Goal: Information Seeking & Learning: Learn about a topic

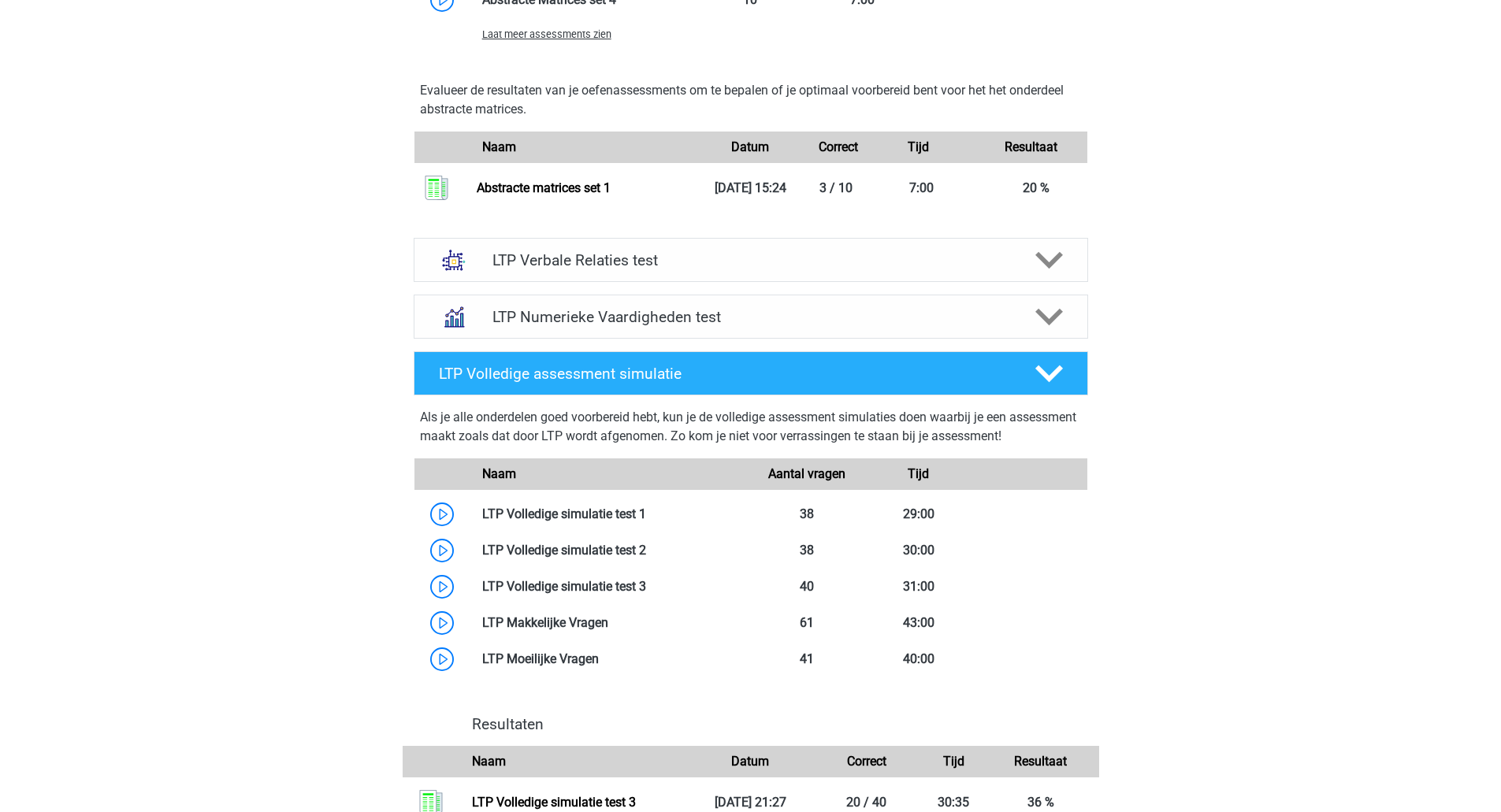
scroll to position [1458, 0]
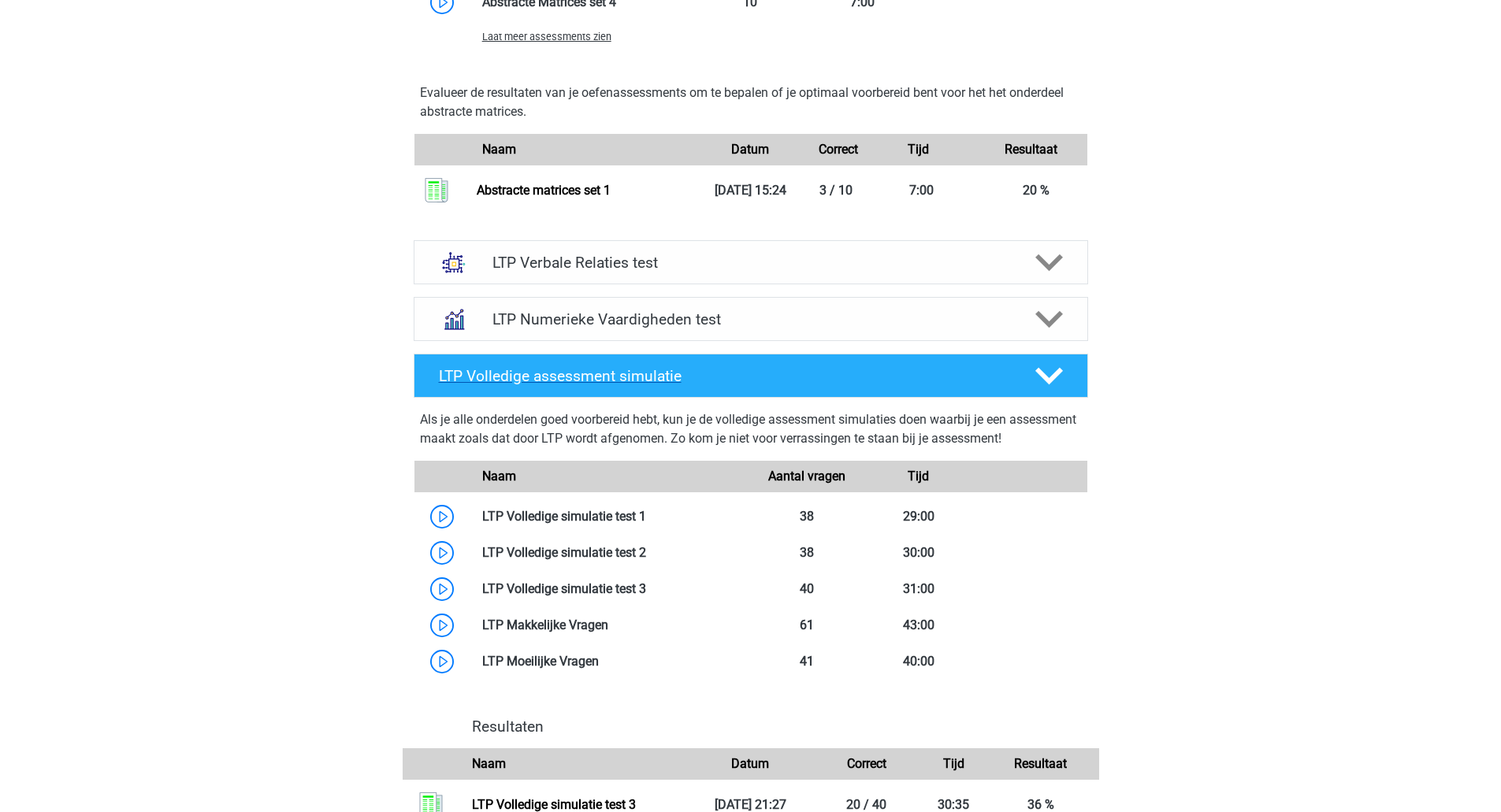
click at [1032, 395] on div "LTP Volledige assessment simulatie" at bounding box center [750, 375] width 674 height 44
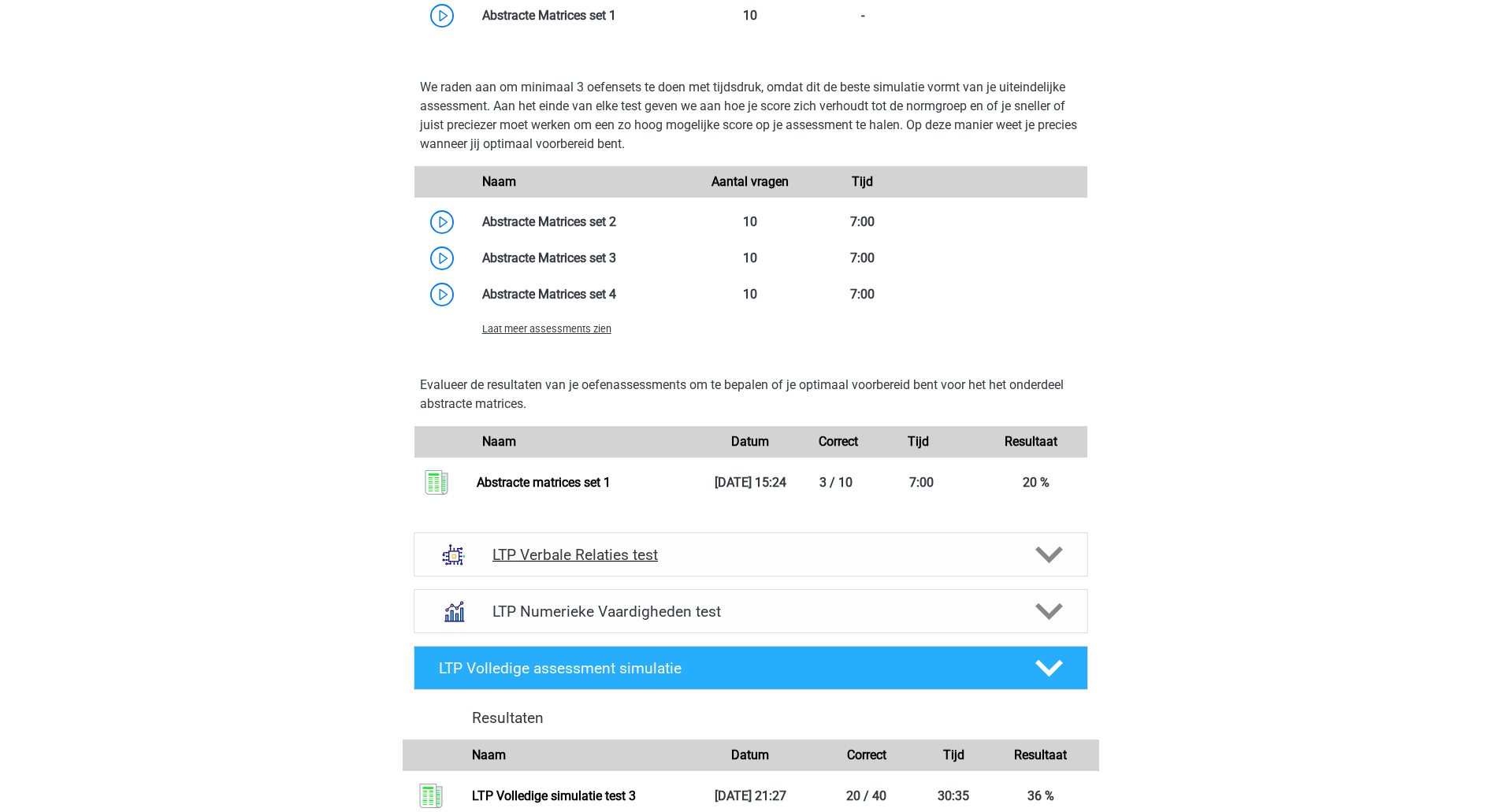
scroll to position [1163, 0]
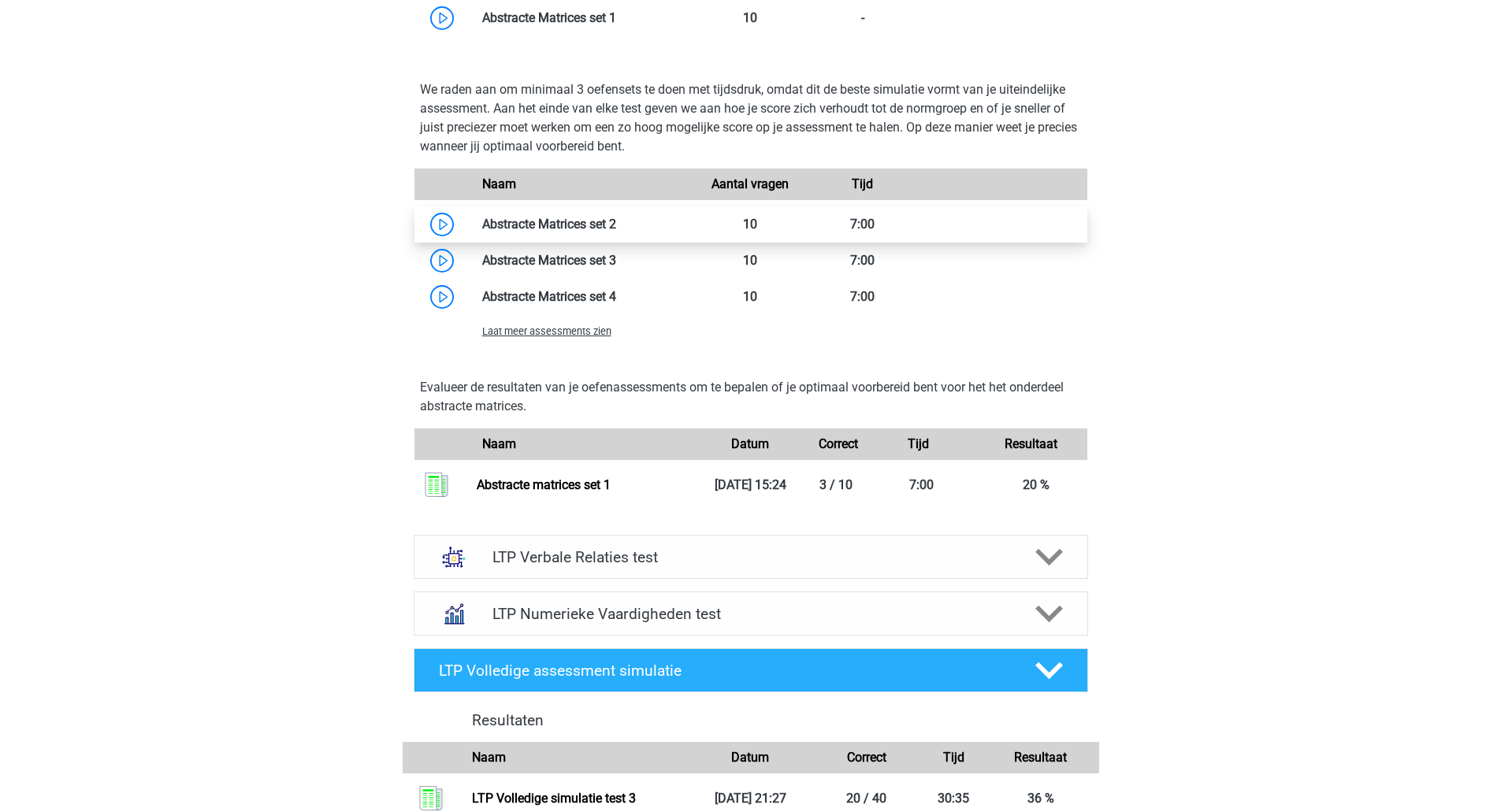
click at [616, 217] on link at bounding box center [616, 224] width 0 height 15
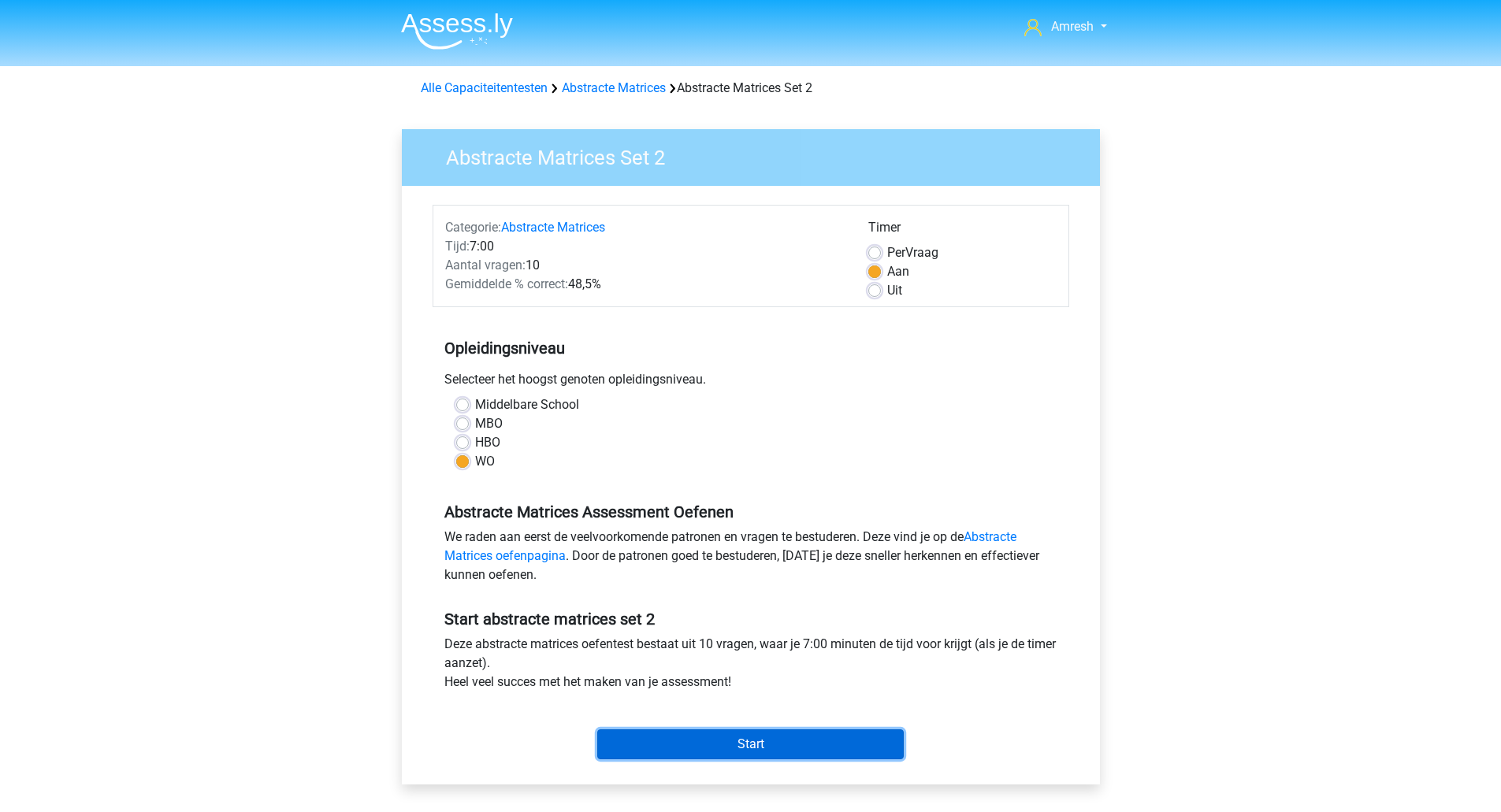
click at [782, 741] on input "Start" at bounding box center [750, 744] width 307 height 30
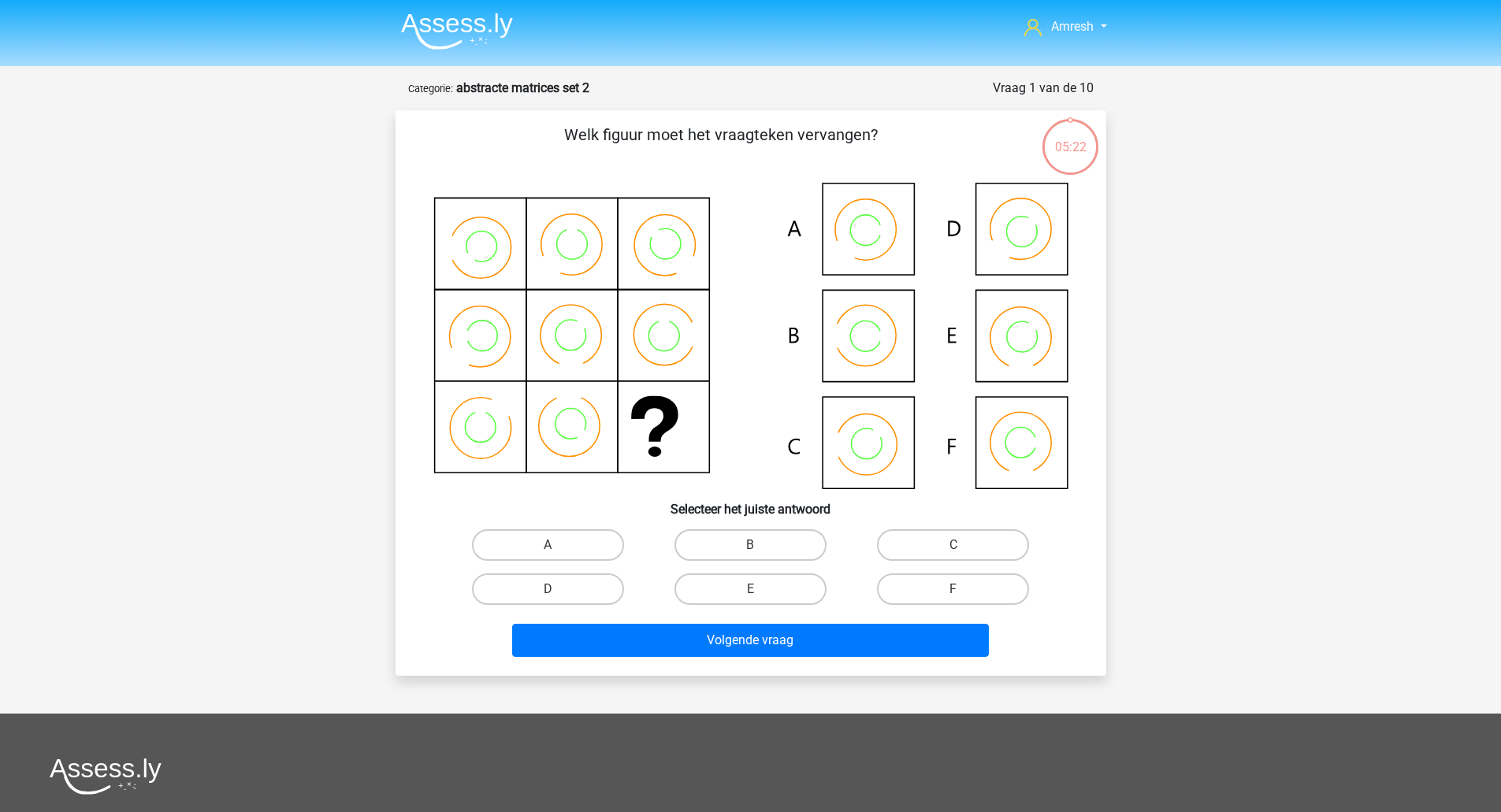
click at [868, 458] on icon at bounding box center [751, 336] width 635 height 307
click at [974, 548] on label "C" at bounding box center [953, 545] width 152 height 31
click at [963, 548] on input "C" at bounding box center [958, 550] width 10 height 10
radio input "true"
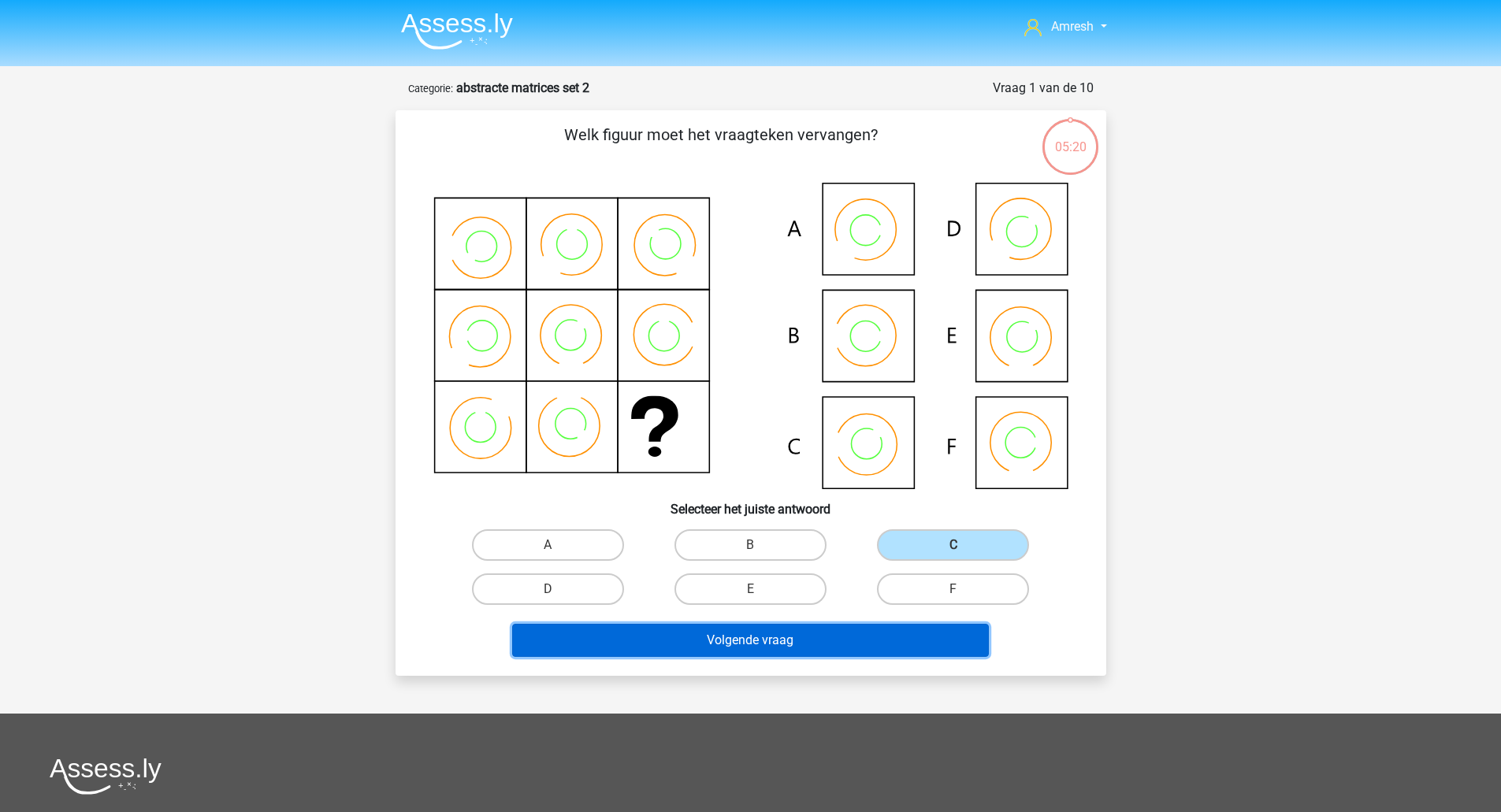
click at [922, 642] on button "Volgende vraag" at bounding box center [750, 641] width 476 height 33
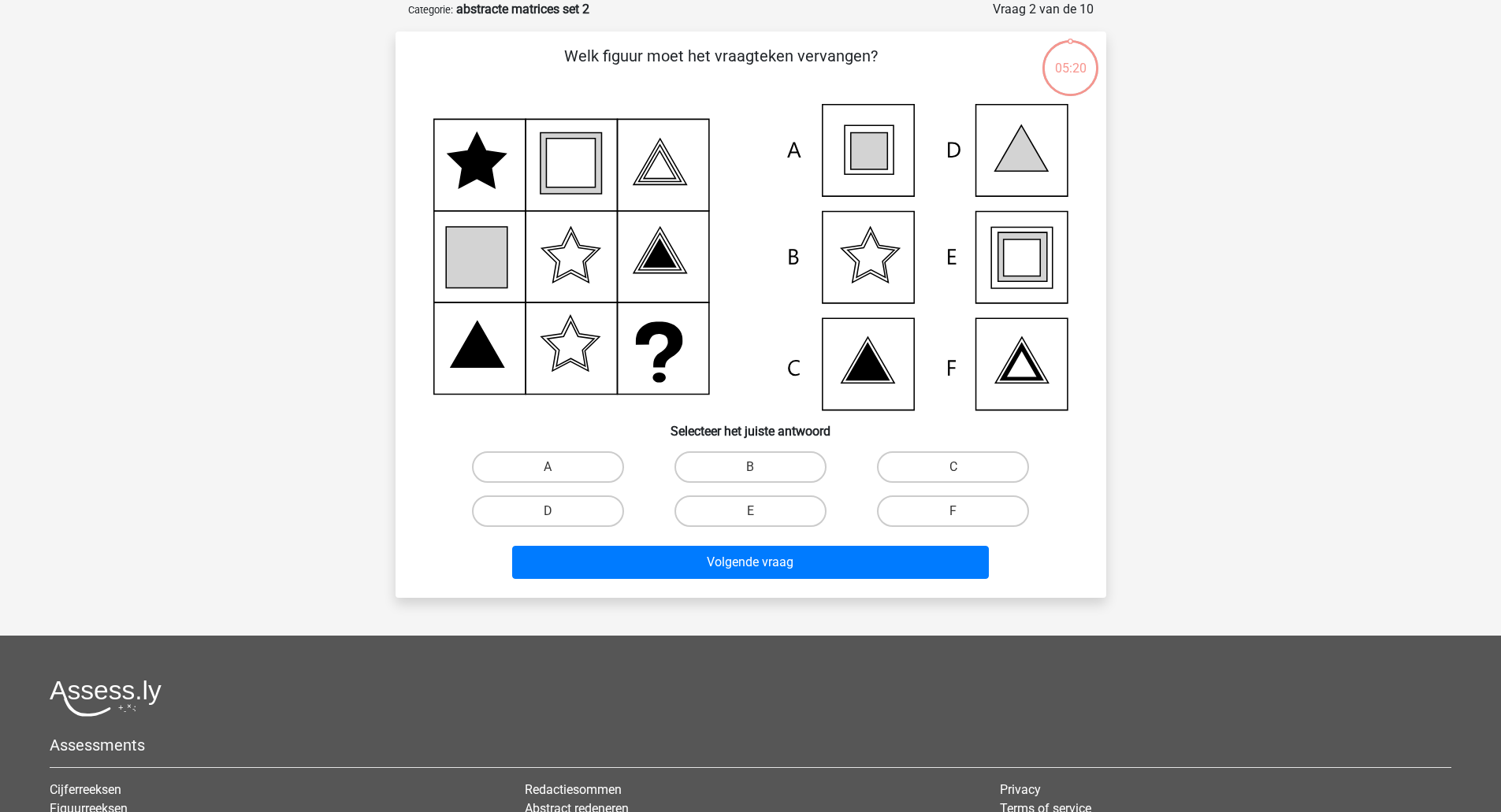
scroll to position [58, 0]
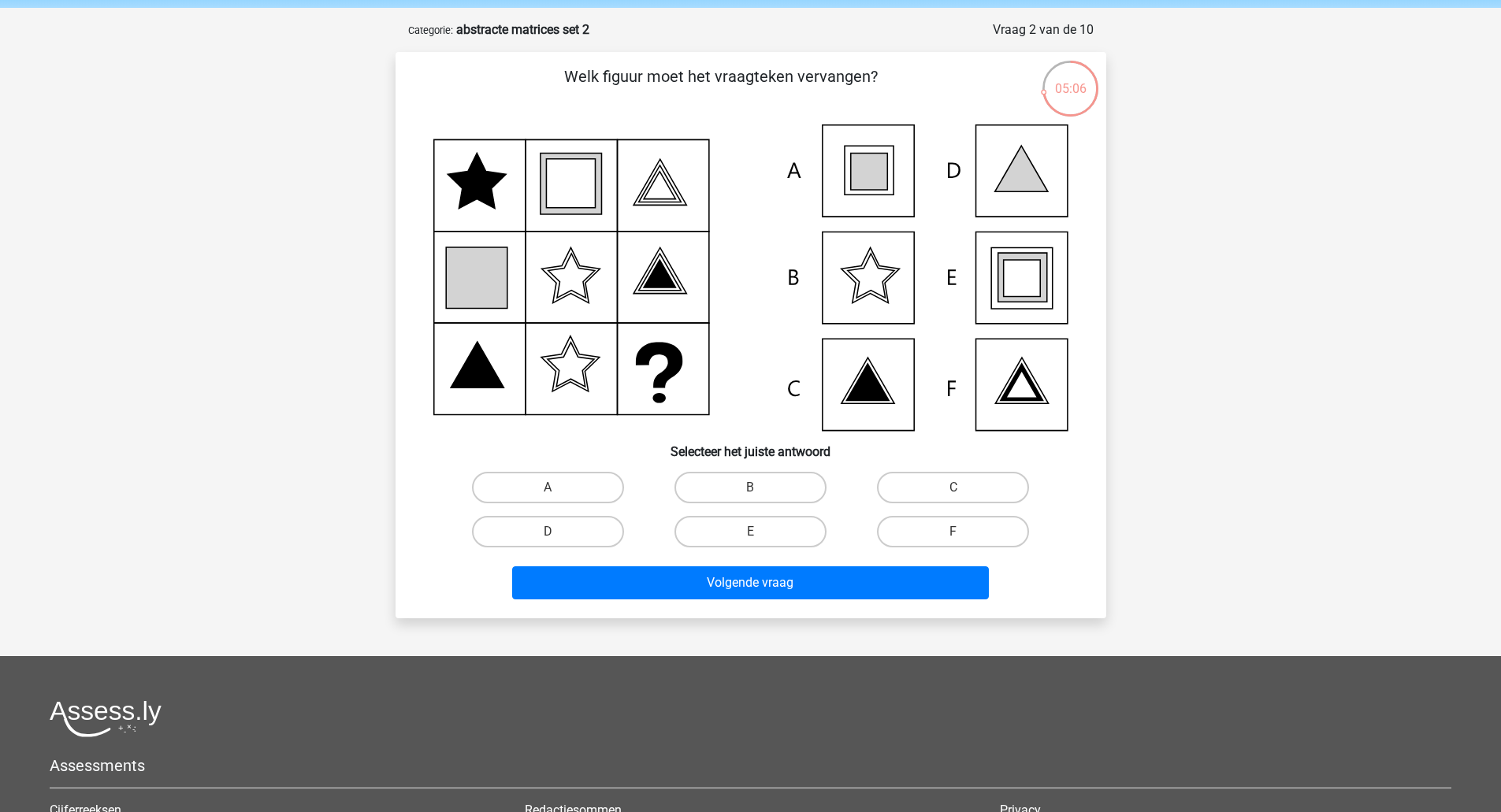
click at [1001, 265] on icon at bounding box center [1021, 277] width 49 height 49
click at [786, 528] on label "E" at bounding box center [750, 532] width 152 height 31
click at [760, 532] on input "E" at bounding box center [755, 537] width 10 height 10
radio input "true"
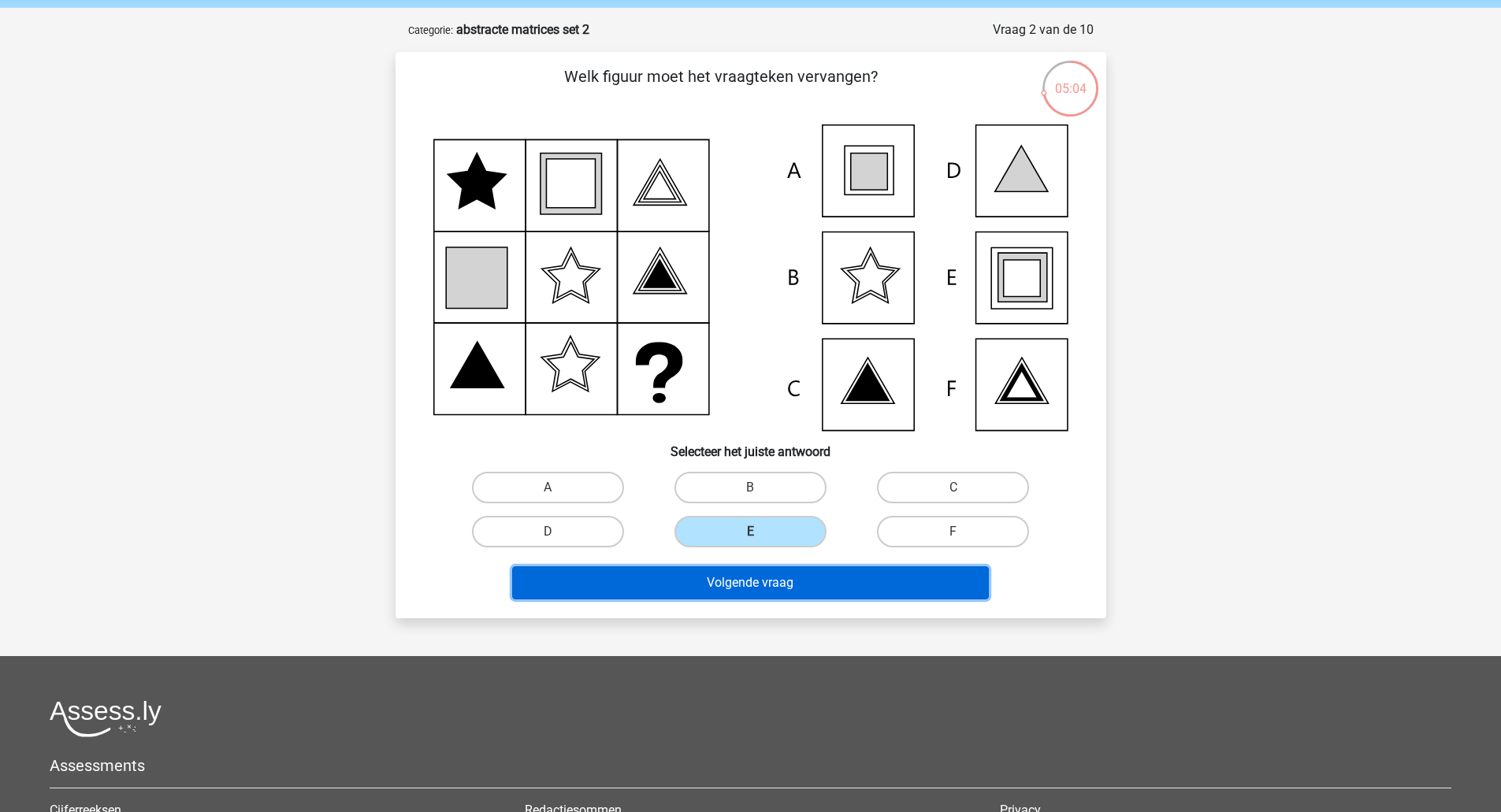
click at [784, 581] on button "Volgende vraag" at bounding box center [750, 583] width 476 height 33
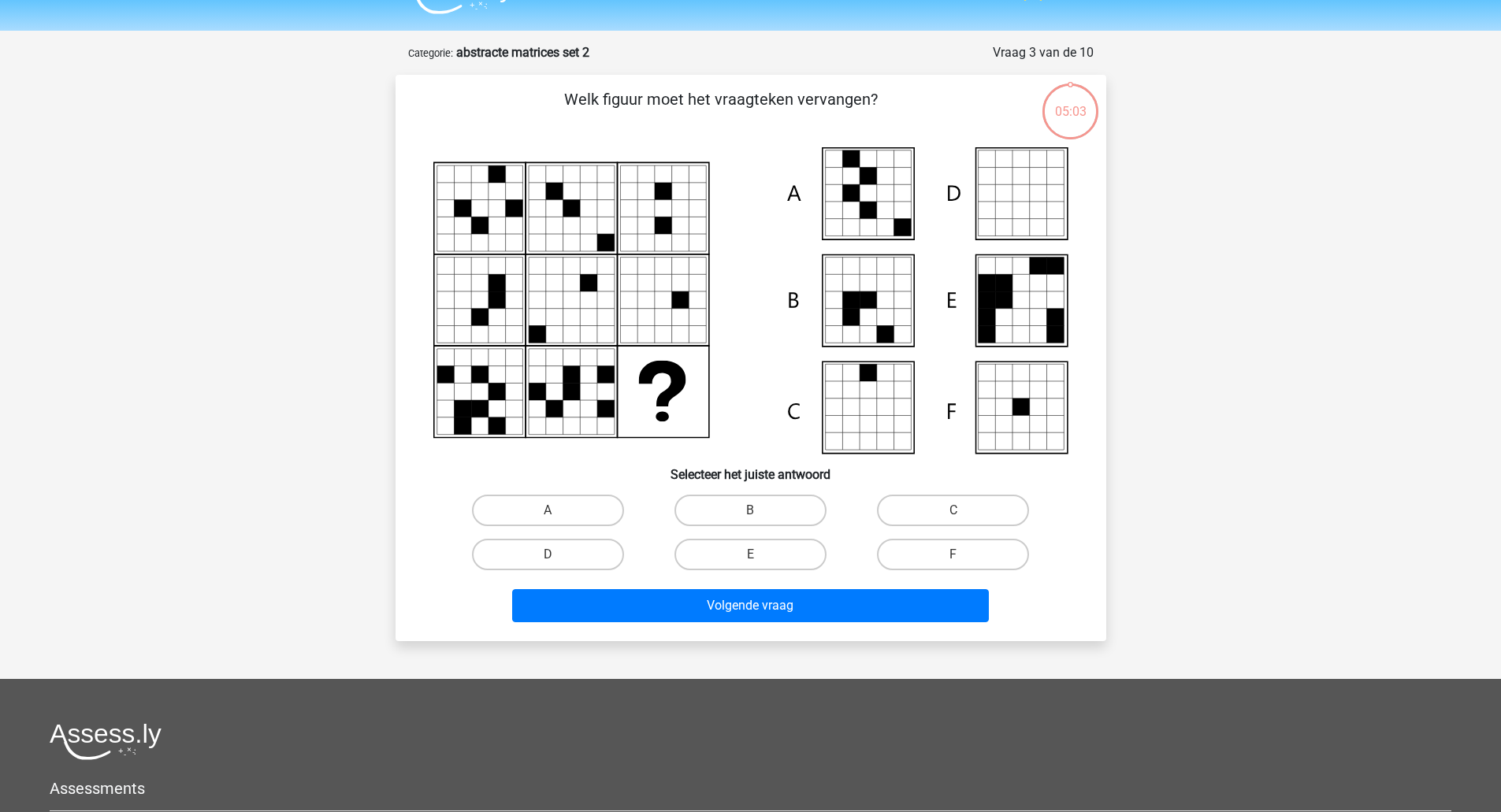
scroll to position [35, 0]
click at [584, 502] on label "A" at bounding box center [548, 511] width 152 height 31
click at [557, 511] on input "A" at bounding box center [552, 516] width 10 height 10
radio input "true"
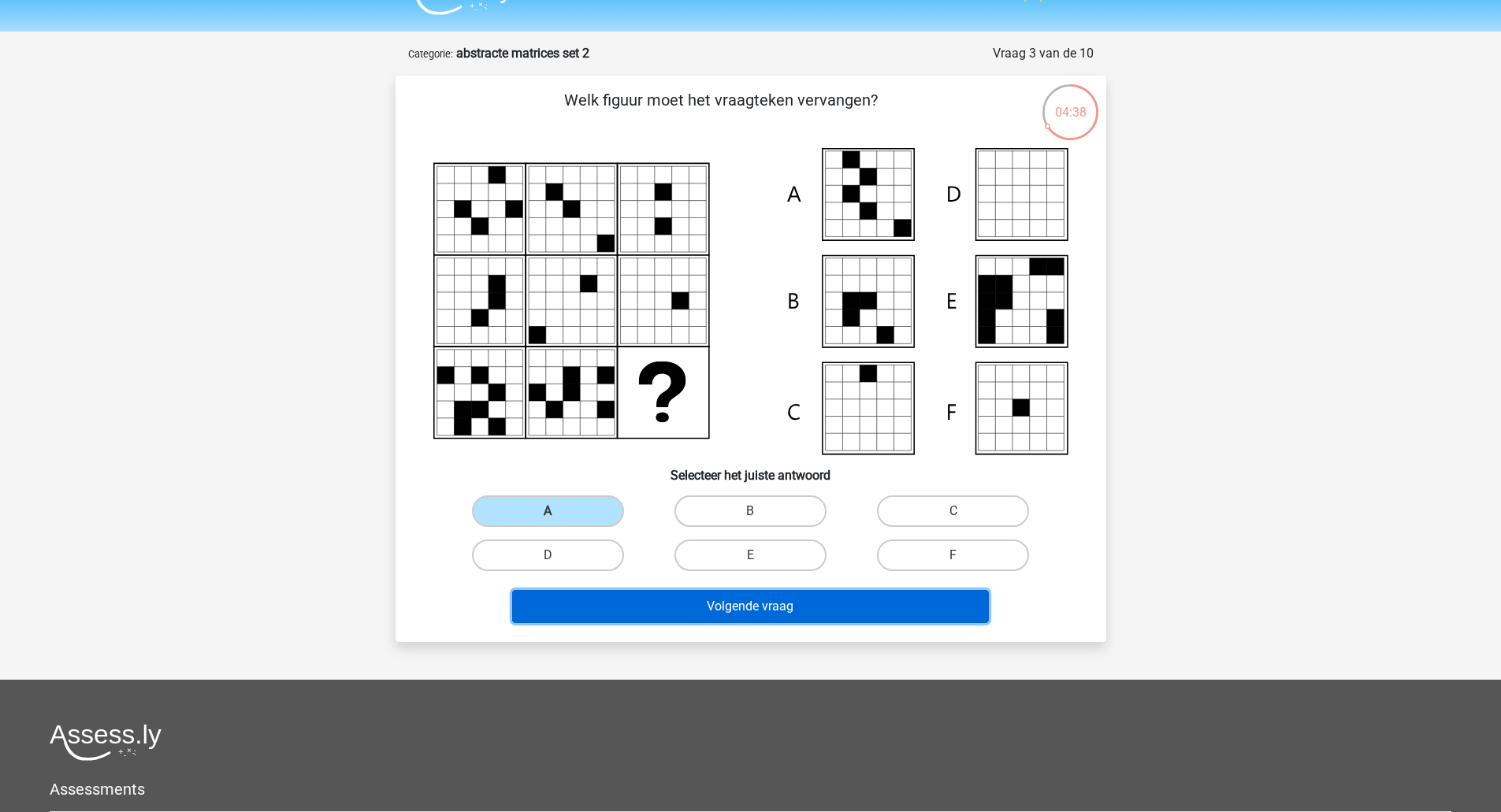
click at [759, 609] on button "Volgende vraag" at bounding box center [750, 607] width 476 height 33
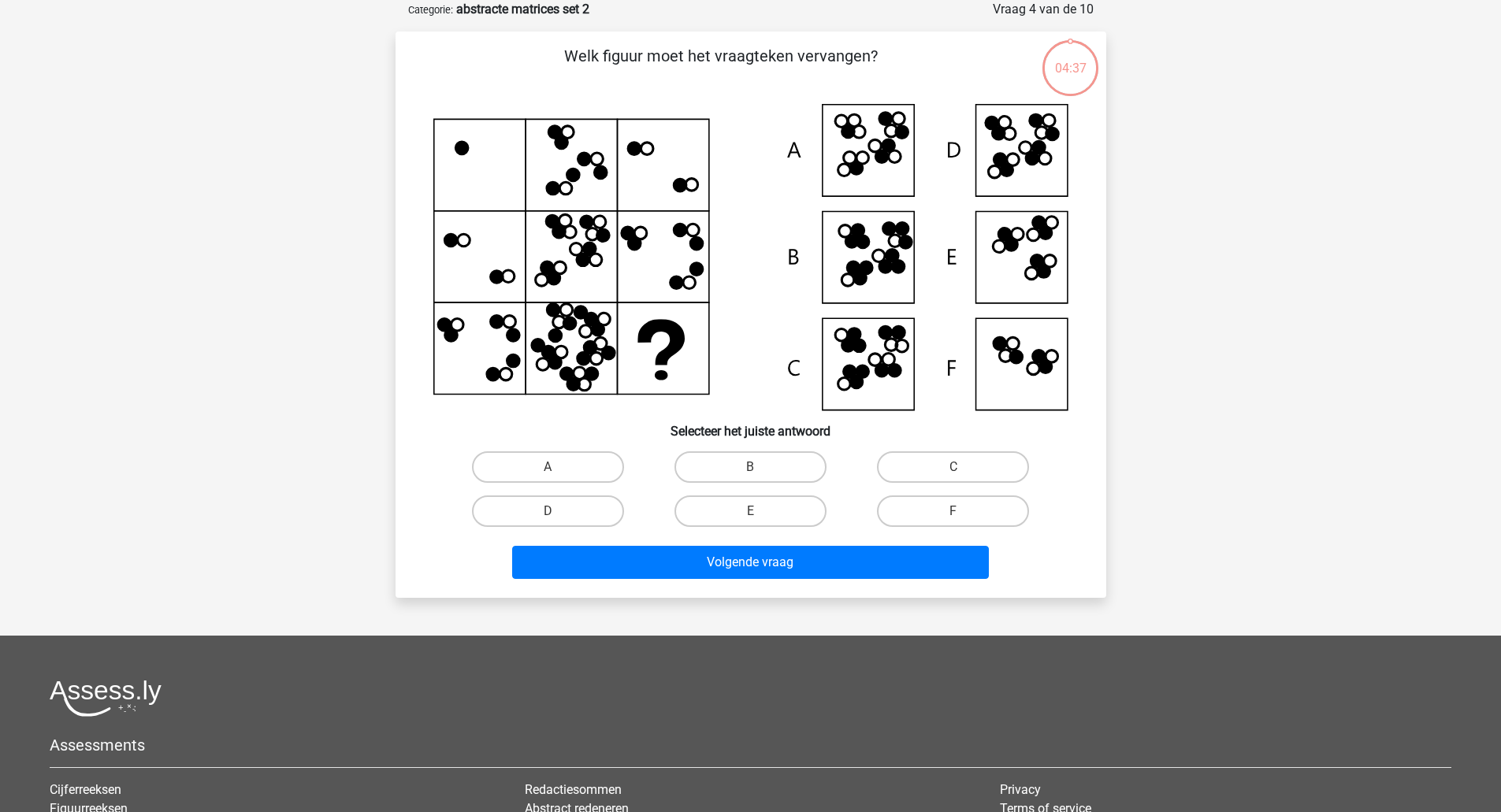
scroll to position [26, 0]
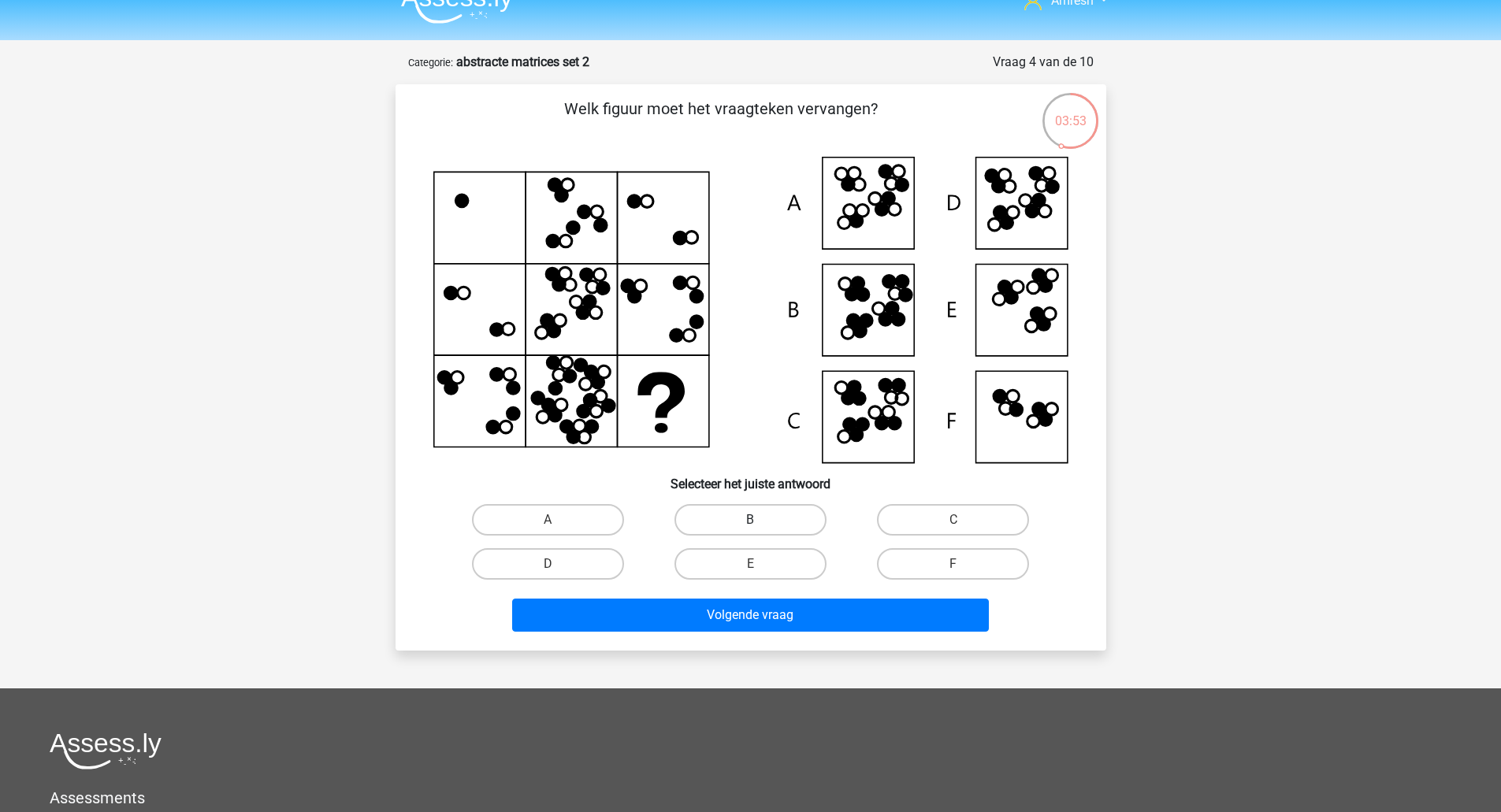
click at [744, 535] on label "B" at bounding box center [750, 520] width 152 height 31
click at [750, 530] on input "B" at bounding box center [755, 525] width 10 height 10
radio input "true"
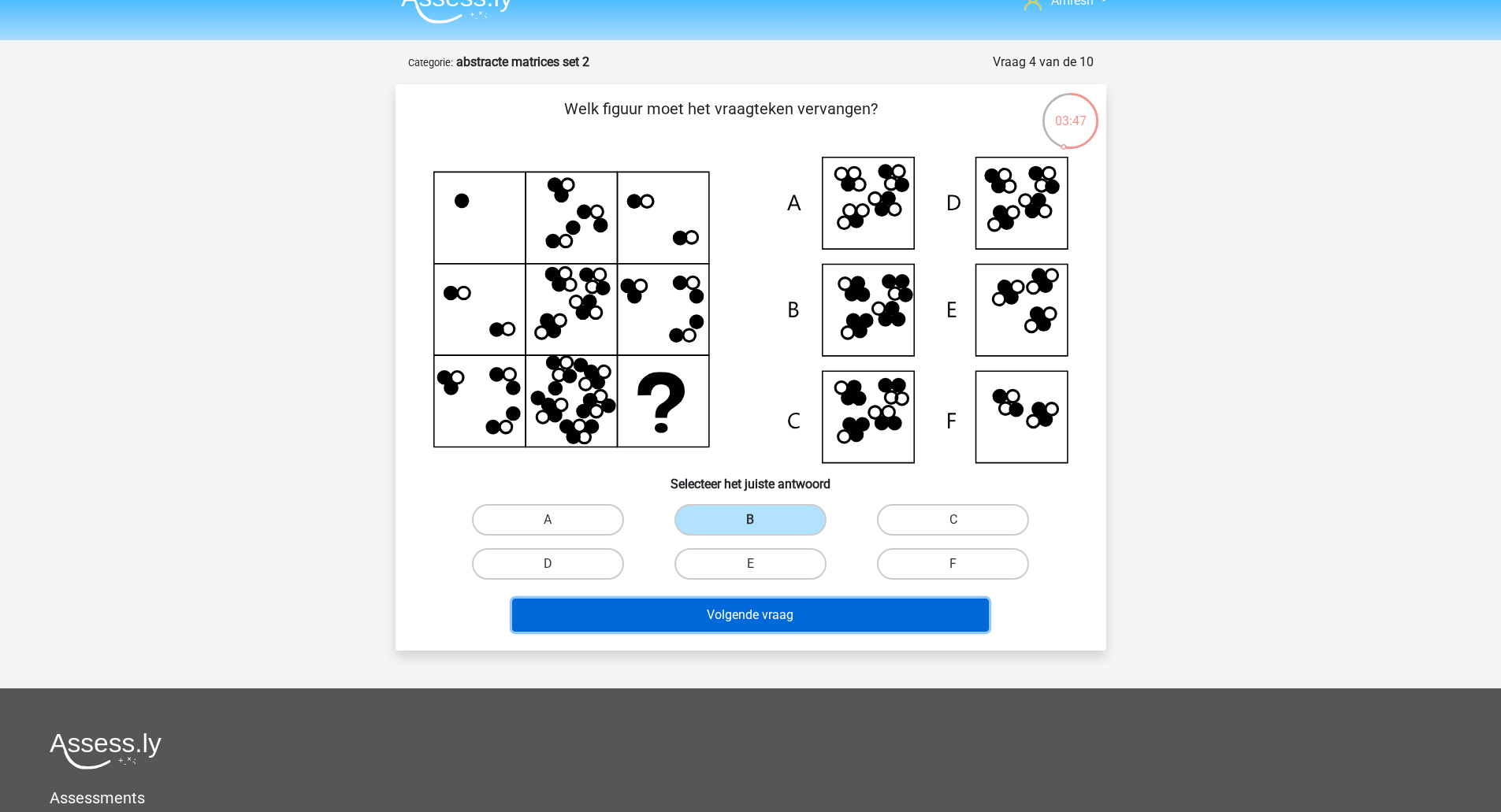
click at [791, 621] on button "Volgende vraag" at bounding box center [750, 615] width 476 height 33
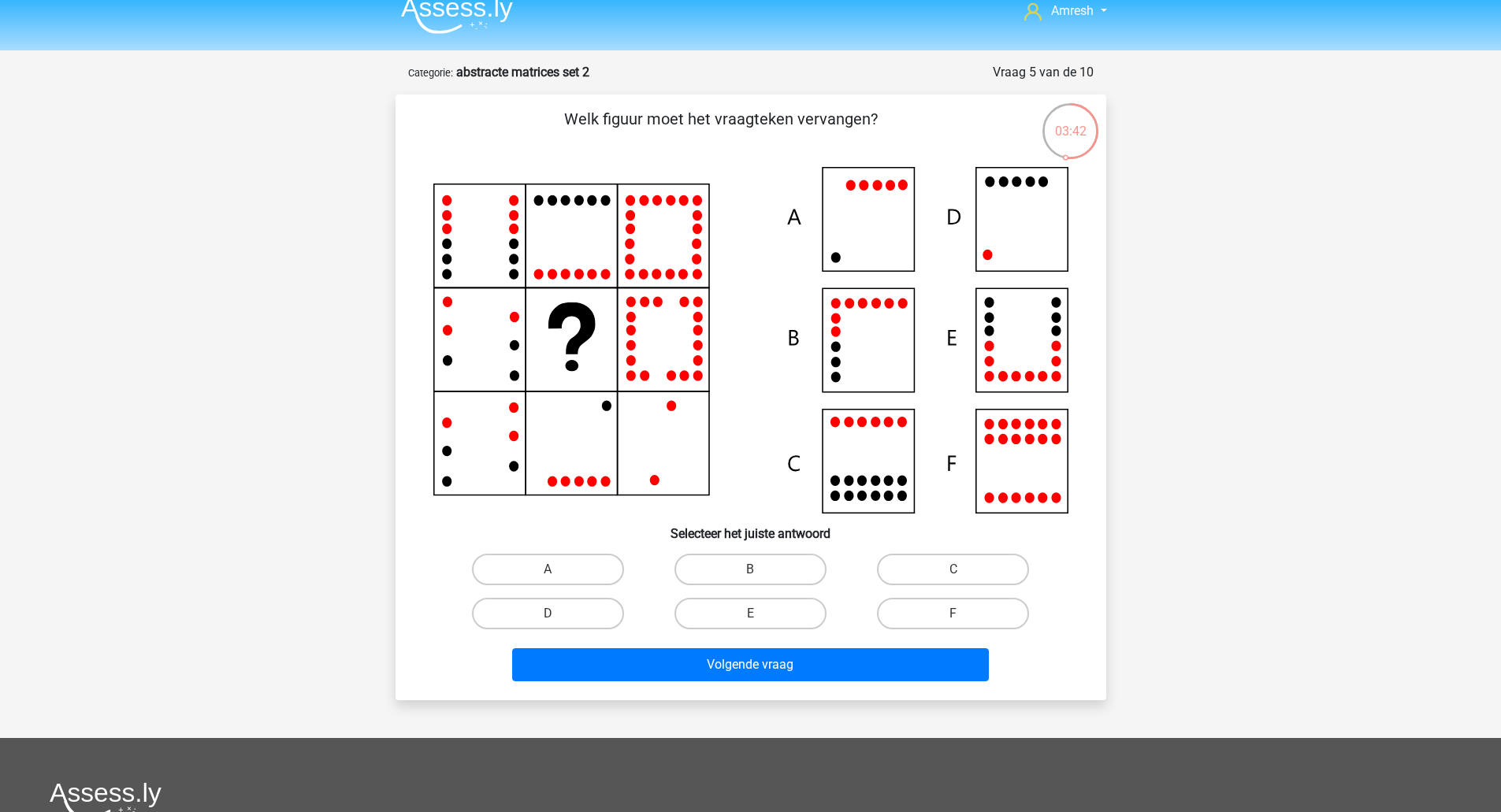
scroll to position [15, 0]
click at [1025, 221] on icon at bounding box center [751, 341] width 635 height 346
click at [884, 342] on icon at bounding box center [751, 341] width 635 height 346
click at [812, 572] on label "B" at bounding box center [750, 571] width 152 height 31
click at [760, 572] on input "B" at bounding box center [755, 576] width 10 height 10
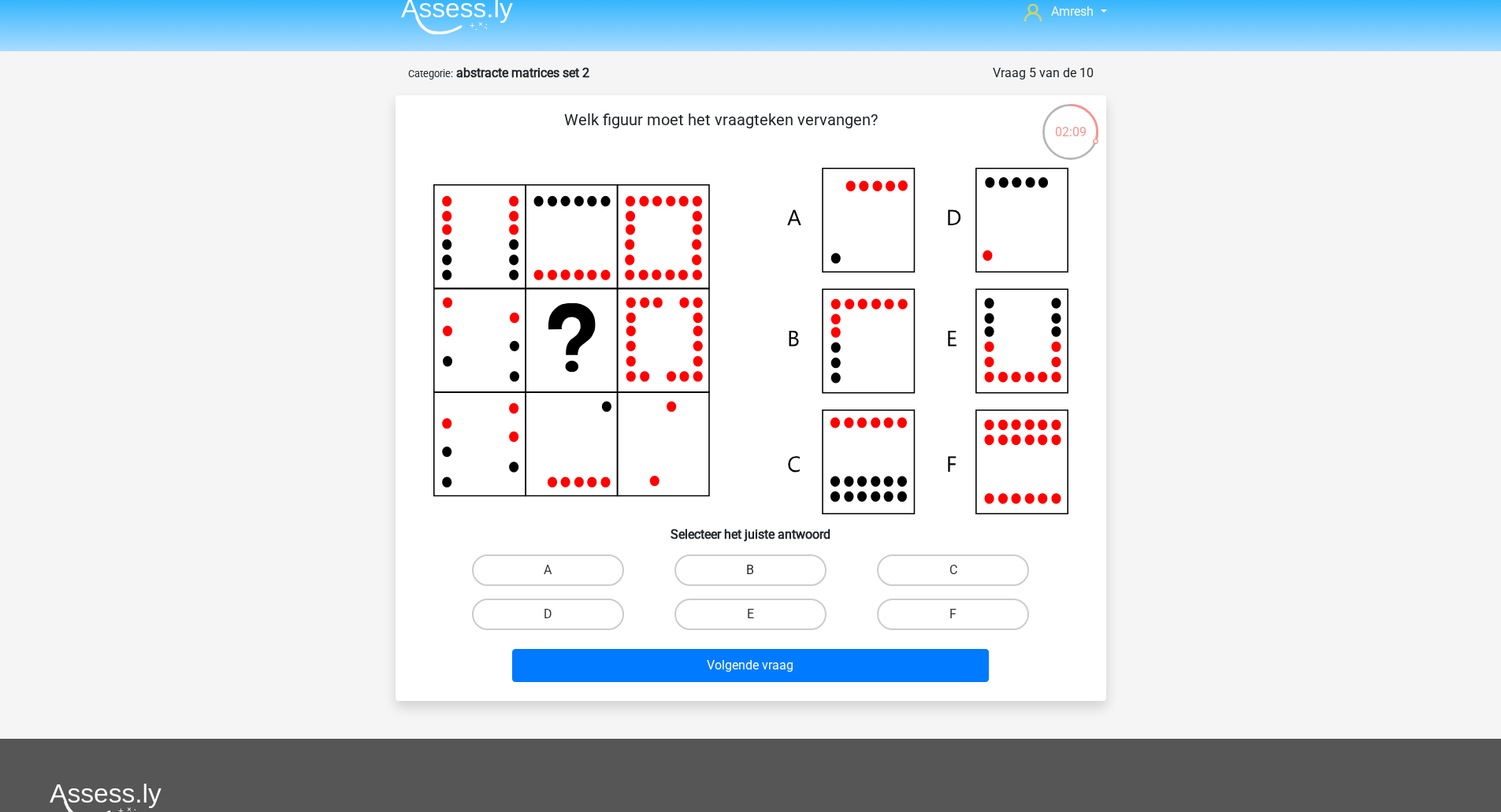
radio input "true"
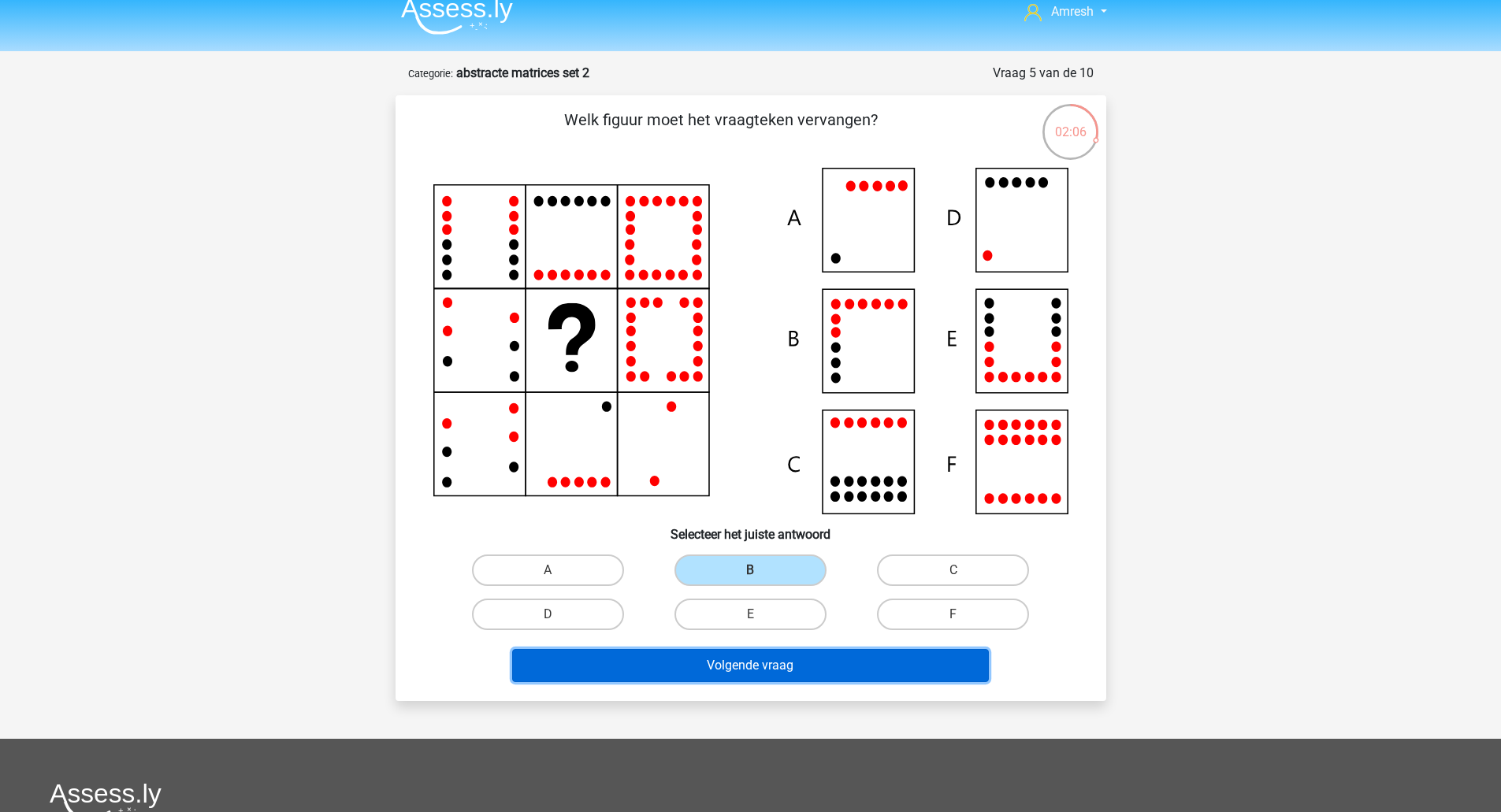
click at [833, 662] on button "Volgende vraag" at bounding box center [750, 666] width 476 height 33
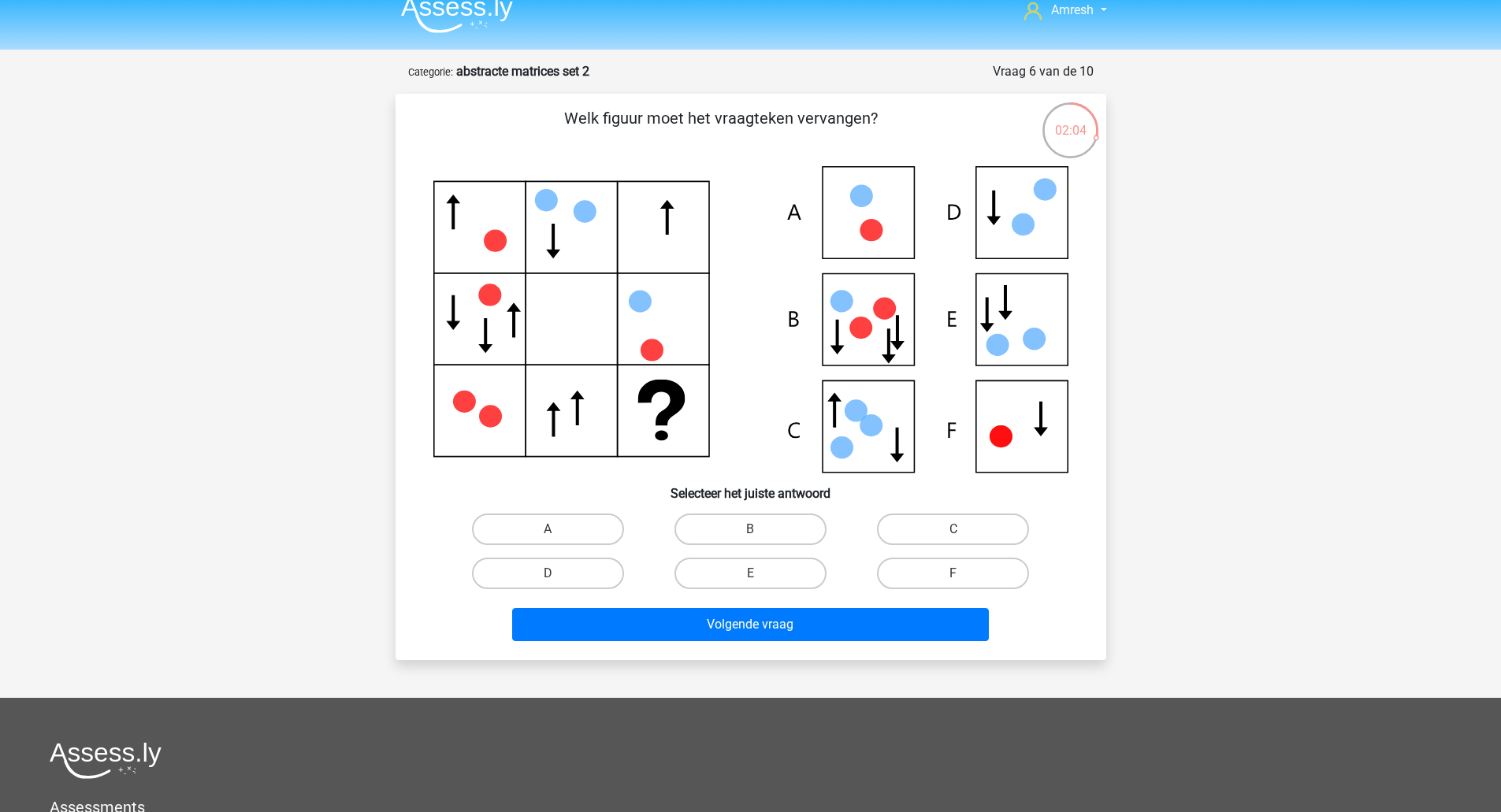
scroll to position [16, 0]
click at [891, 332] on icon at bounding box center [751, 321] width 635 height 308
click at [934, 534] on label "C" at bounding box center [953, 530] width 152 height 31
click at [954, 534] on input "C" at bounding box center [958, 535] width 10 height 10
radio input "true"
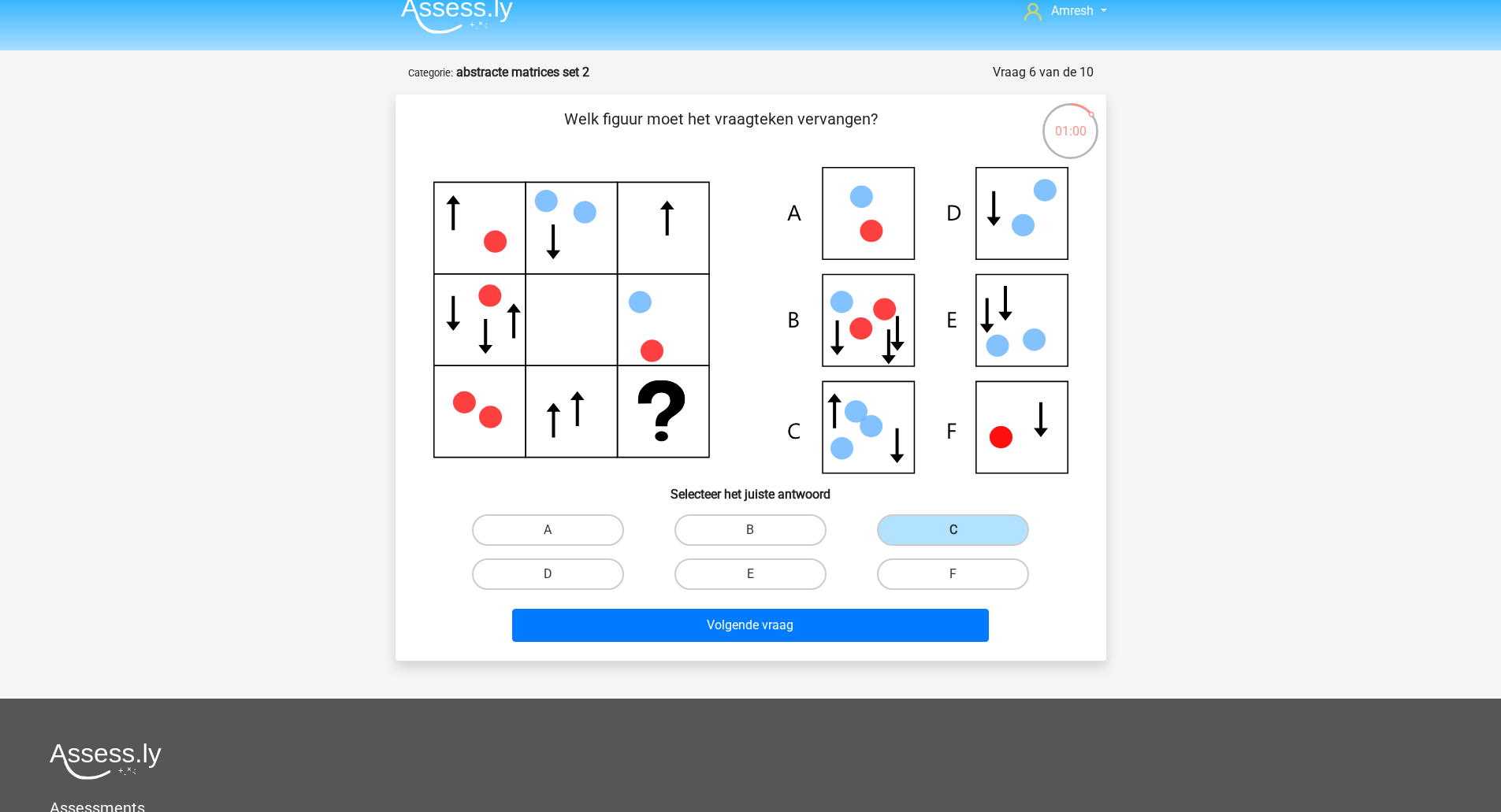
click at [859, 647] on div "Volgende vraag" at bounding box center [750, 628] width 608 height 40
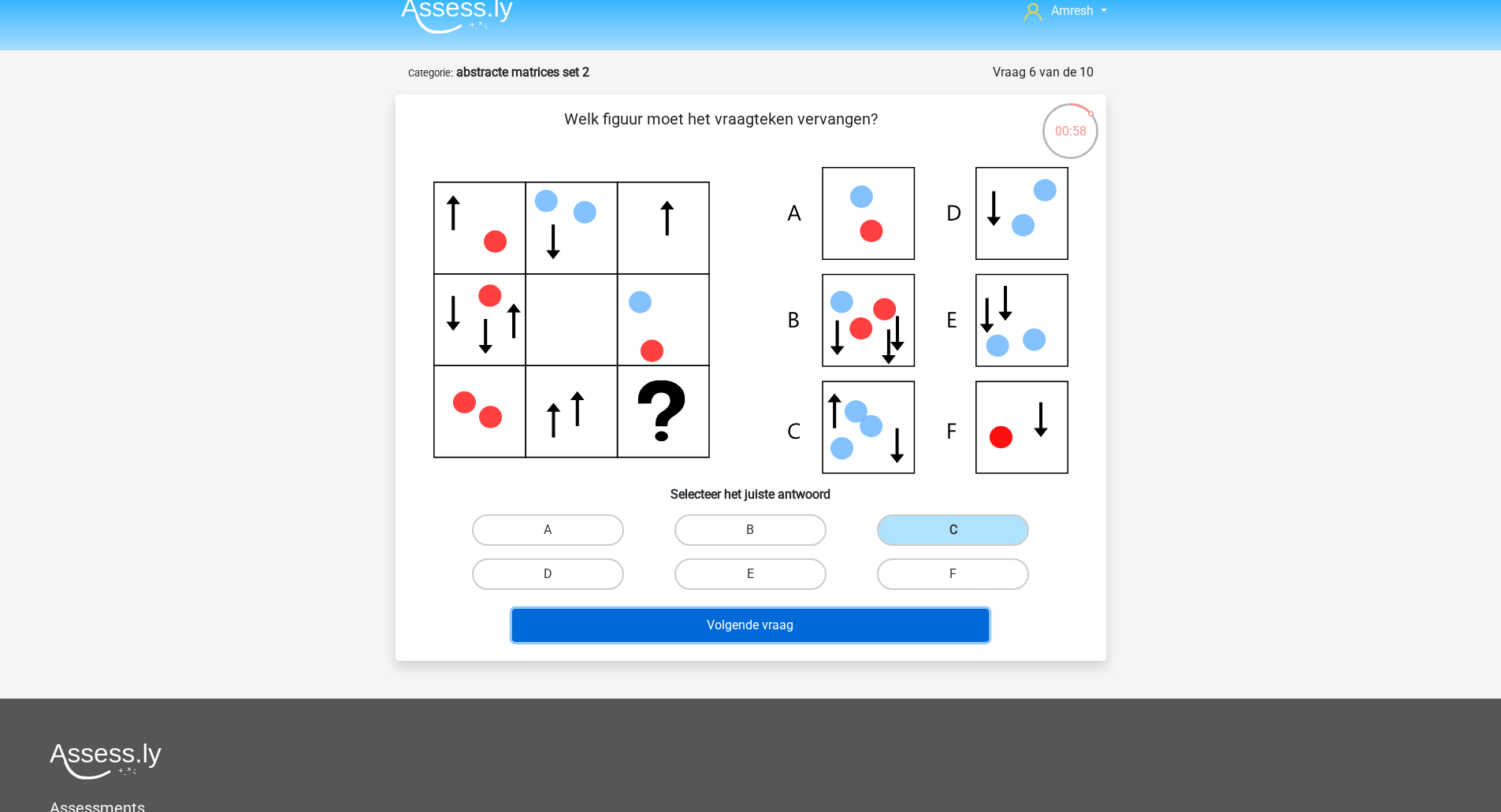
click at [831, 624] on button "Volgende vraag" at bounding box center [750, 625] width 476 height 33
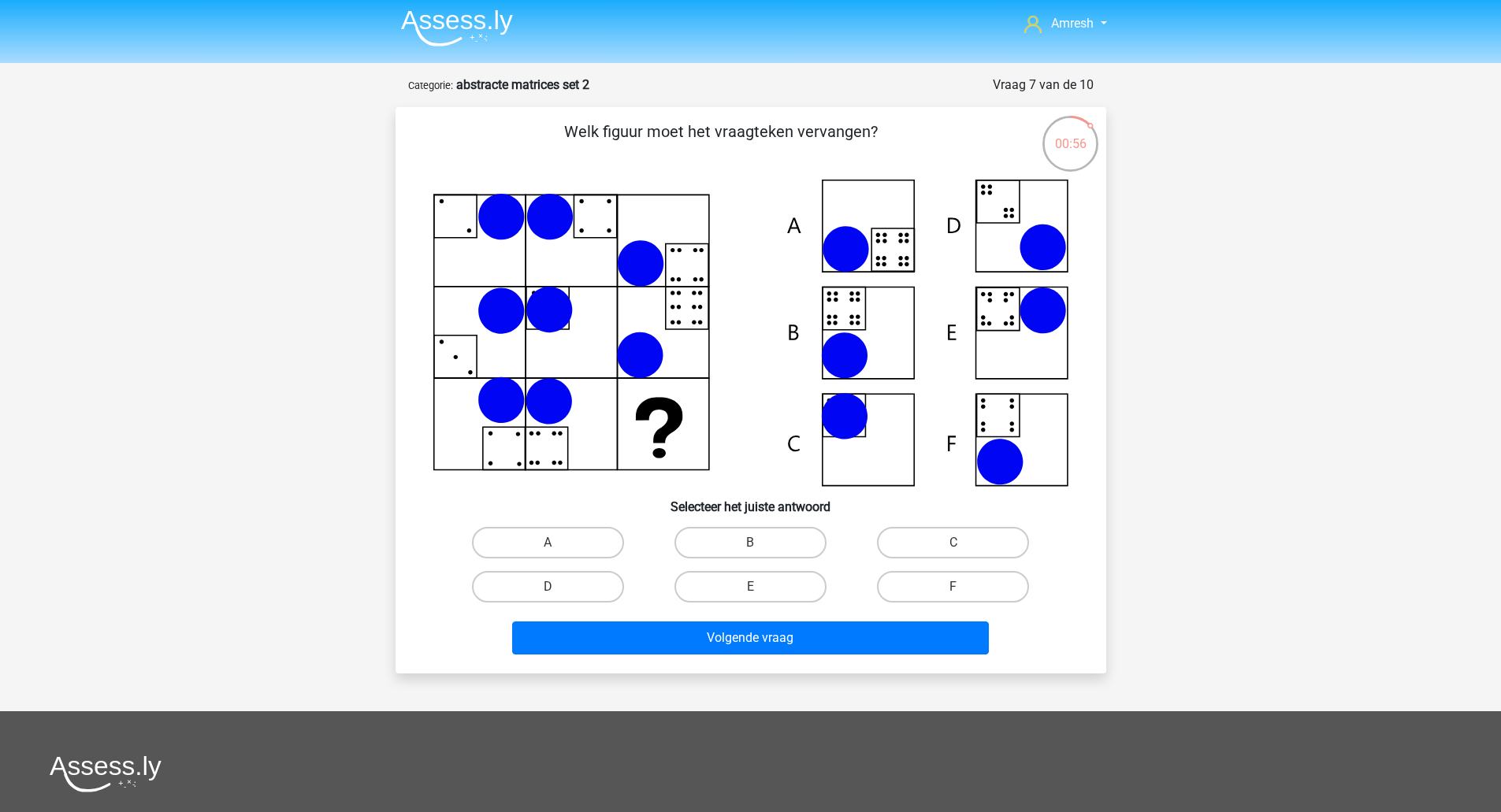
scroll to position [2, 0]
click at [719, 531] on label "B" at bounding box center [750, 543] width 152 height 31
click at [750, 543] on input "B" at bounding box center [755, 548] width 10 height 10
radio input "true"
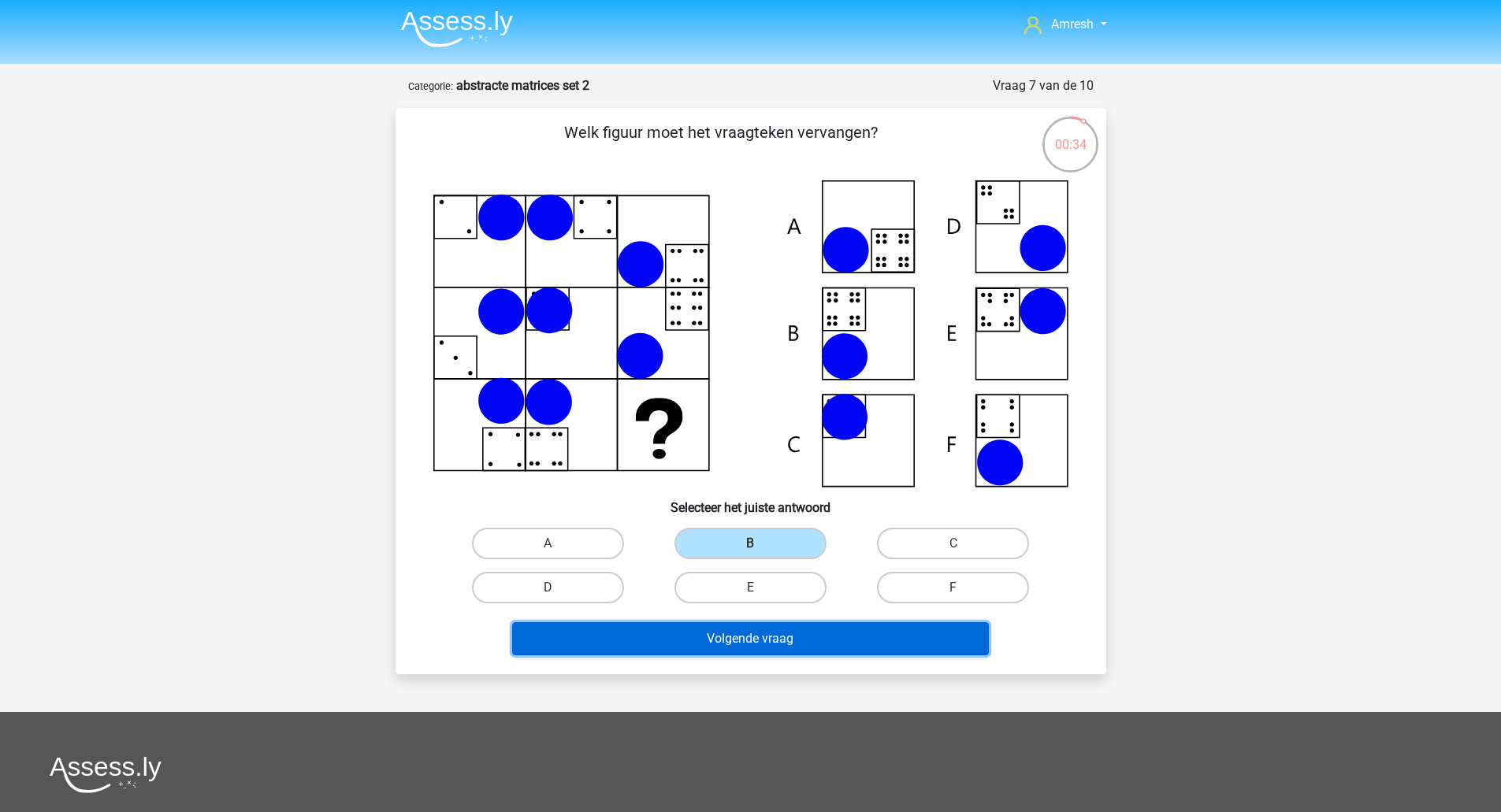
click at [731, 634] on button "Volgende vraag" at bounding box center [750, 639] width 476 height 33
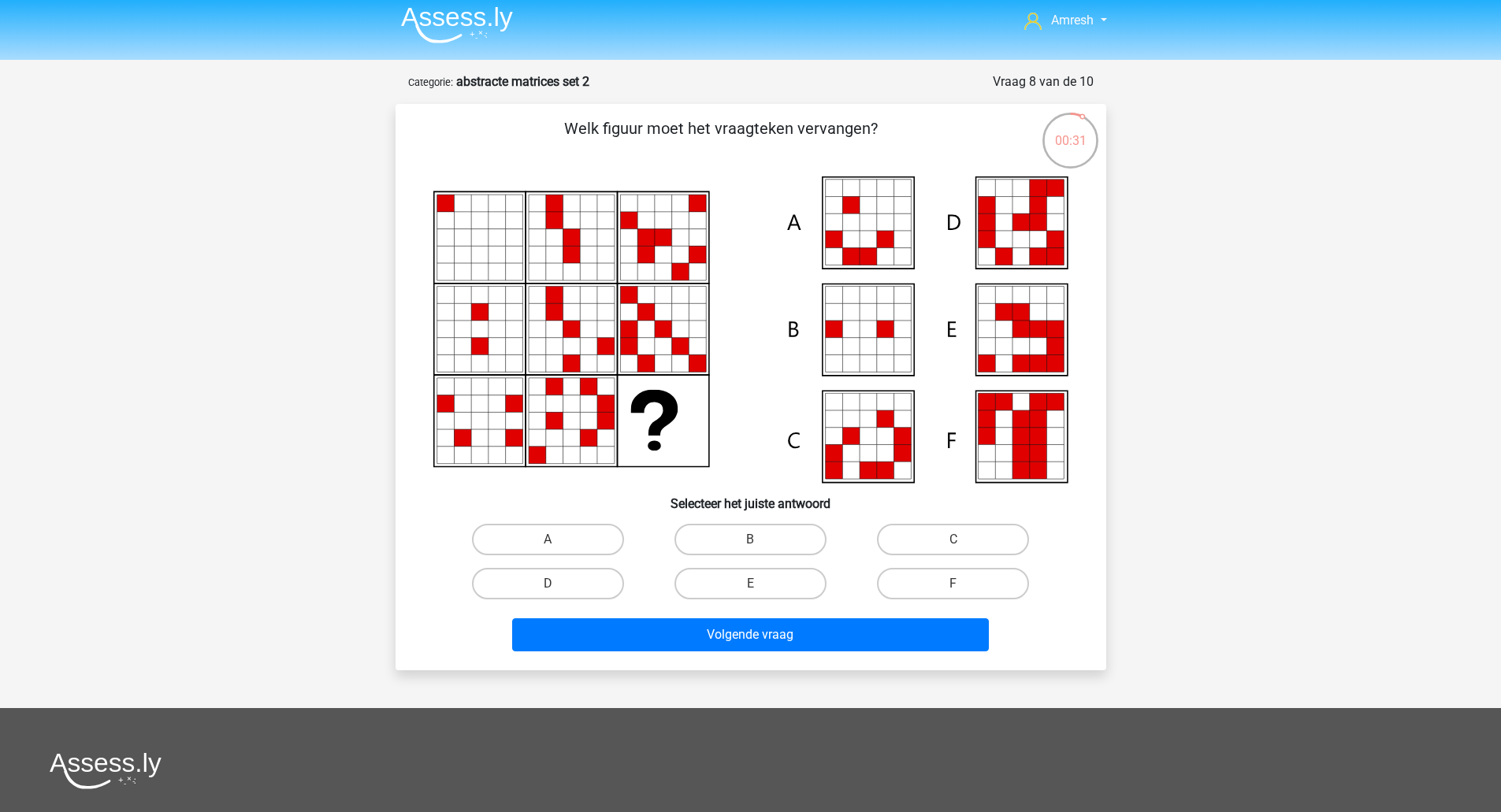
scroll to position [6, 0]
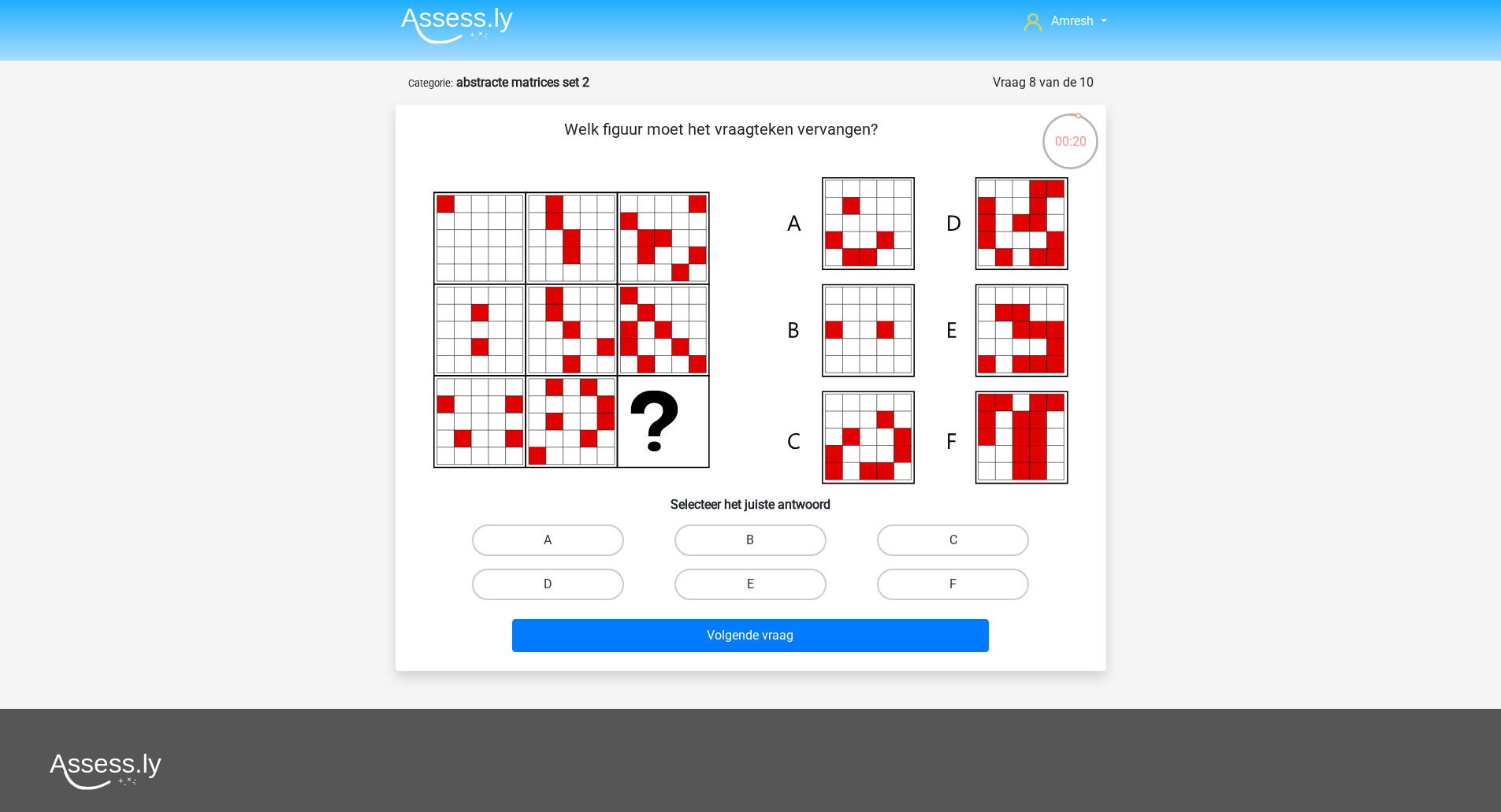
click at [995, 326] on icon at bounding box center [1003, 330] width 17 height 17
click at [791, 576] on label "E" at bounding box center [750, 585] width 152 height 31
click at [760, 585] on input "E" at bounding box center [755, 590] width 10 height 10
radio input "true"
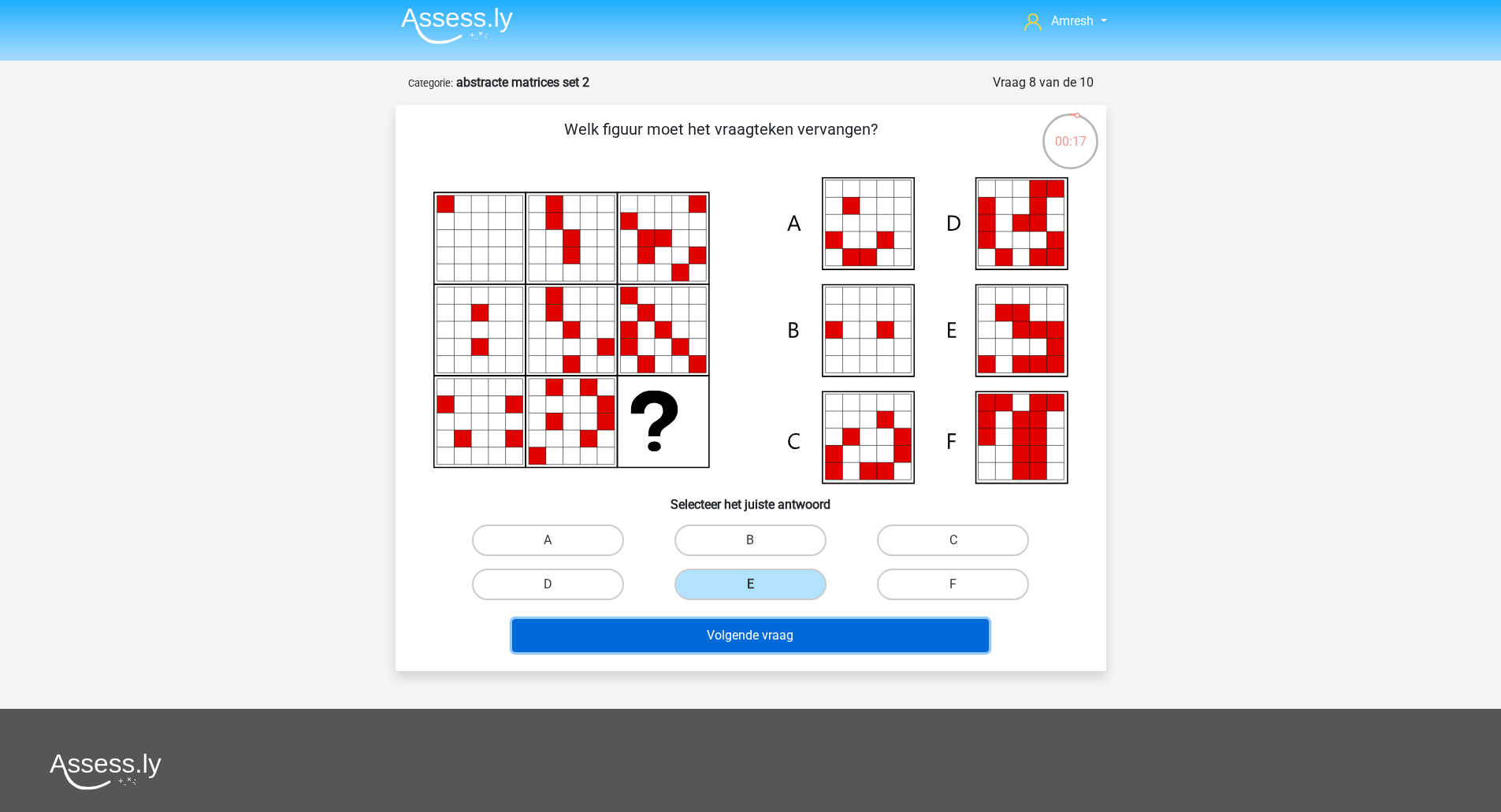
click at [807, 645] on button "Volgende vraag" at bounding box center [750, 636] width 476 height 33
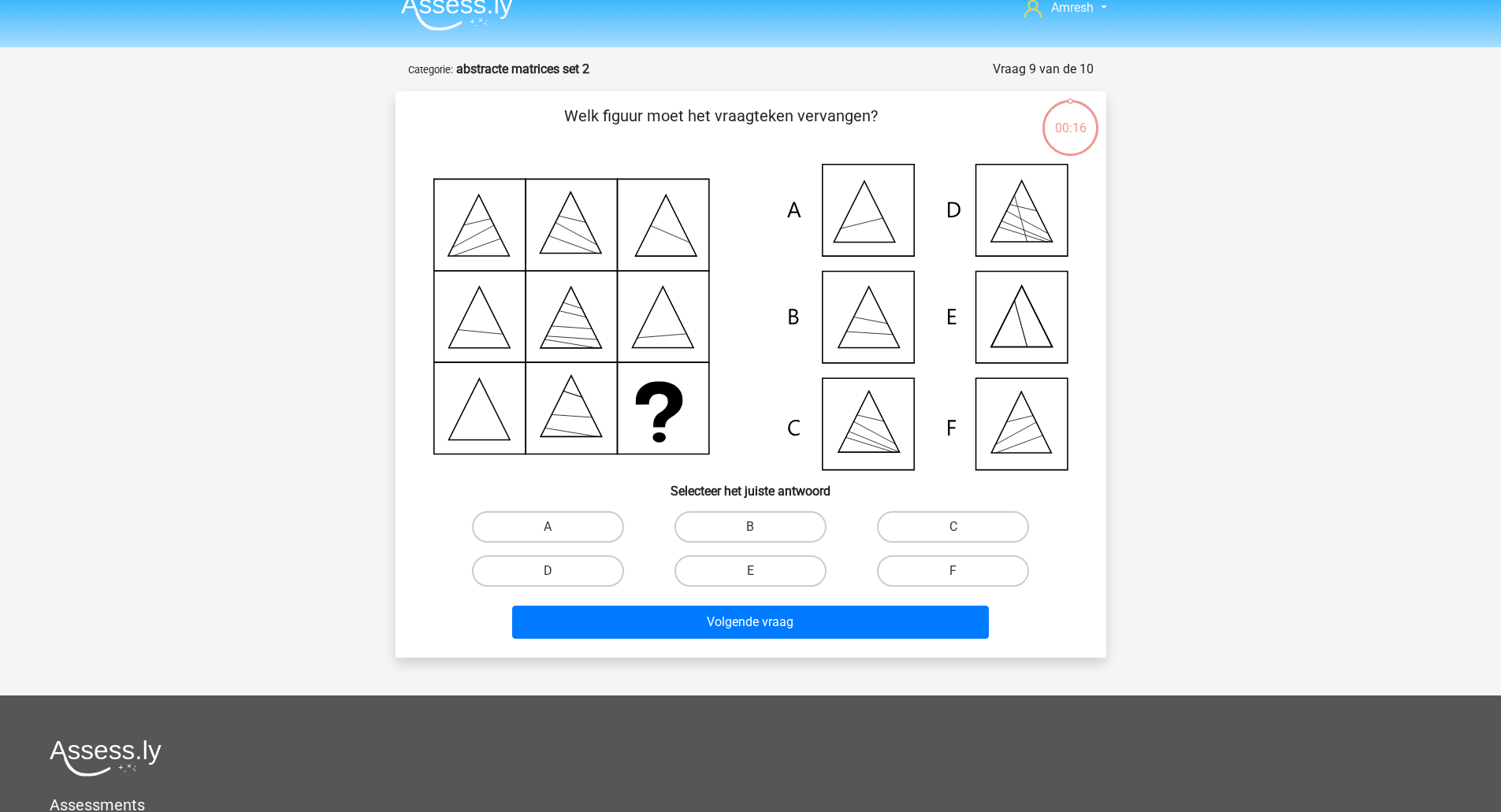
scroll to position [17, 0]
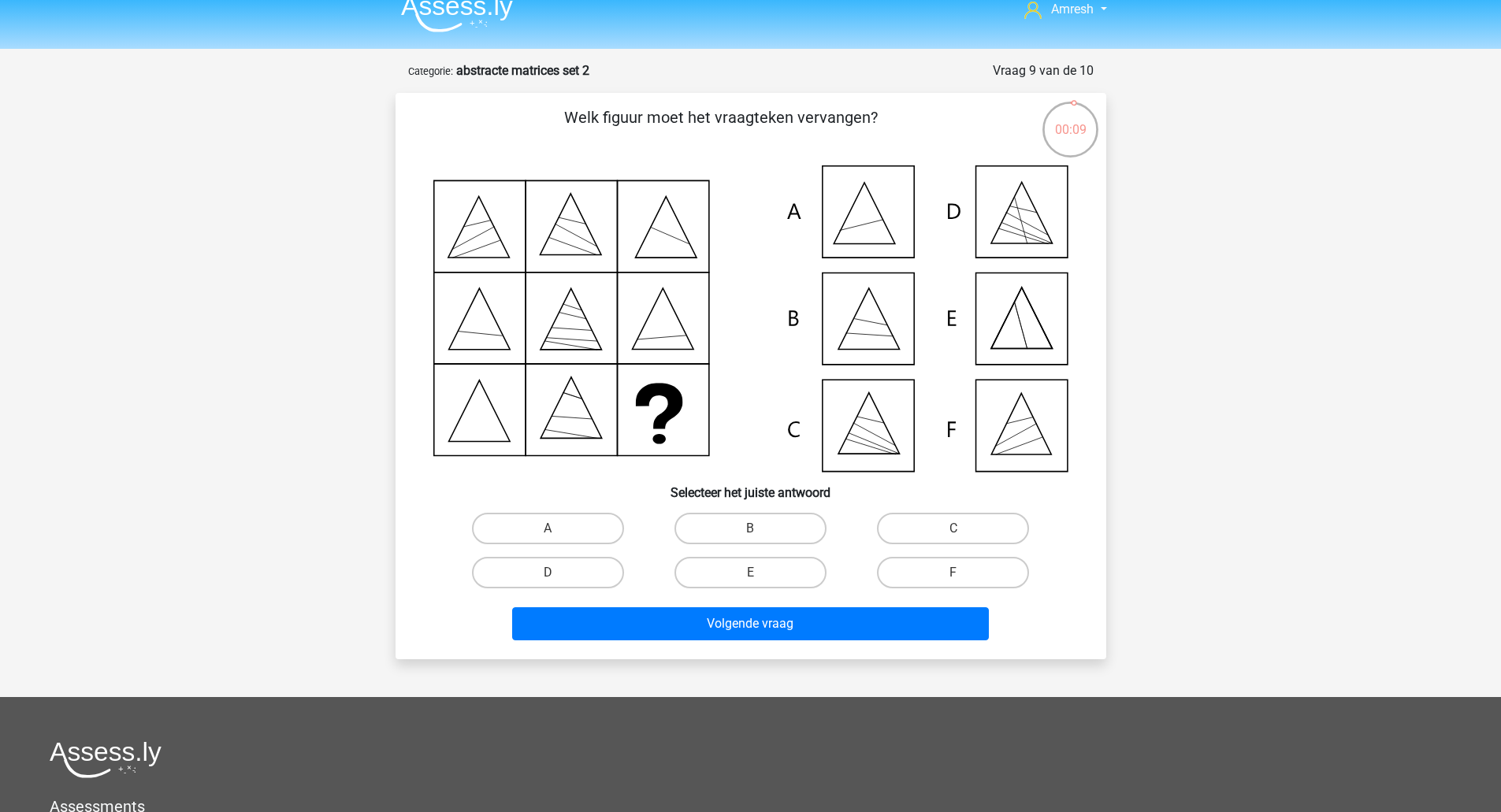
click at [1005, 409] on icon at bounding box center [751, 318] width 635 height 307
click at [946, 570] on label "F" at bounding box center [953, 573] width 152 height 31
click at [954, 573] on input "F" at bounding box center [958, 578] width 10 height 10
radio input "true"
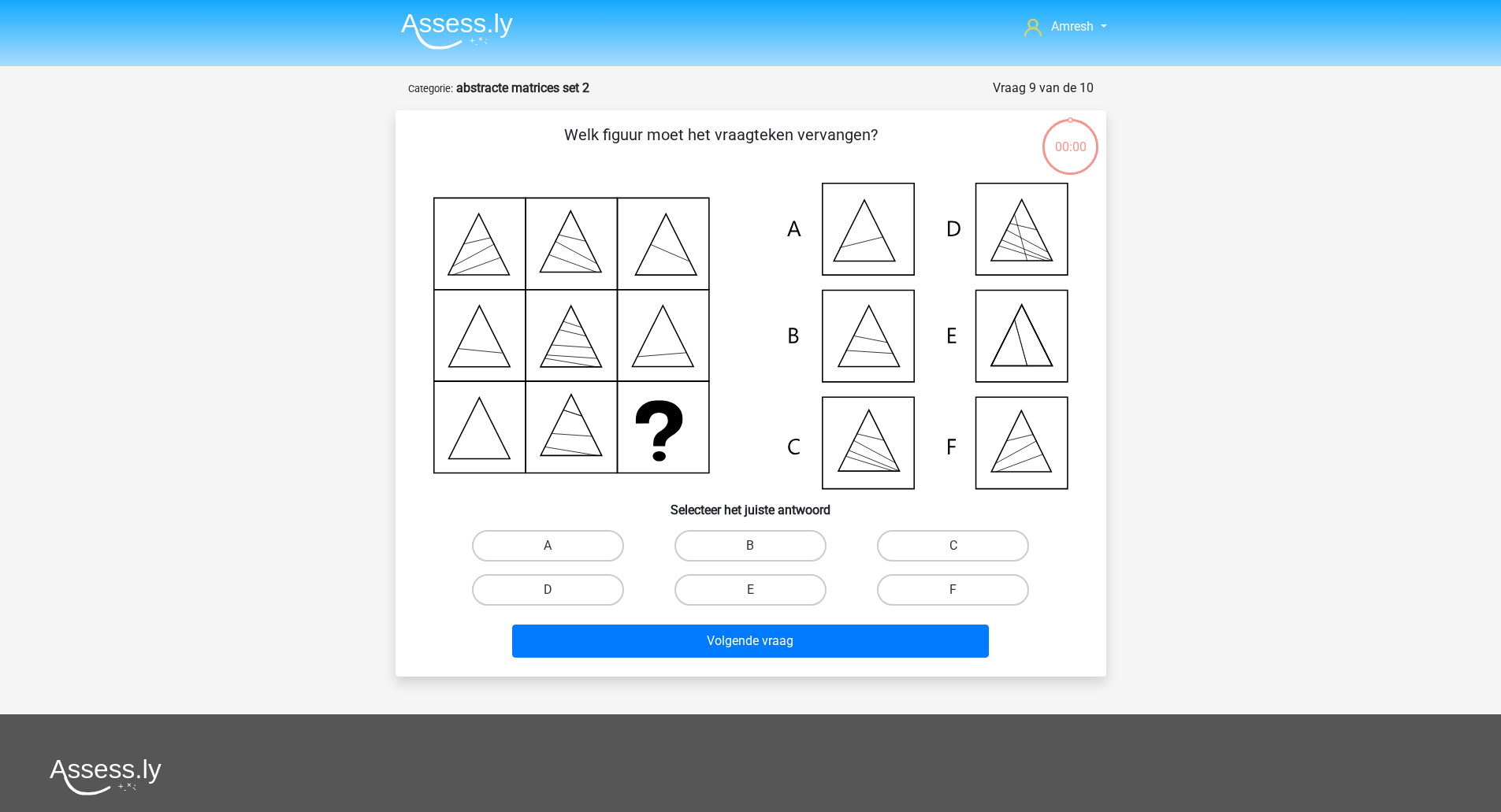
scroll to position [17, 0]
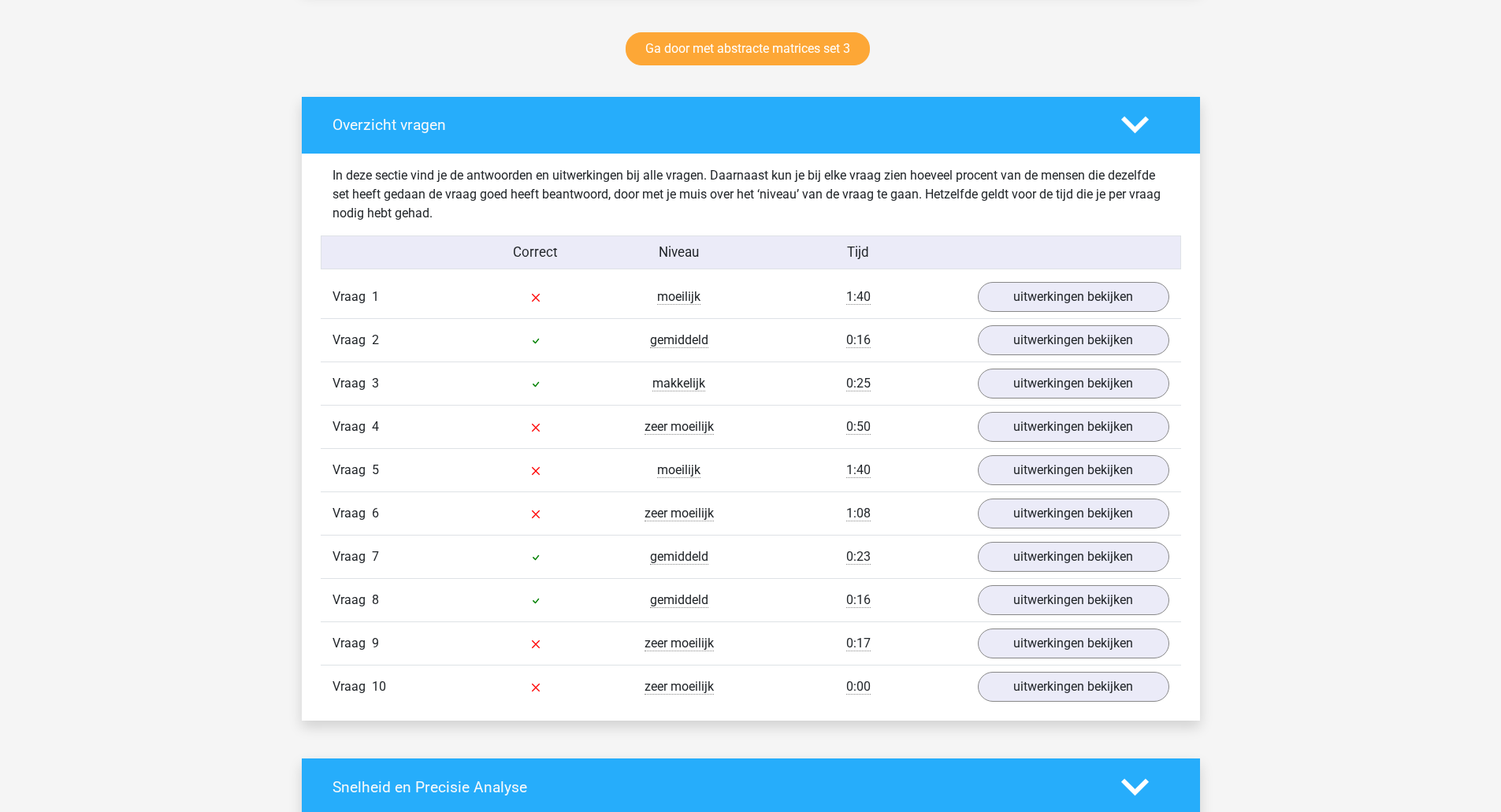
scroll to position [810, 0]
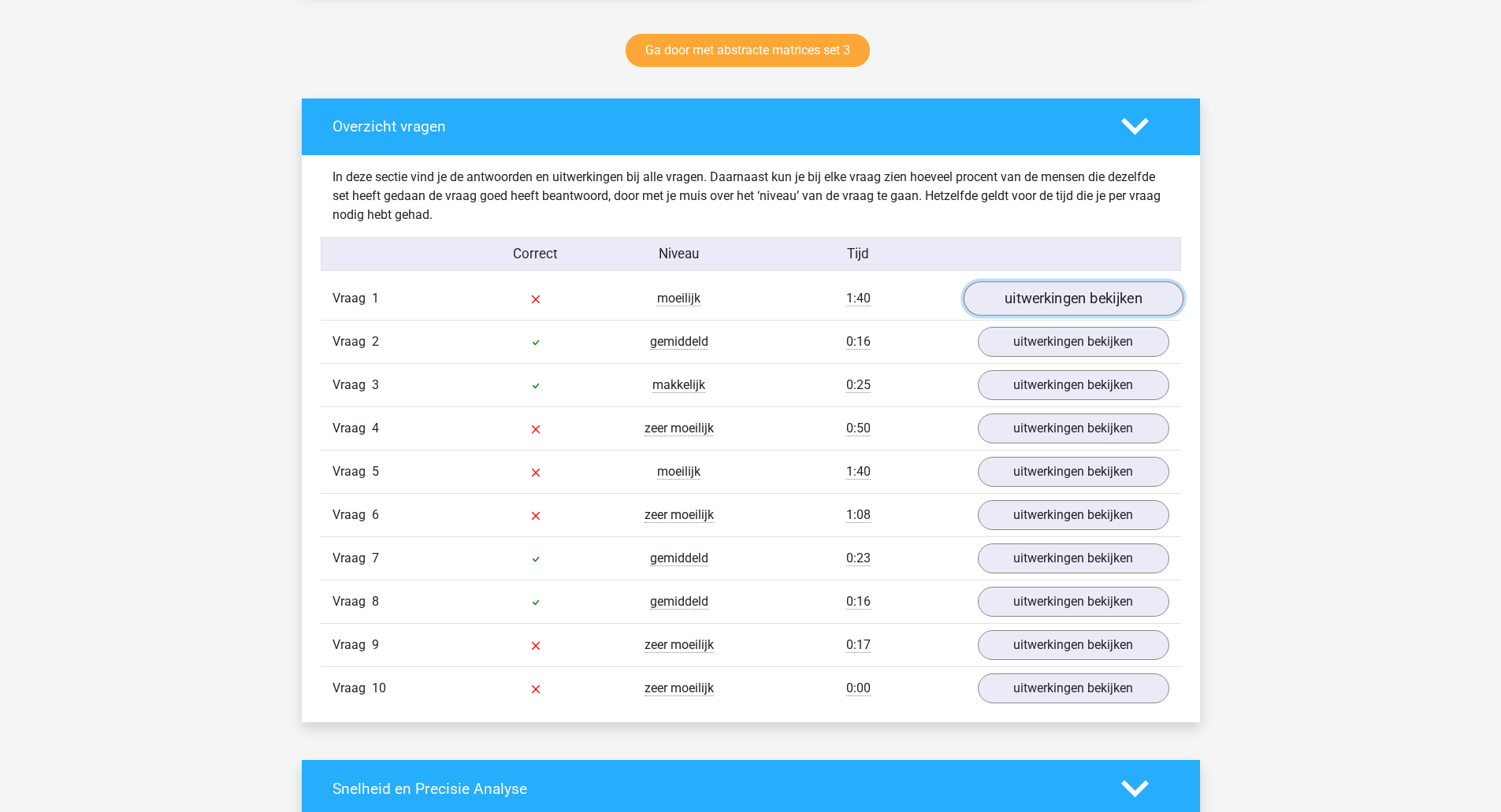
click at [1107, 296] on link "uitwerkingen bekijken" at bounding box center [1073, 299] width 220 height 35
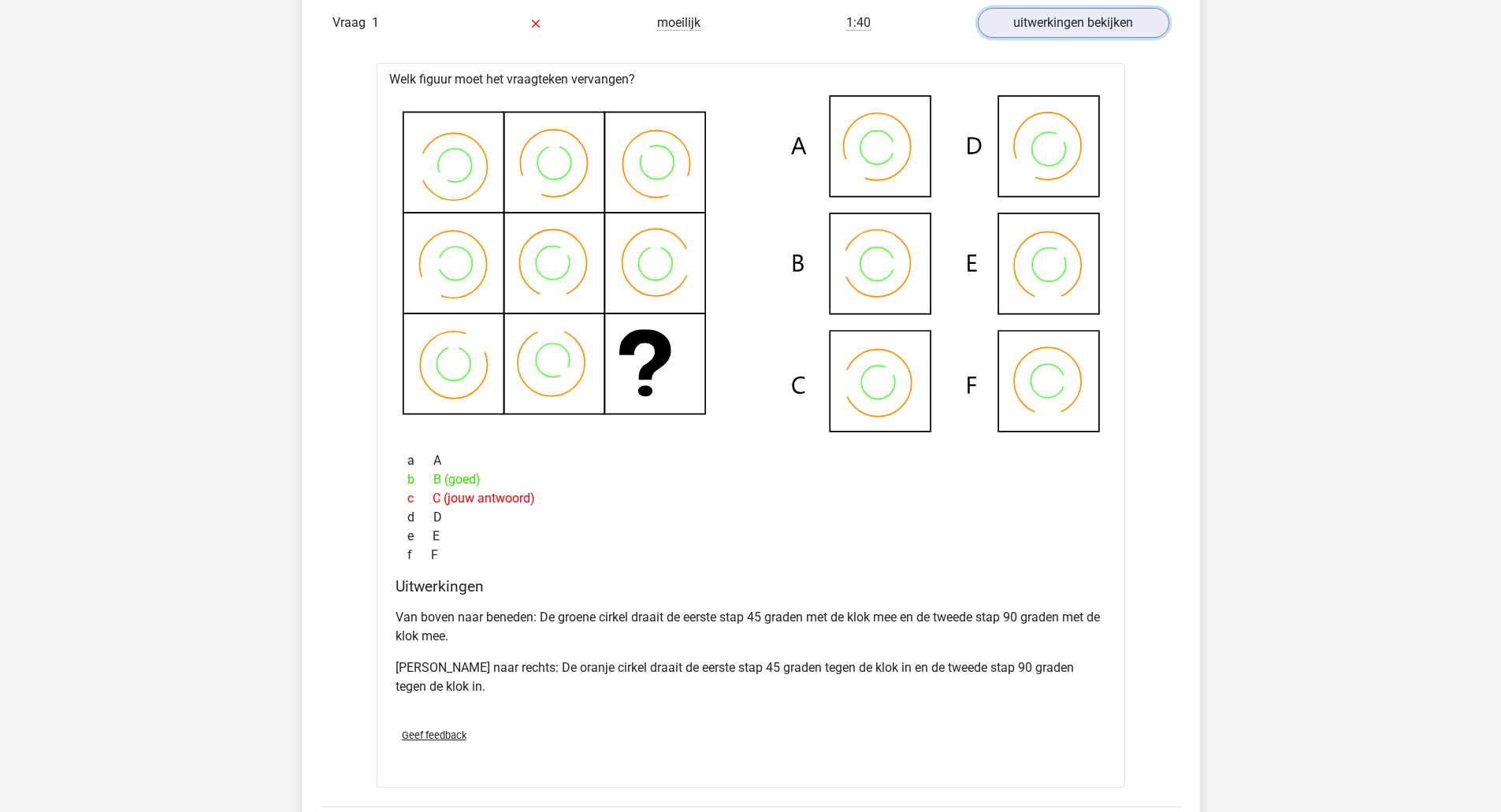
scroll to position [1066, 0]
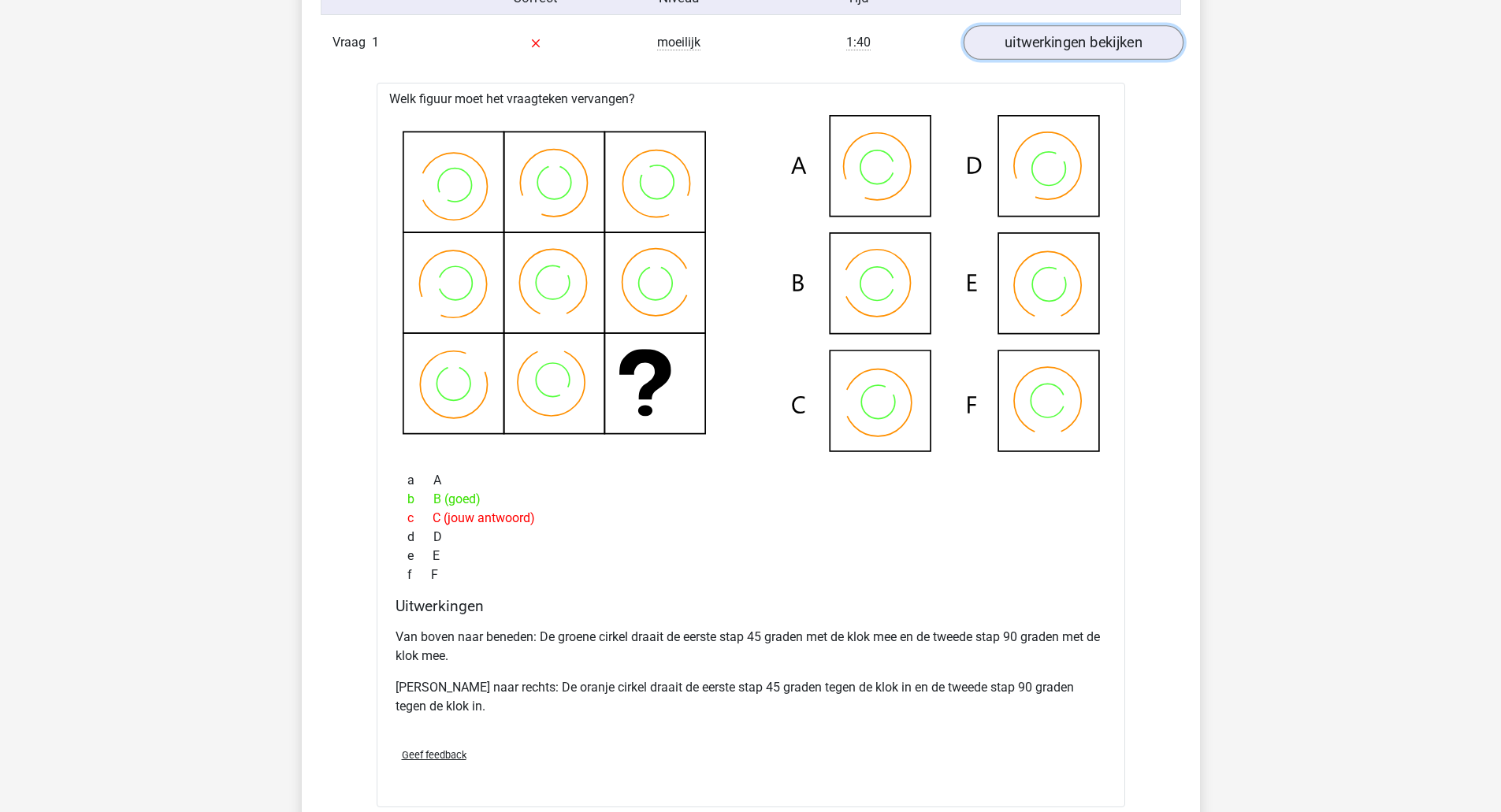
click at [1044, 38] on link "uitwerkingen bekijken" at bounding box center [1073, 42] width 220 height 35
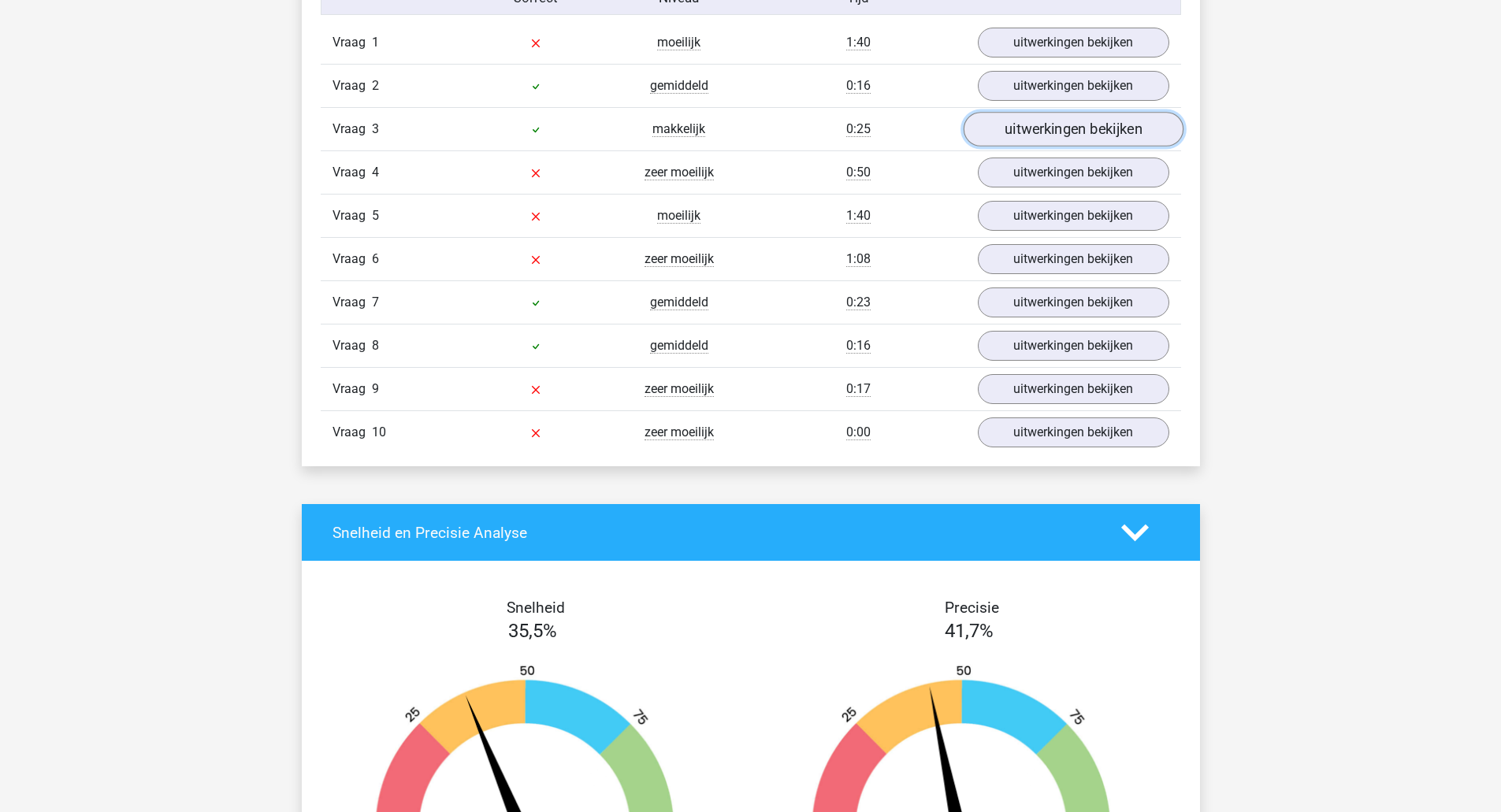
click at [1049, 126] on link "uitwerkingen bekijken" at bounding box center [1073, 129] width 220 height 35
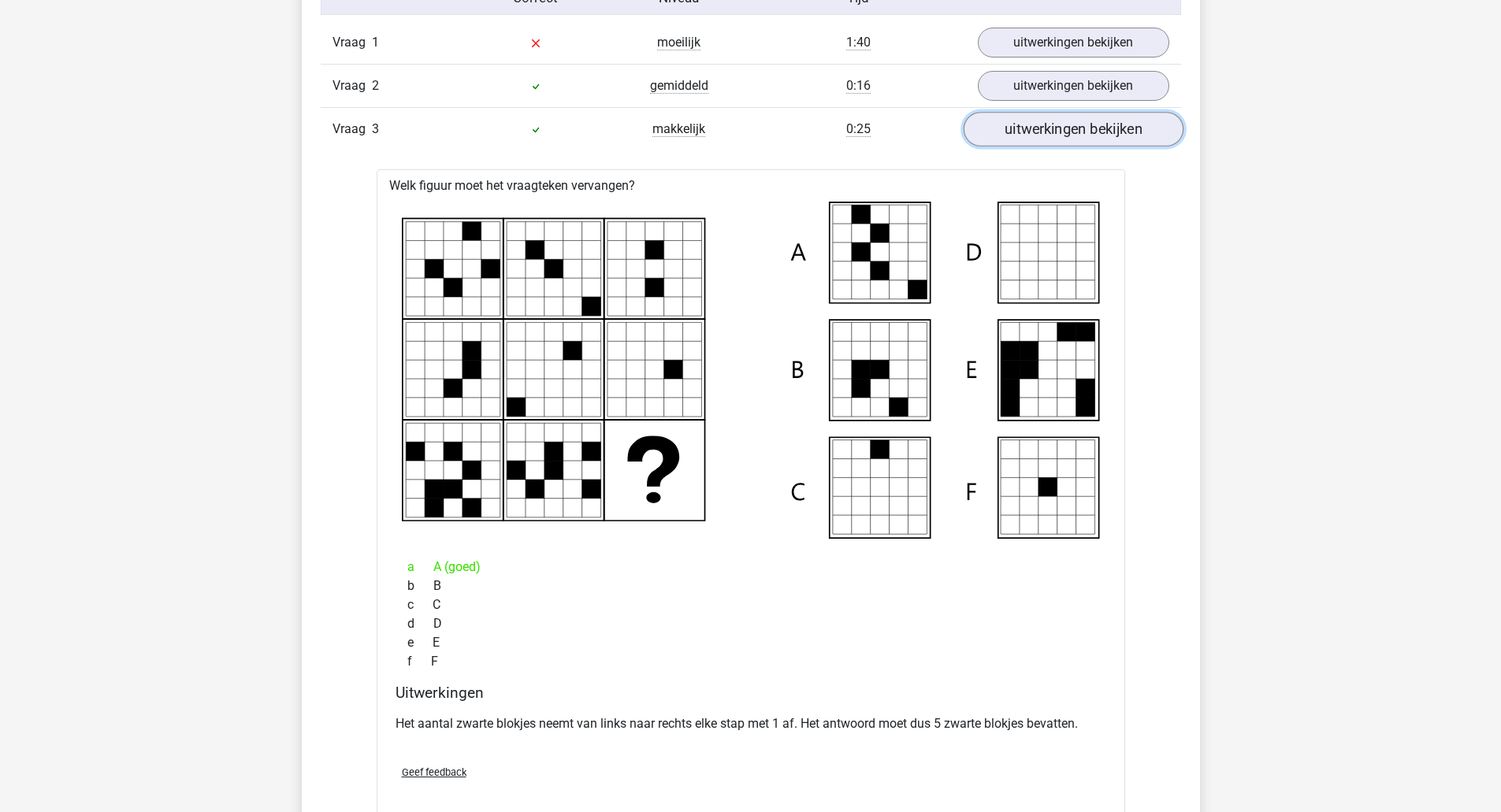
click at [1049, 126] on link "uitwerkingen bekijken" at bounding box center [1073, 129] width 220 height 35
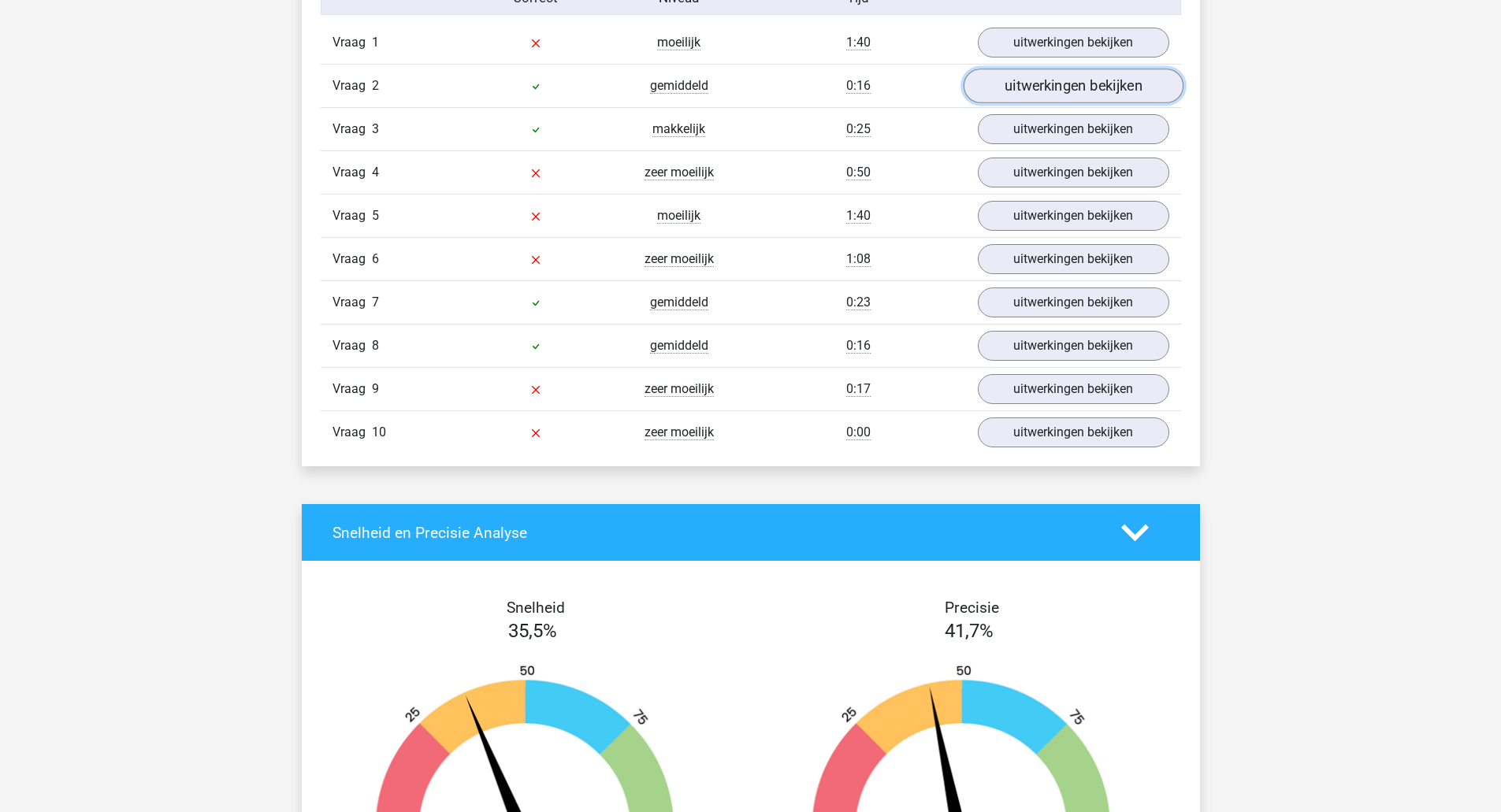
click at [1056, 99] on link "uitwerkingen bekijken" at bounding box center [1073, 86] width 220 height 35
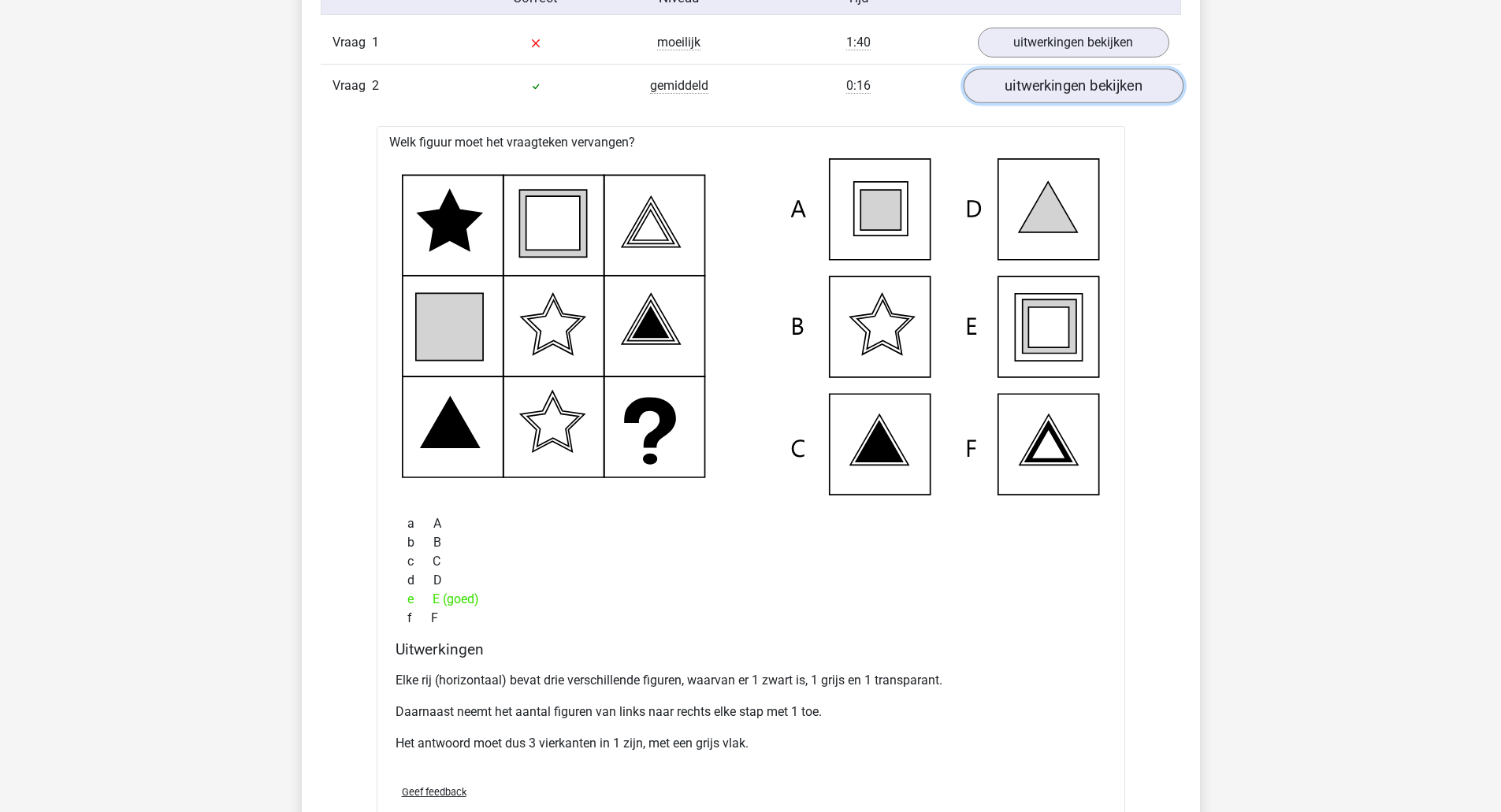
click at [1056, 99] on link "uitwerkingen bekijken" at bounding box center [1073, 86] width 220 height 35
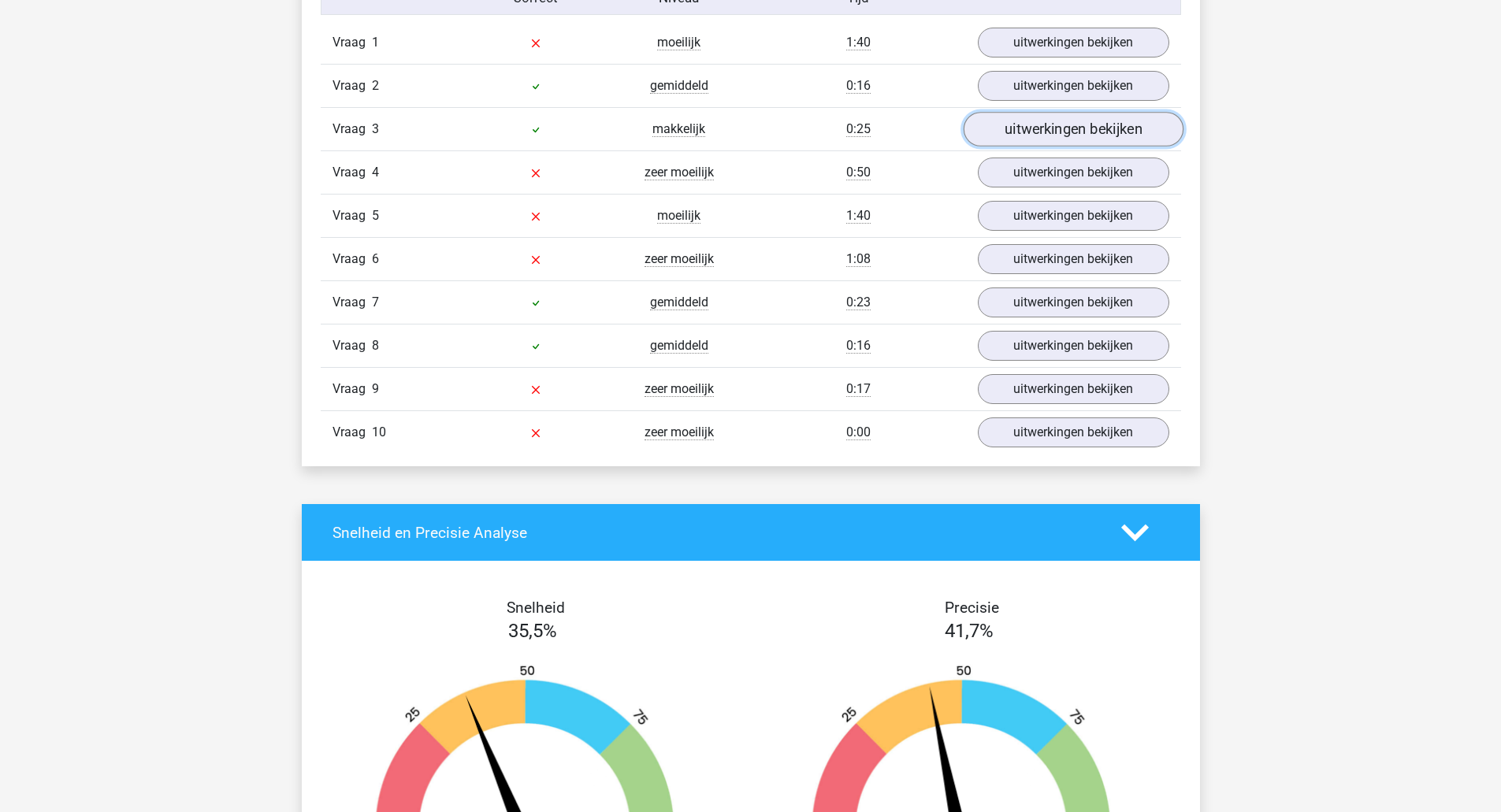
click at [1075, 142] on link "uitwerkingen bekijken" at bounding box center [1073, 129] width 220 height 35
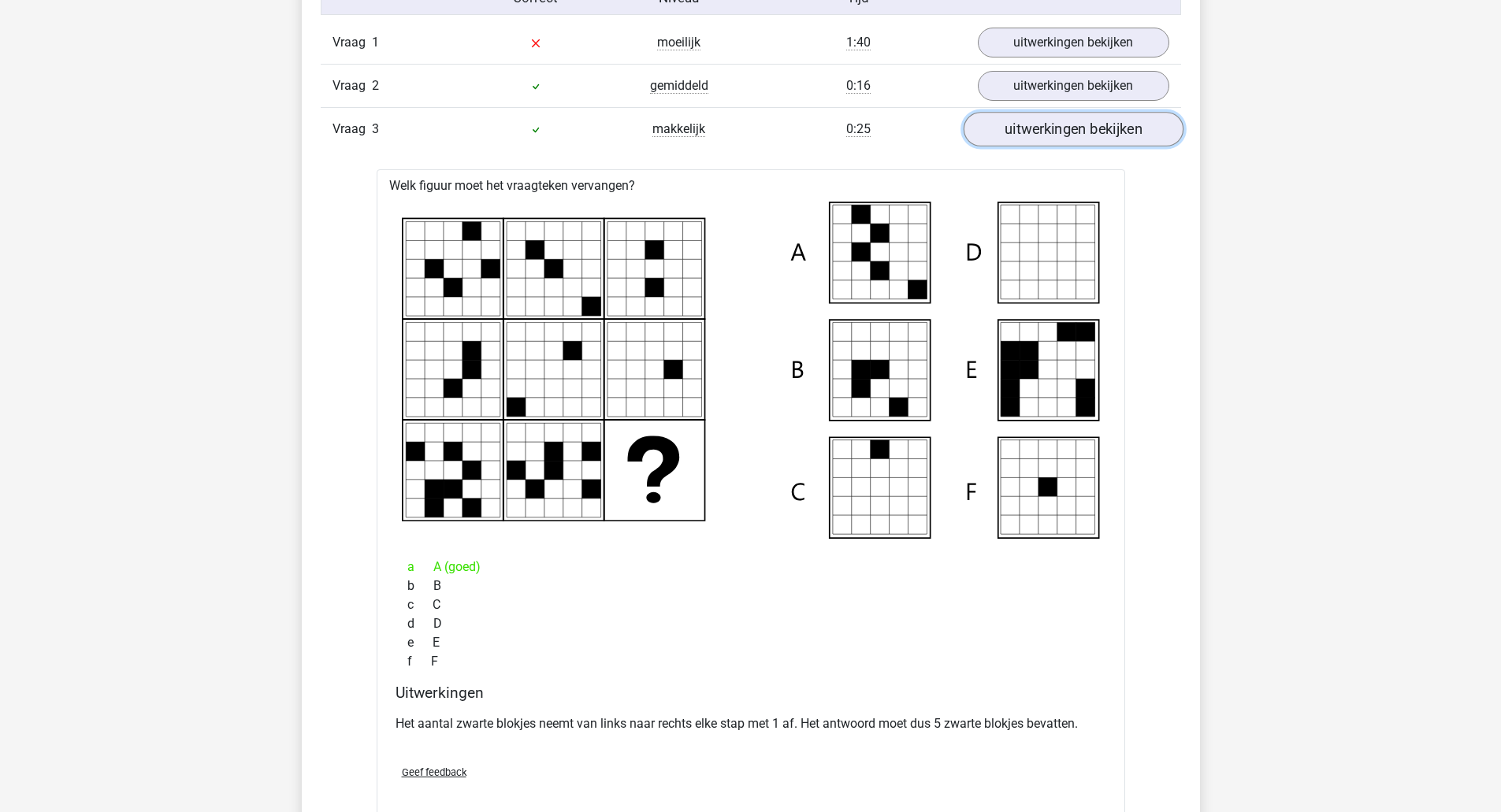
click at [1075, 142] on link "uitwerkingen bekijken" at bounding box center [1073, 129] width 220 height 35
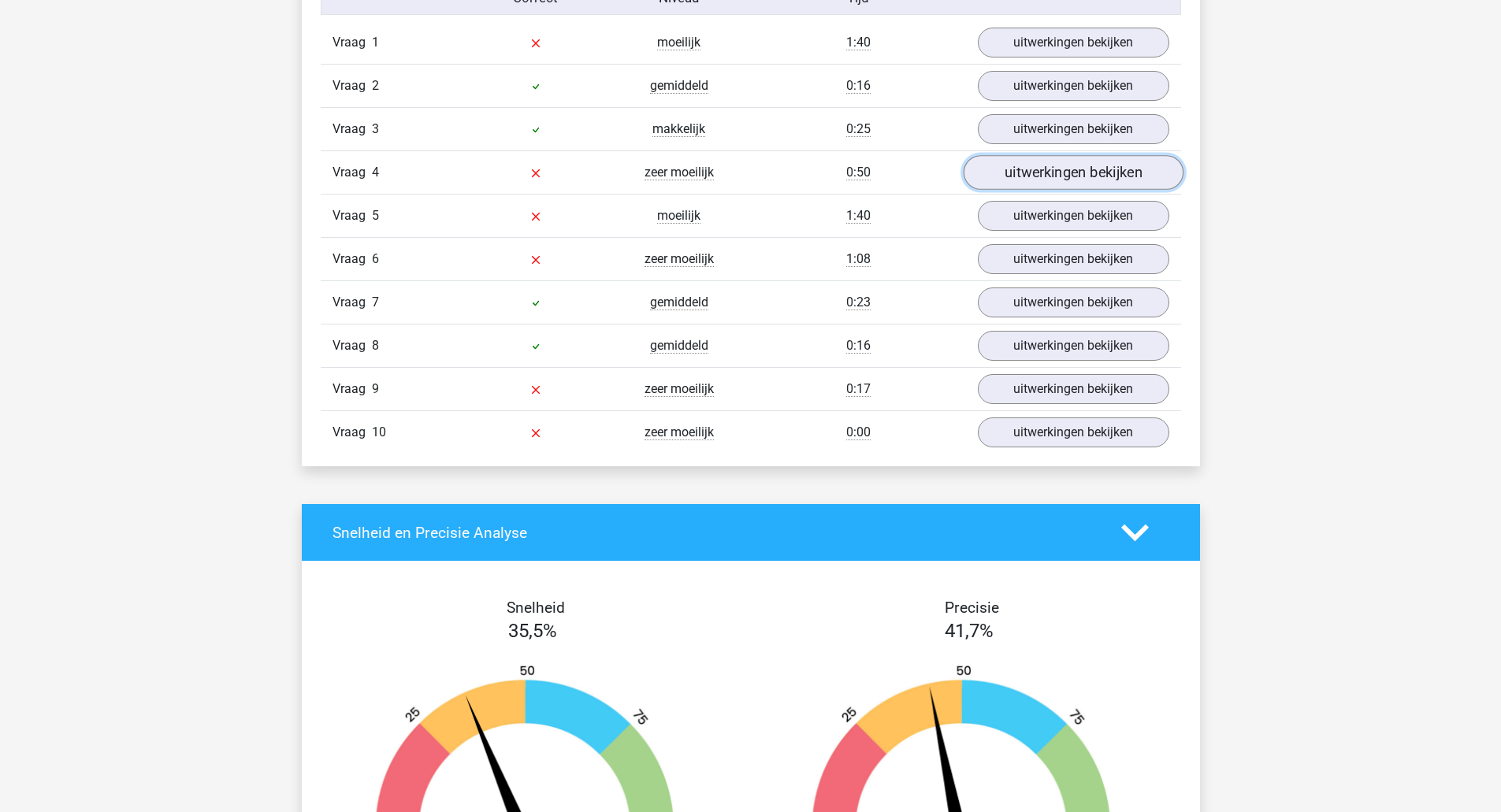
click at [1080, 169] on link "uitwerkingen bekijken" at bounding box center [1073, 173] width 220 height 35
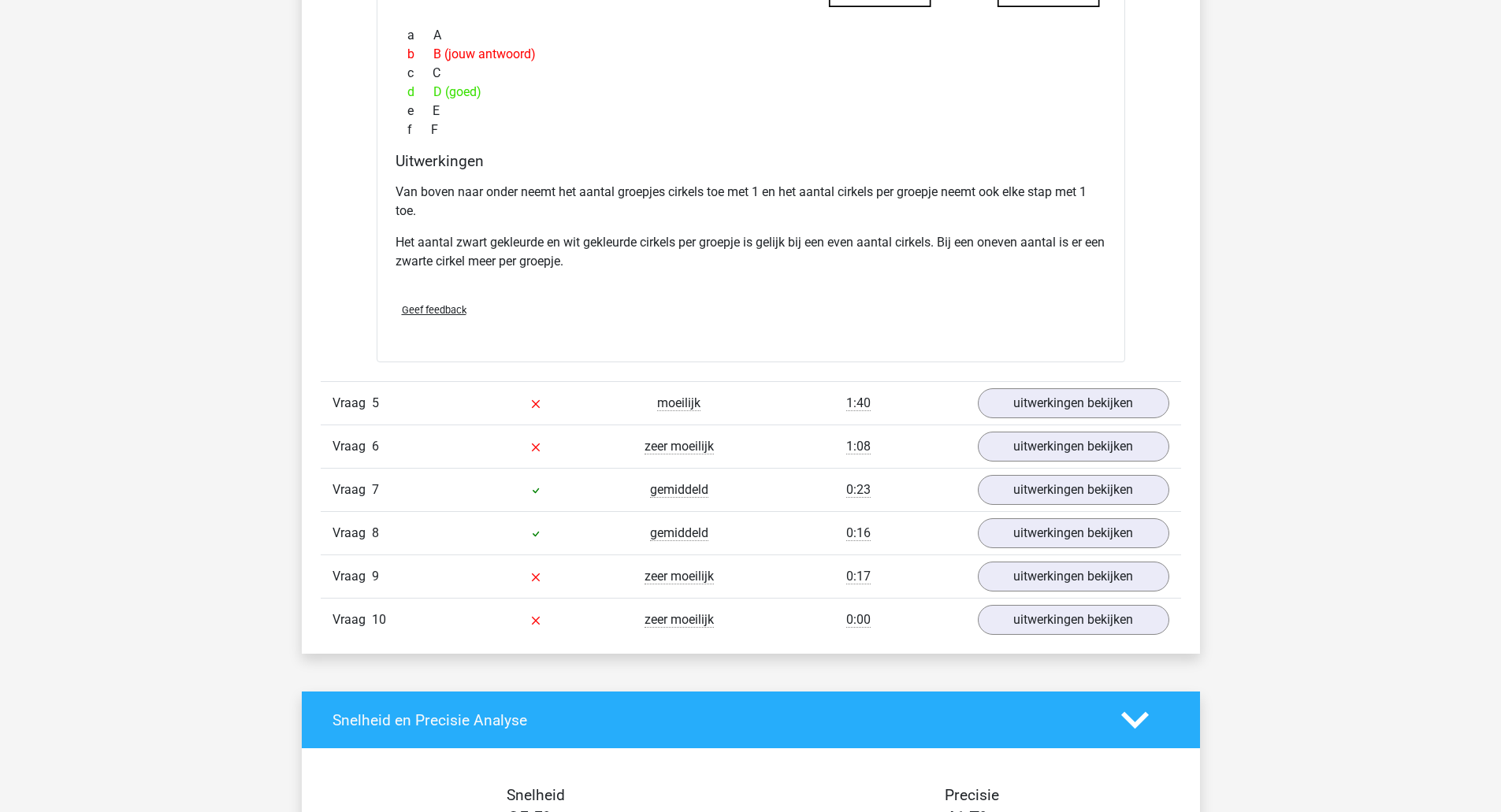
scroll to position [1641, 0]
click at [1064, 404] on link "uitwerkingen bekijken" at bounding box center [1073, 404] width 220 height 35
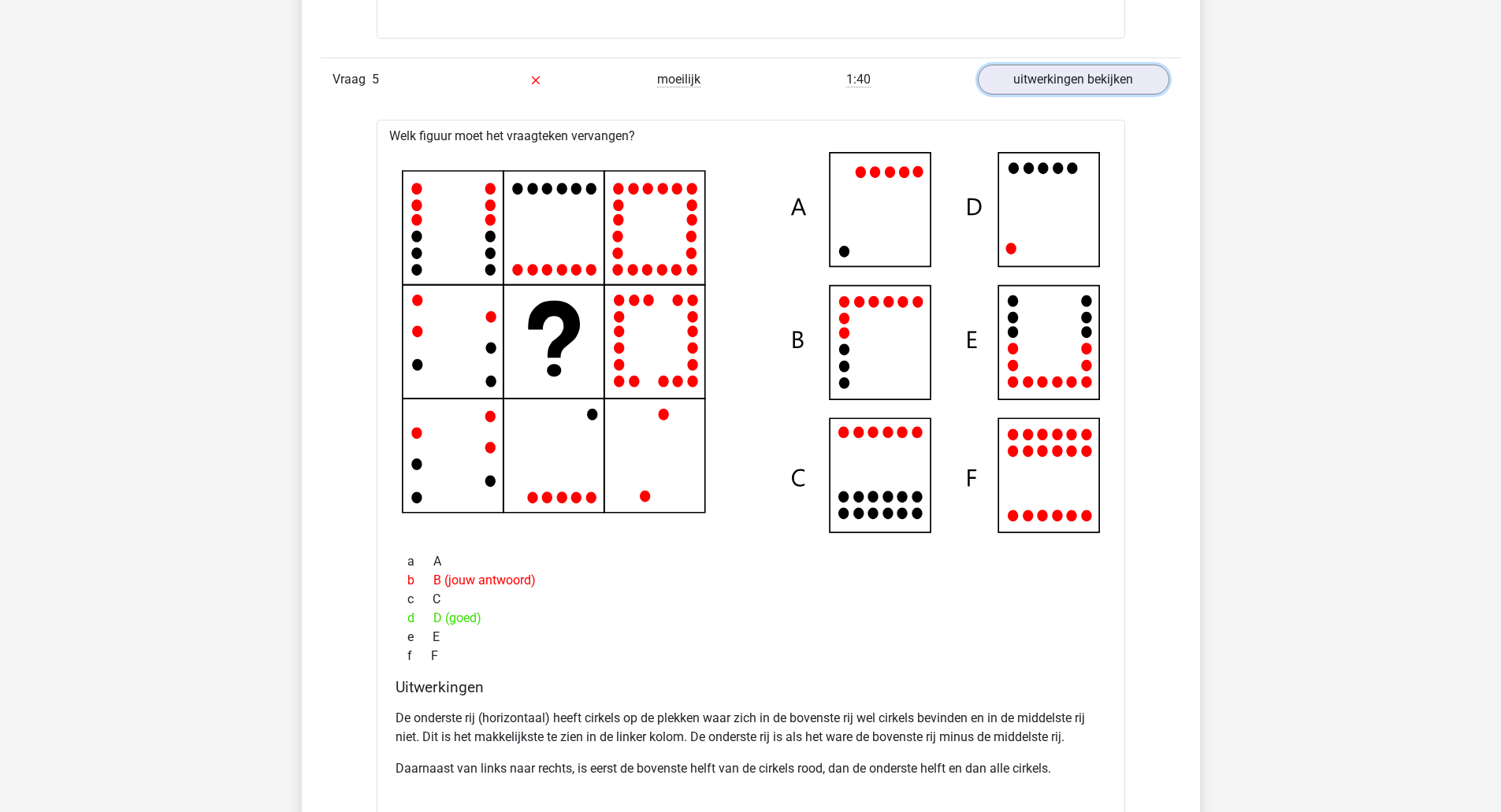
scroll to position [1966, 0]
click at [1108, 73] on link "uitwerkingen bekijken" at bounding box center [1073, 79] width 220 height 35
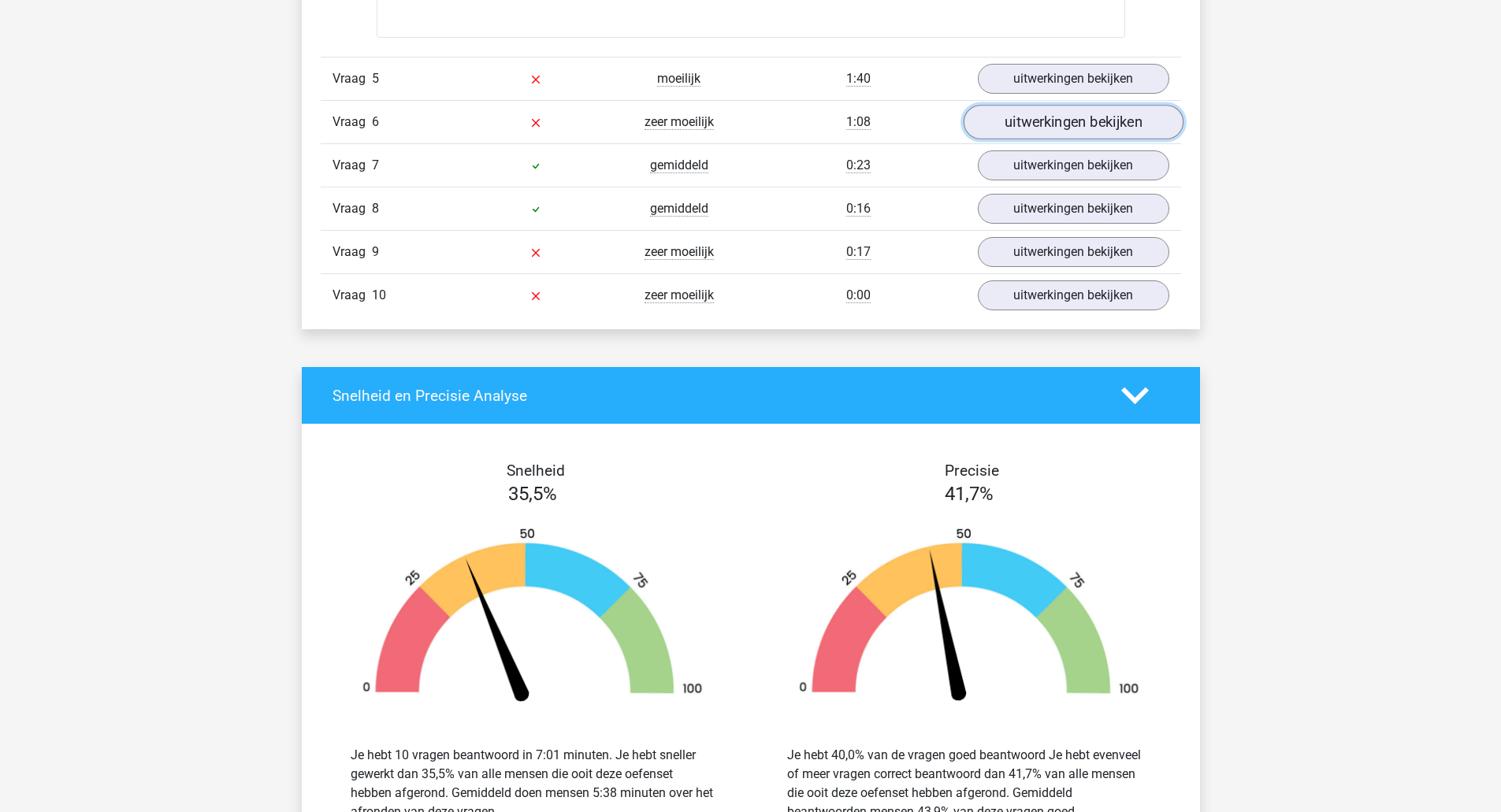
click at [1107, 130] on link "uitwerkingen bekijken" at bounding box center [1073, 123] width 220 height 35
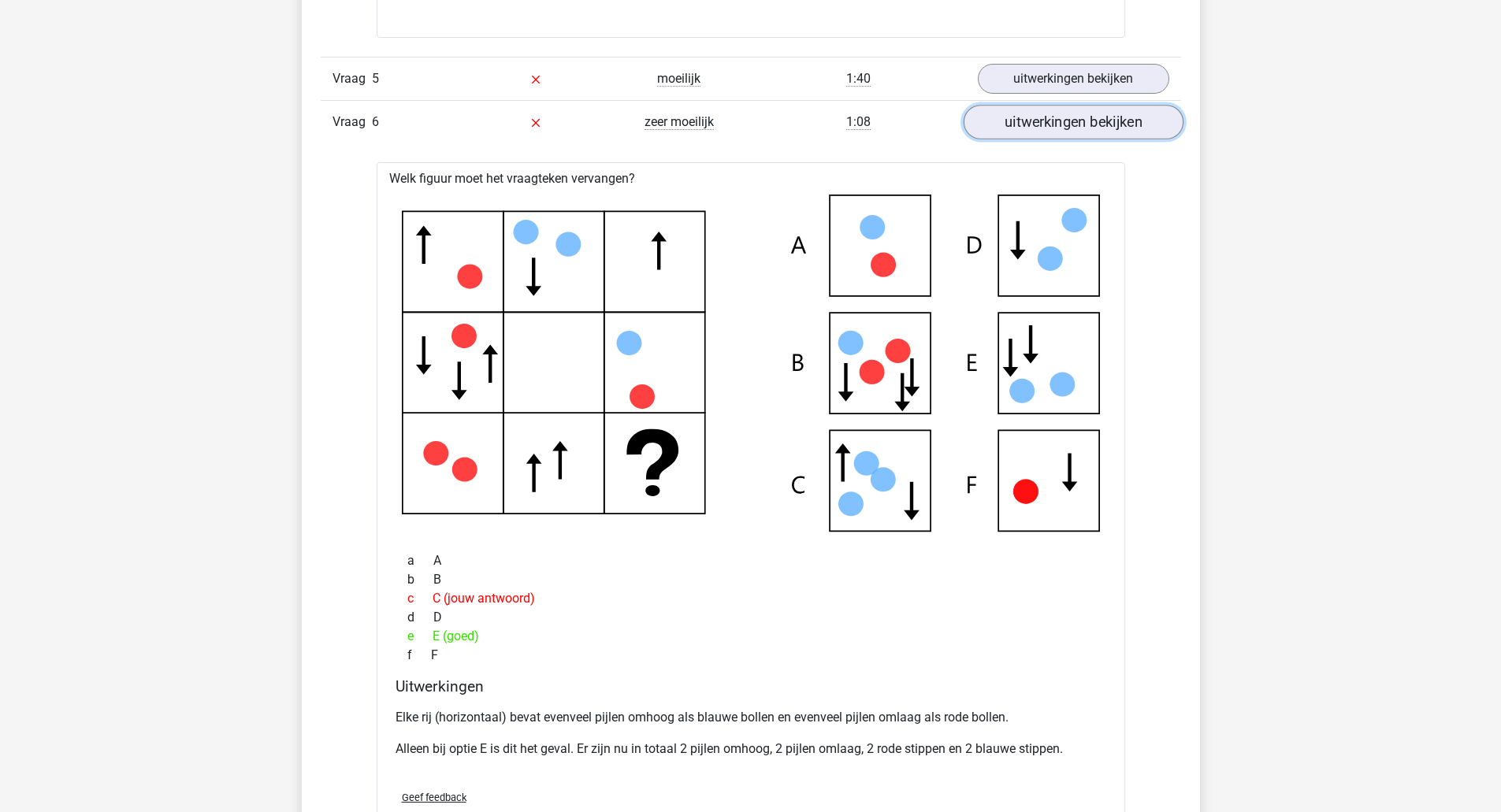
click at [1083, 131] on link "uitwerkingen bekijken" at bounding box center [1073, 123] width 220 height 35
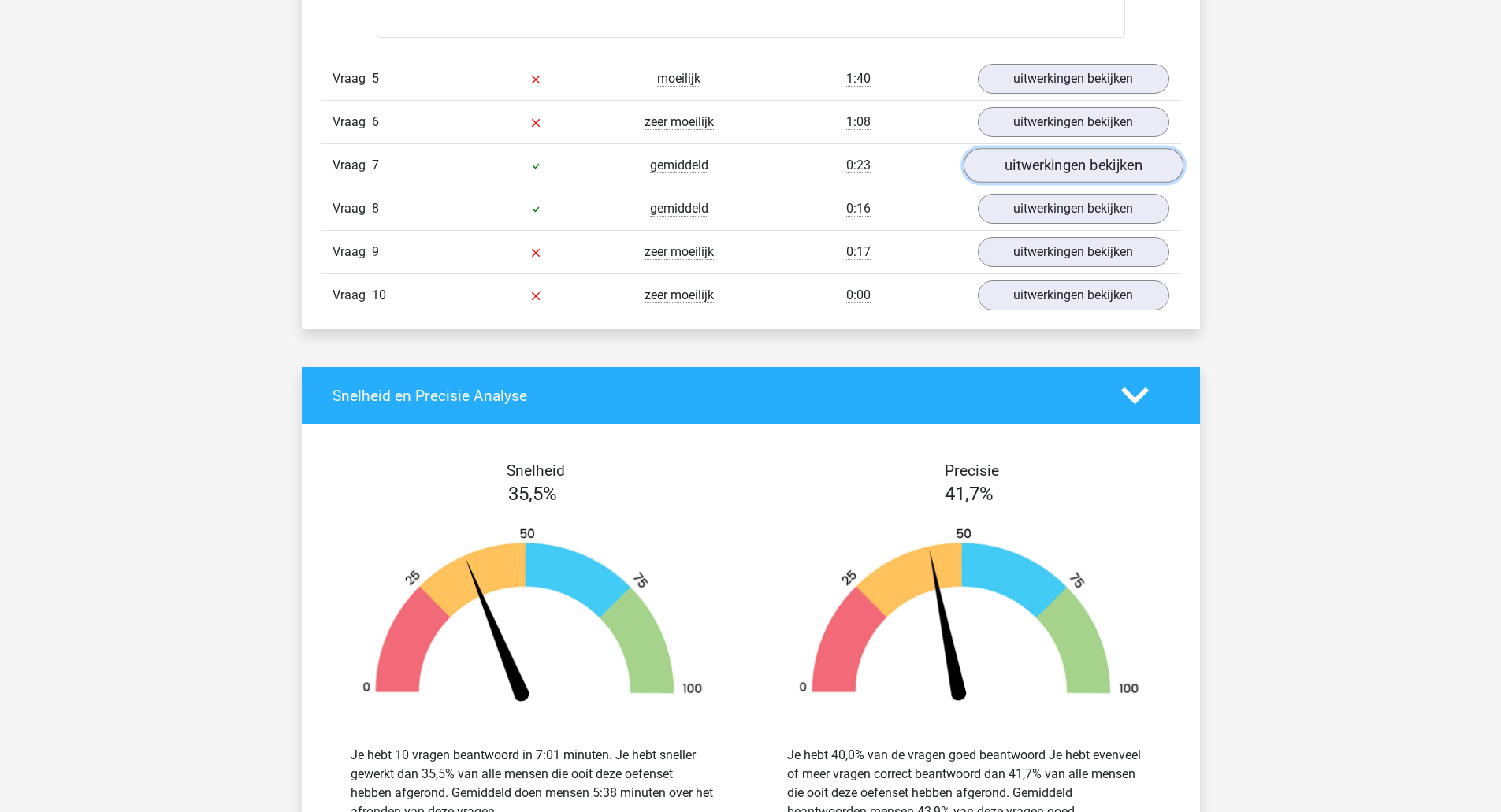
click at [1083, 166] on link "uitwerkingen bekijken" at bounding box center [1073, 166] width 220 height 35
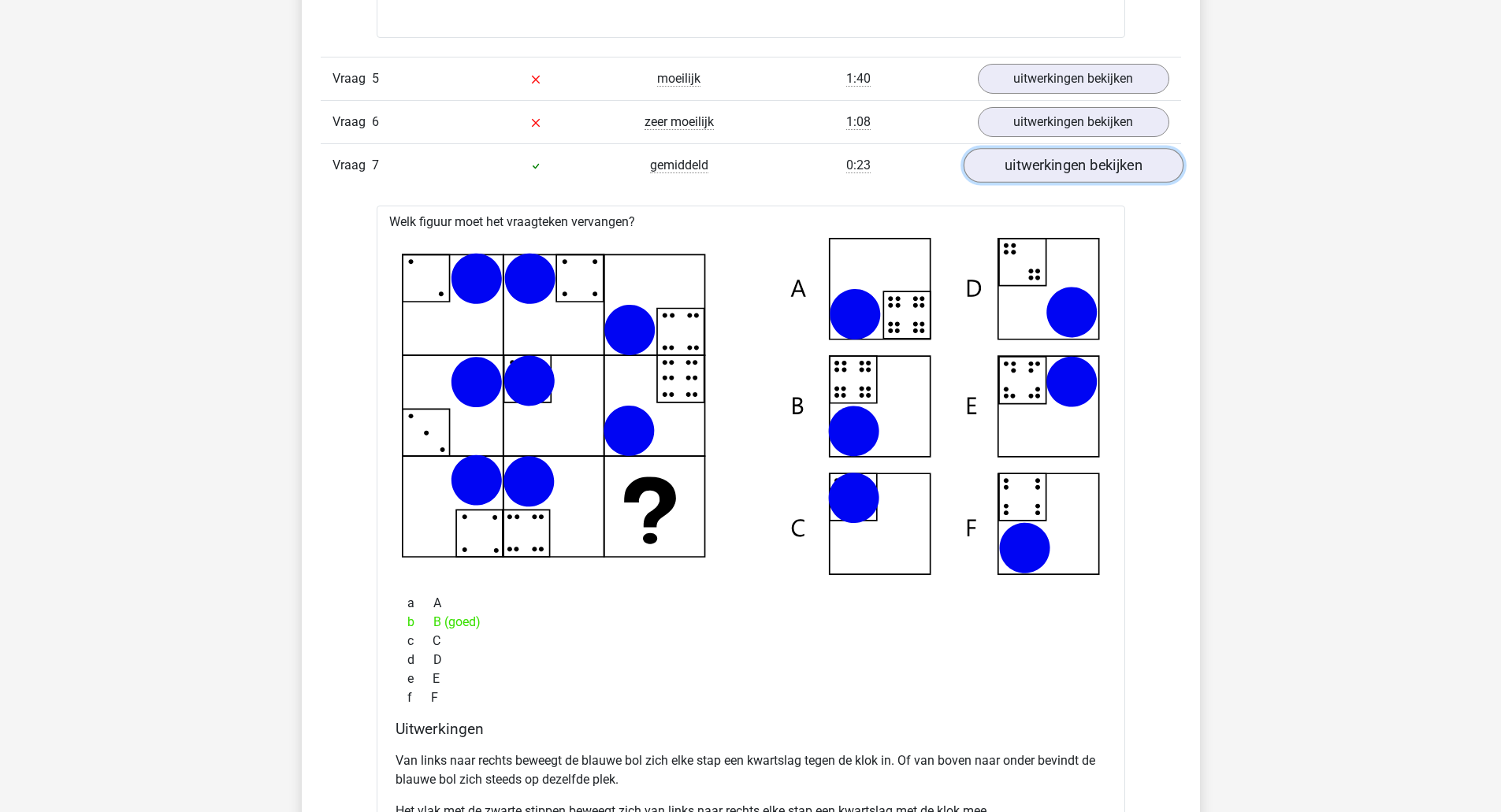
click at [1083, 166] on link "uitwerkingen bekijken" at bounding box center [1073, 166] width 220 height 35
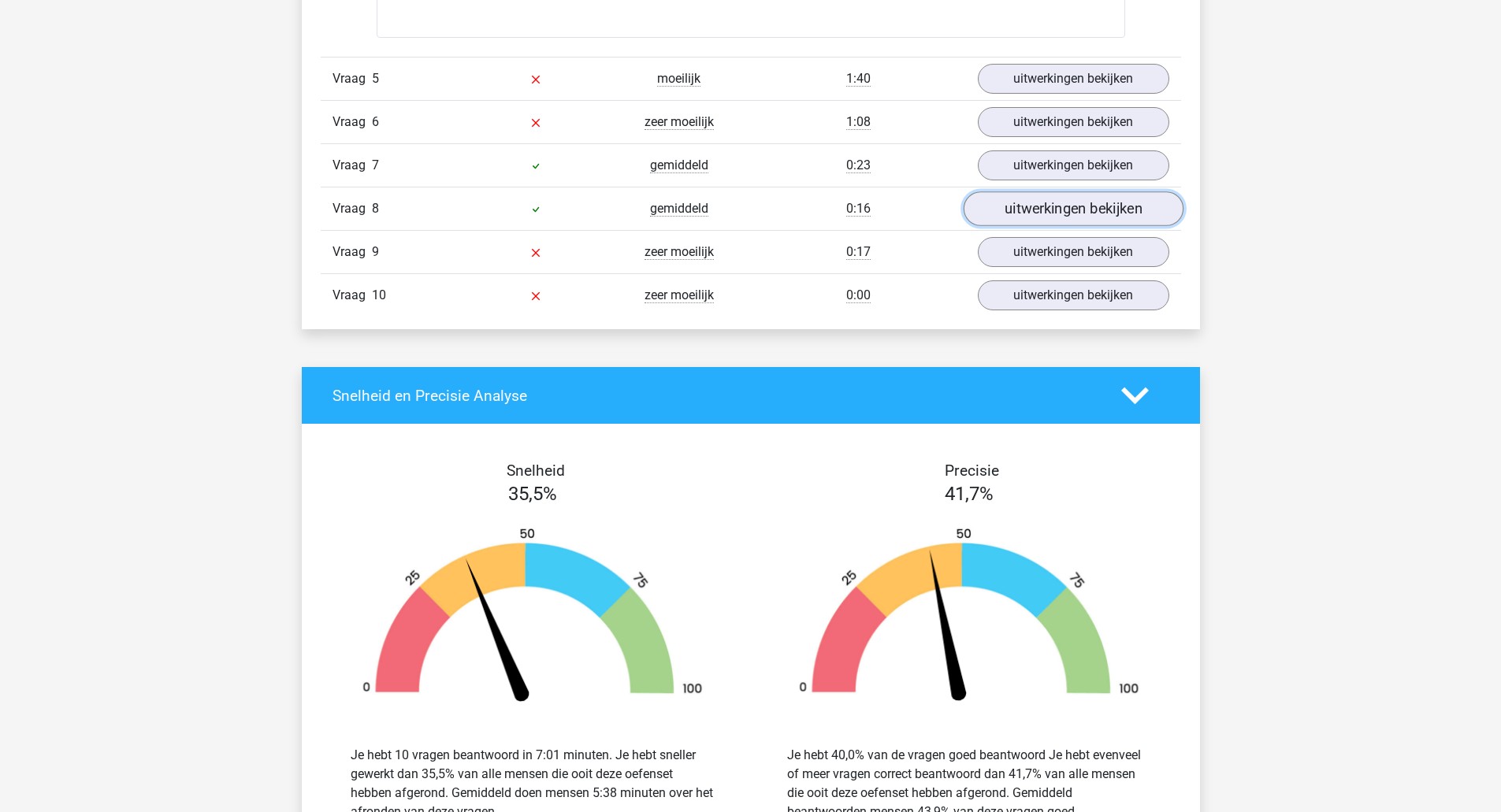
click at [1098, 219] on link "uitwerkingen bekijken" at bounding box center [1073, 209] width 220 height 35
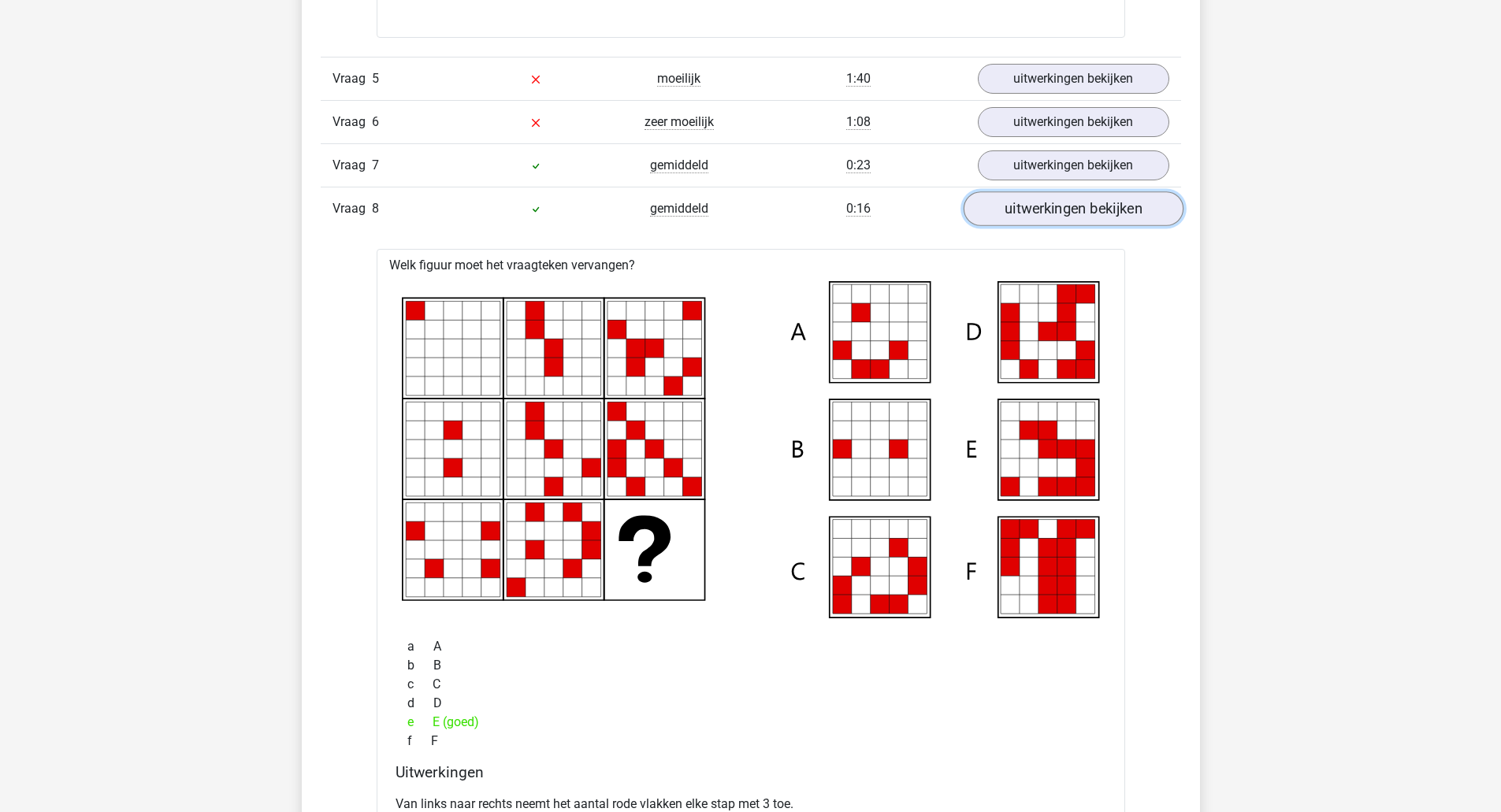
click at [1098, 219] on link "uitwerkingen bekijken" at bounding box center [1073, 209] width 220 height 35
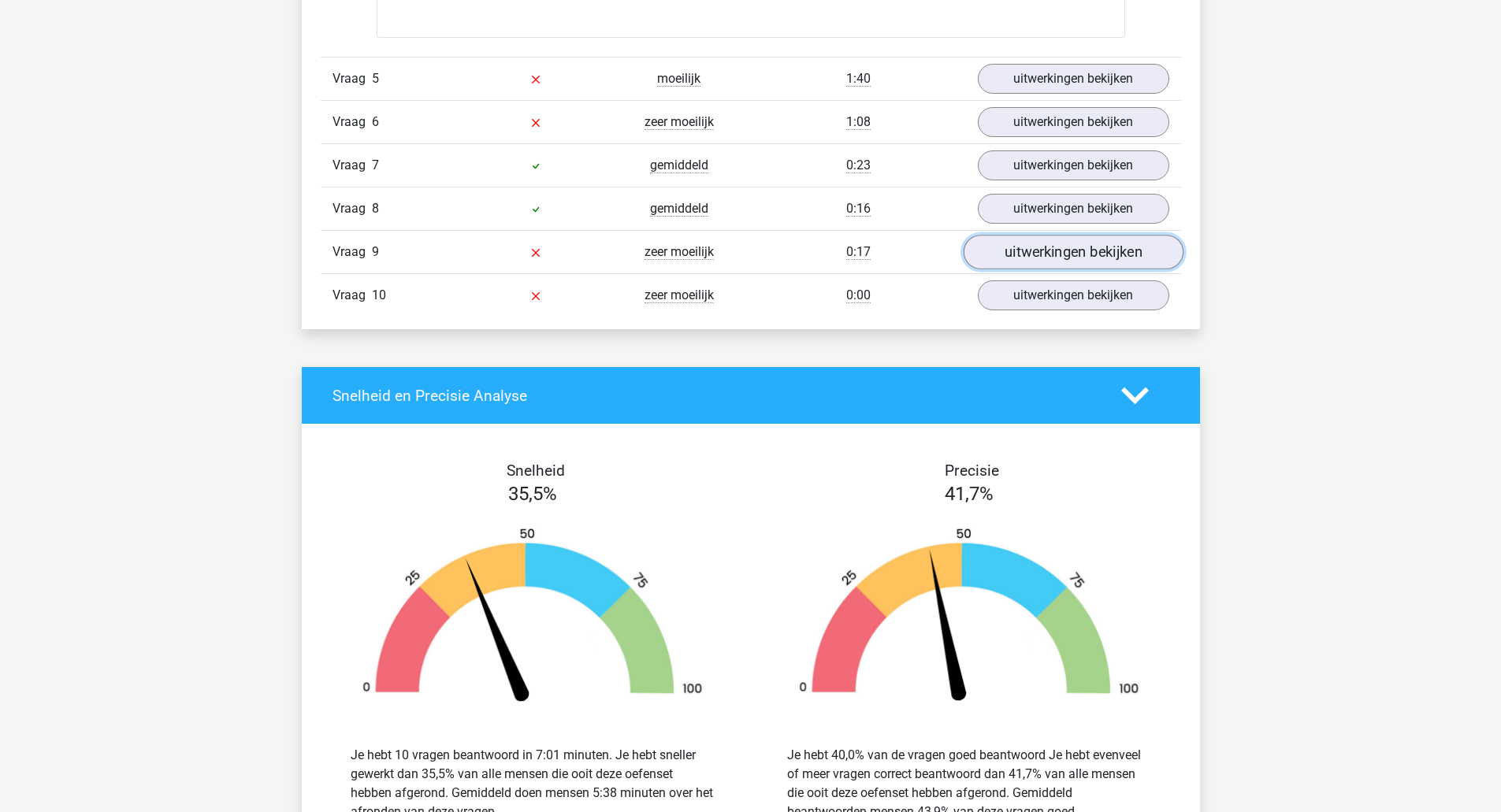
click at [1099, 251] on link "uitwerkingen bekijken" at bounding box center [1073, 253] width 220 height 35
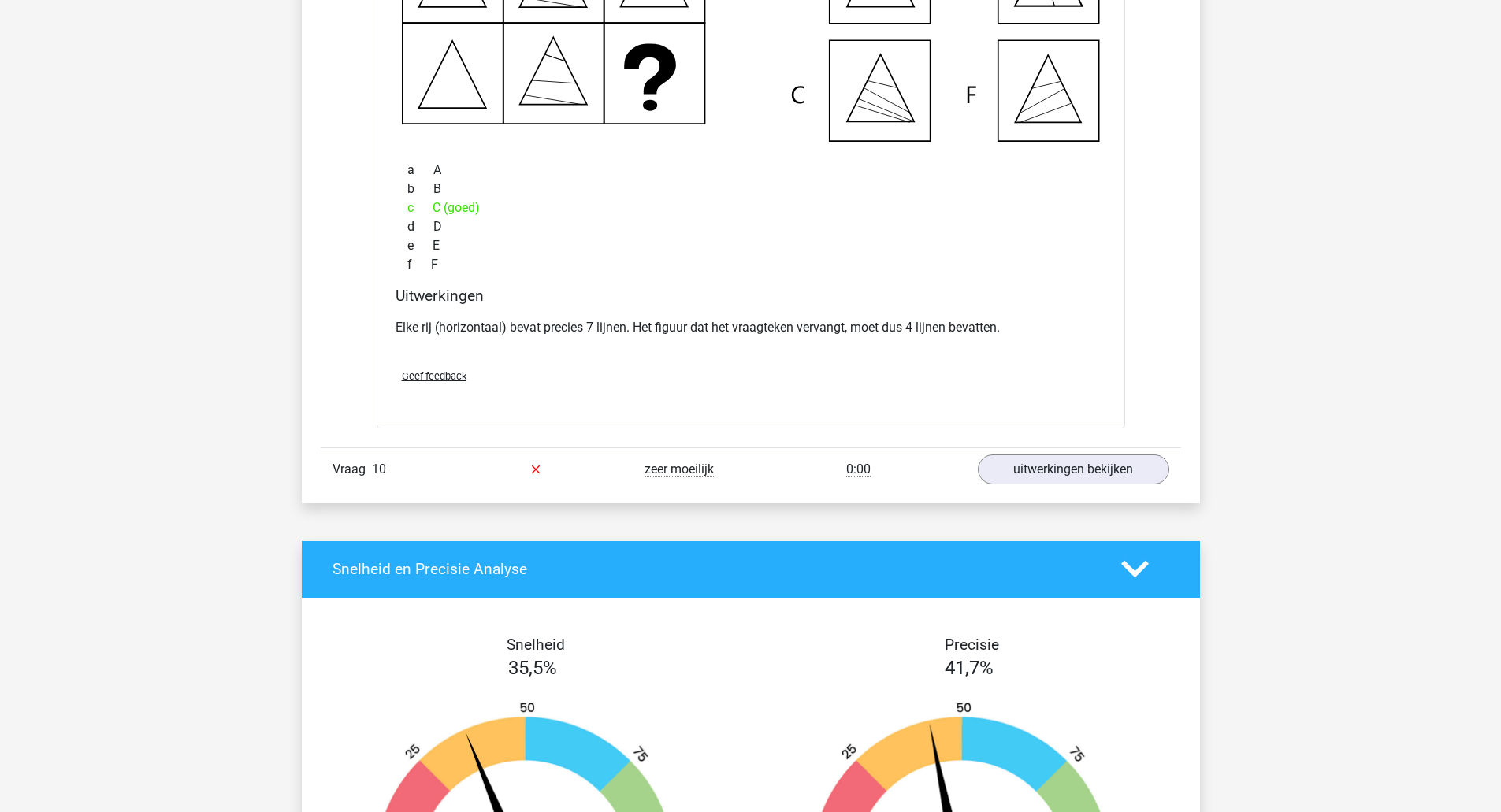
scroll to position [2486, 0]
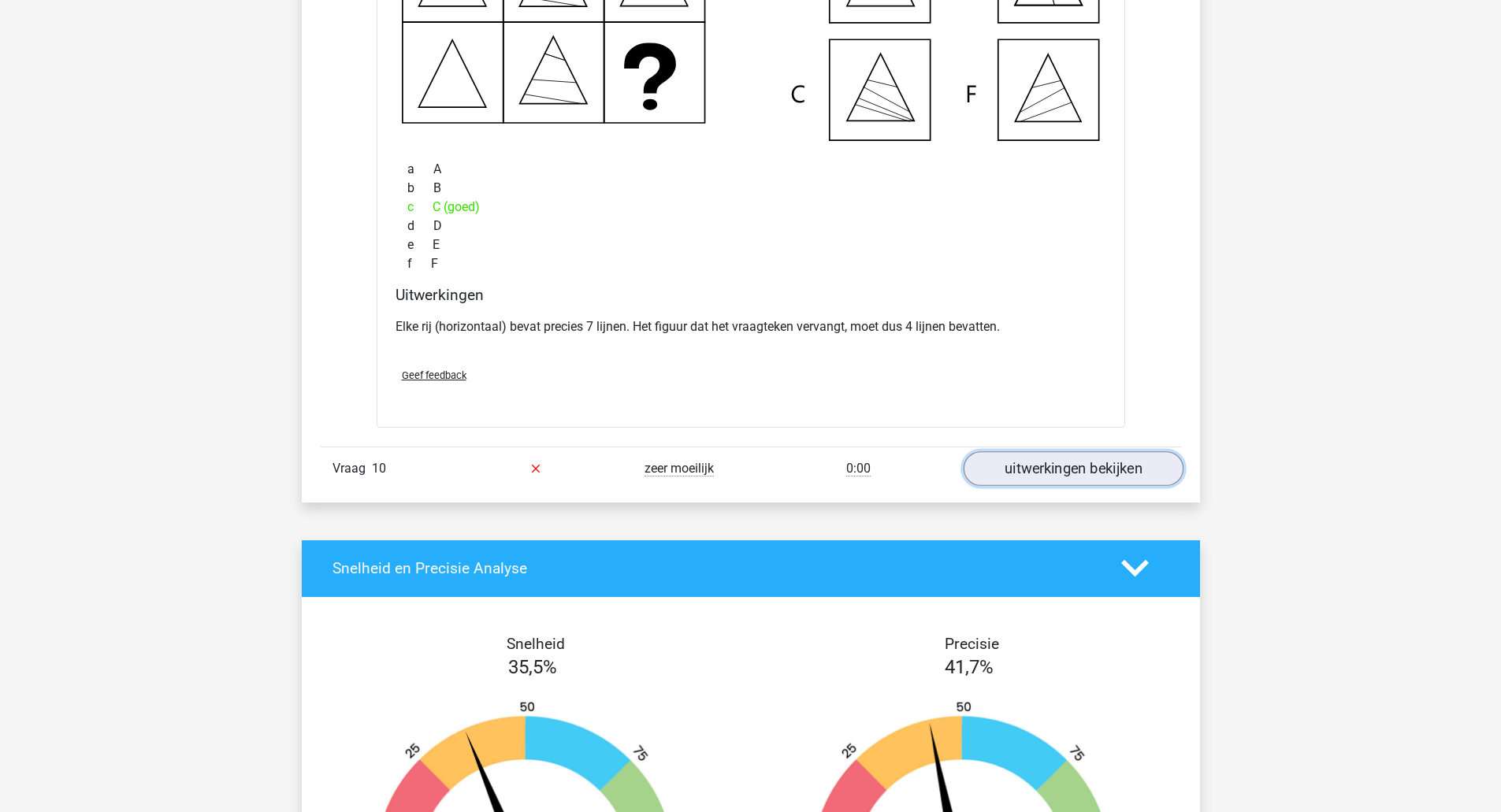
click at [1103, 480] on link "uitwerkingen bekijken" at bounding box center [1073, 469] width 220 height 35
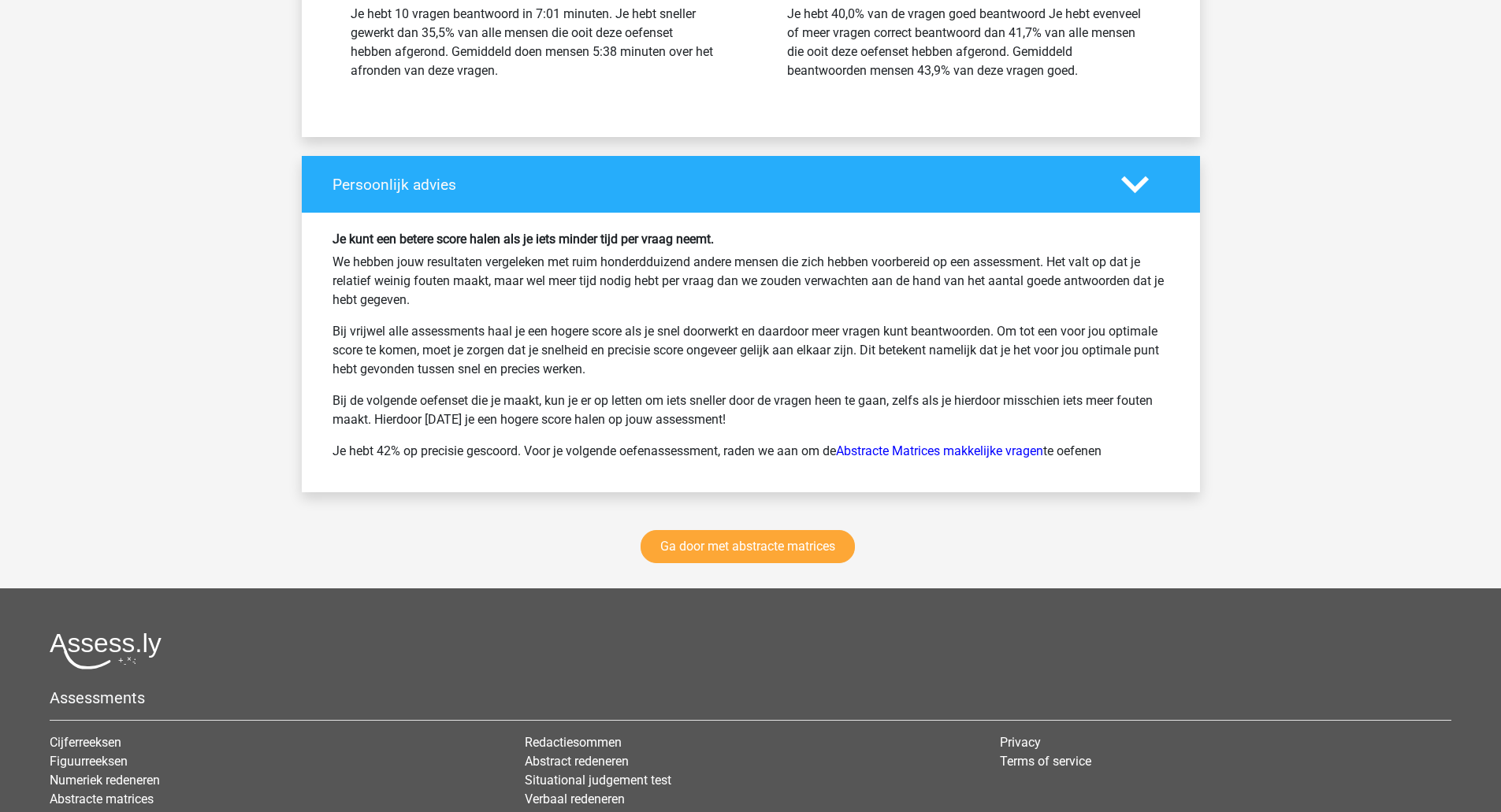
scroll to position [4110, 0]
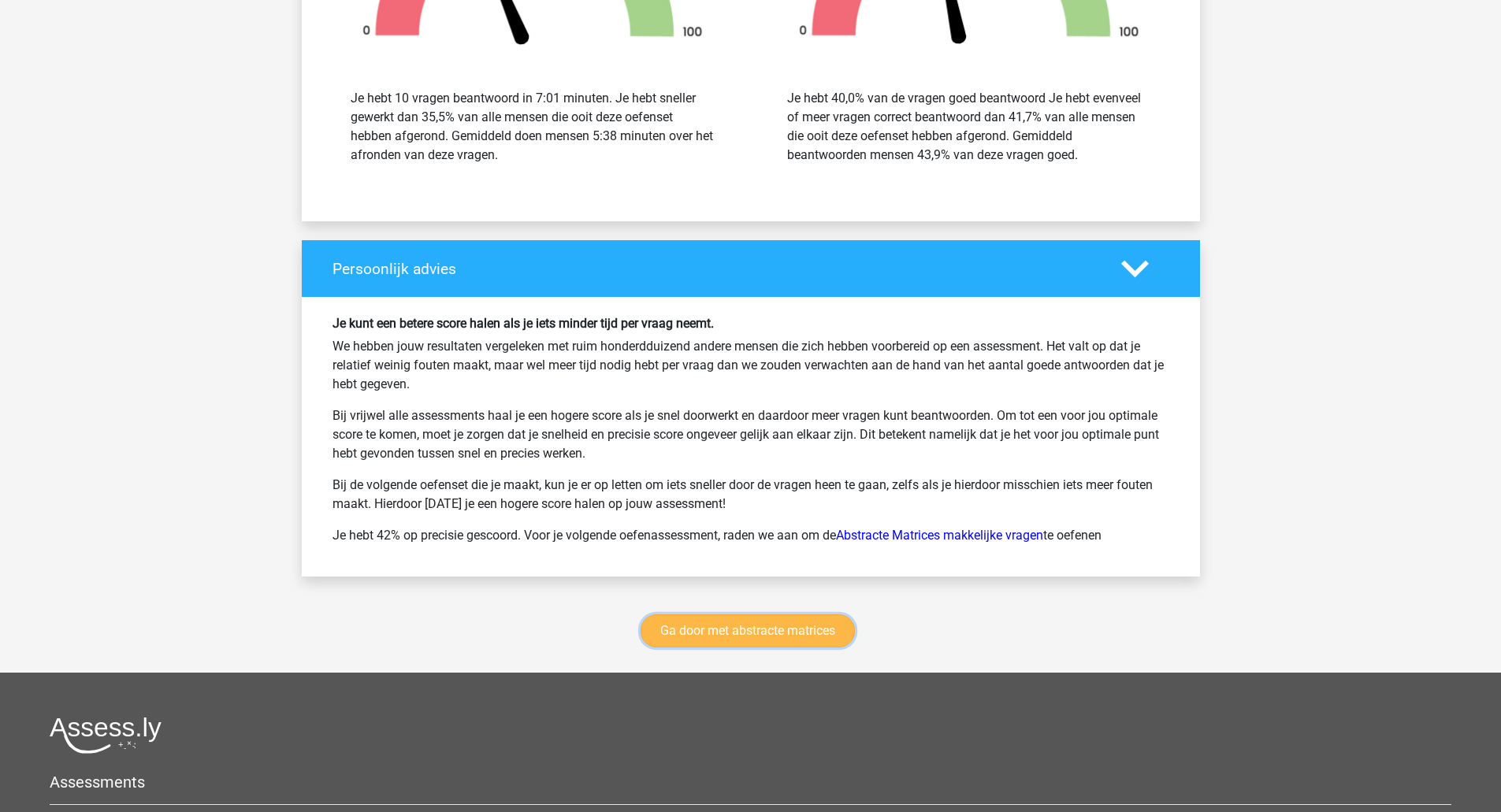
click at [803, 626] on link "Ga door met abstracte matrices" at bounding box center [748, 631] width 214 height 33
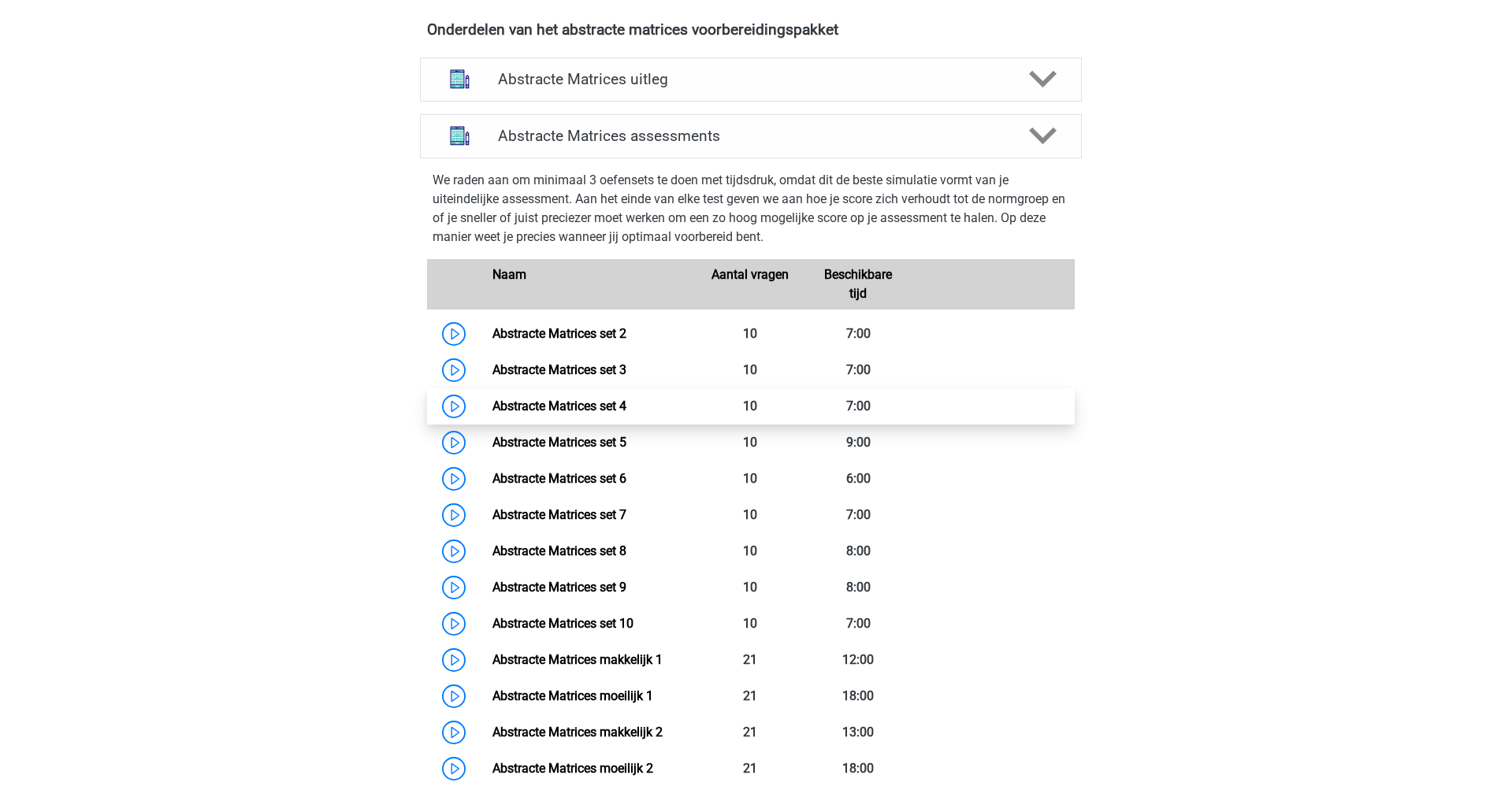
scroll to position [595, 0]
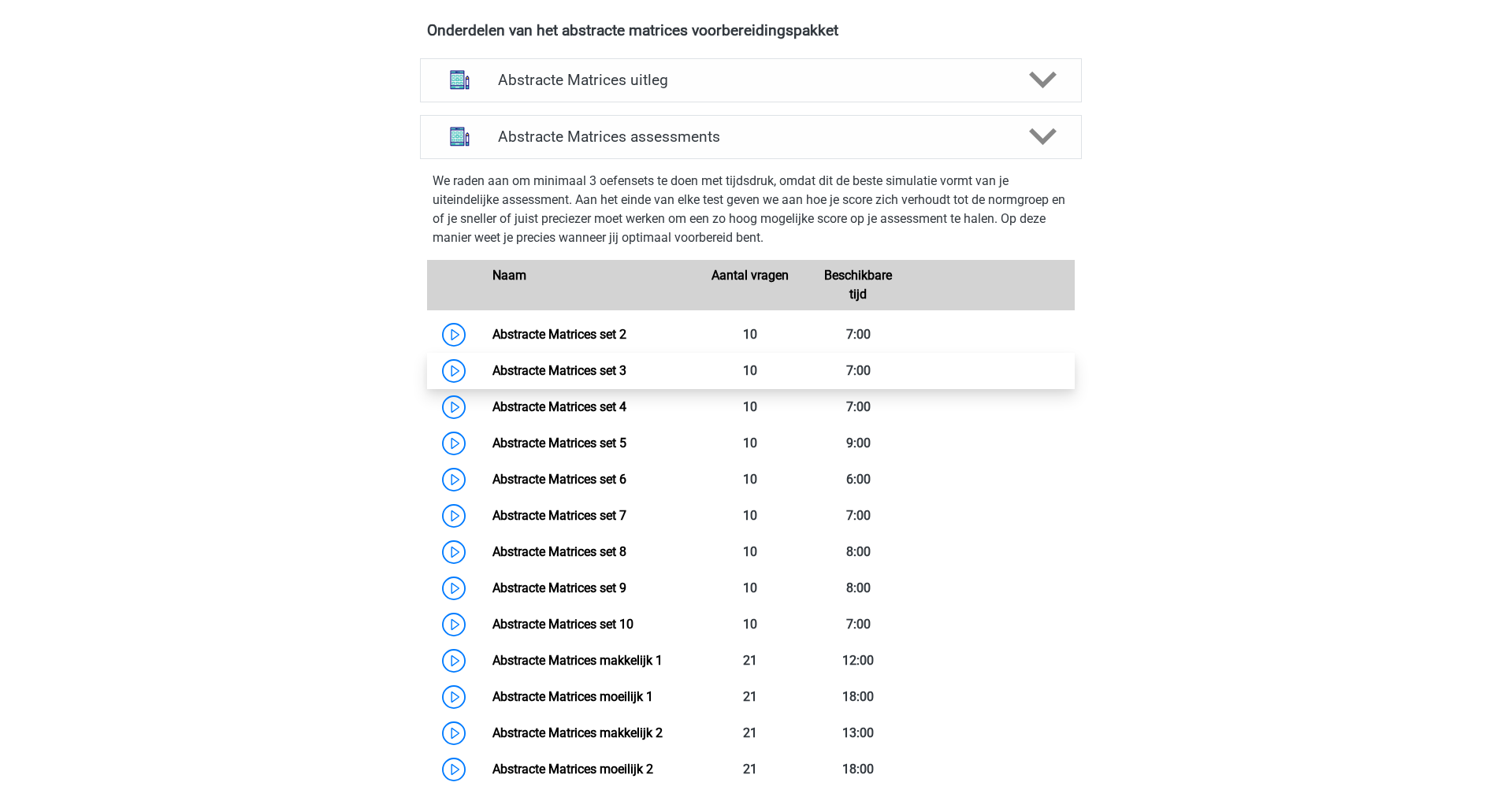
click at [626, 368] on link "Abstracte Matrices set 3" at bounding box center [559, 370] width 134 height 15
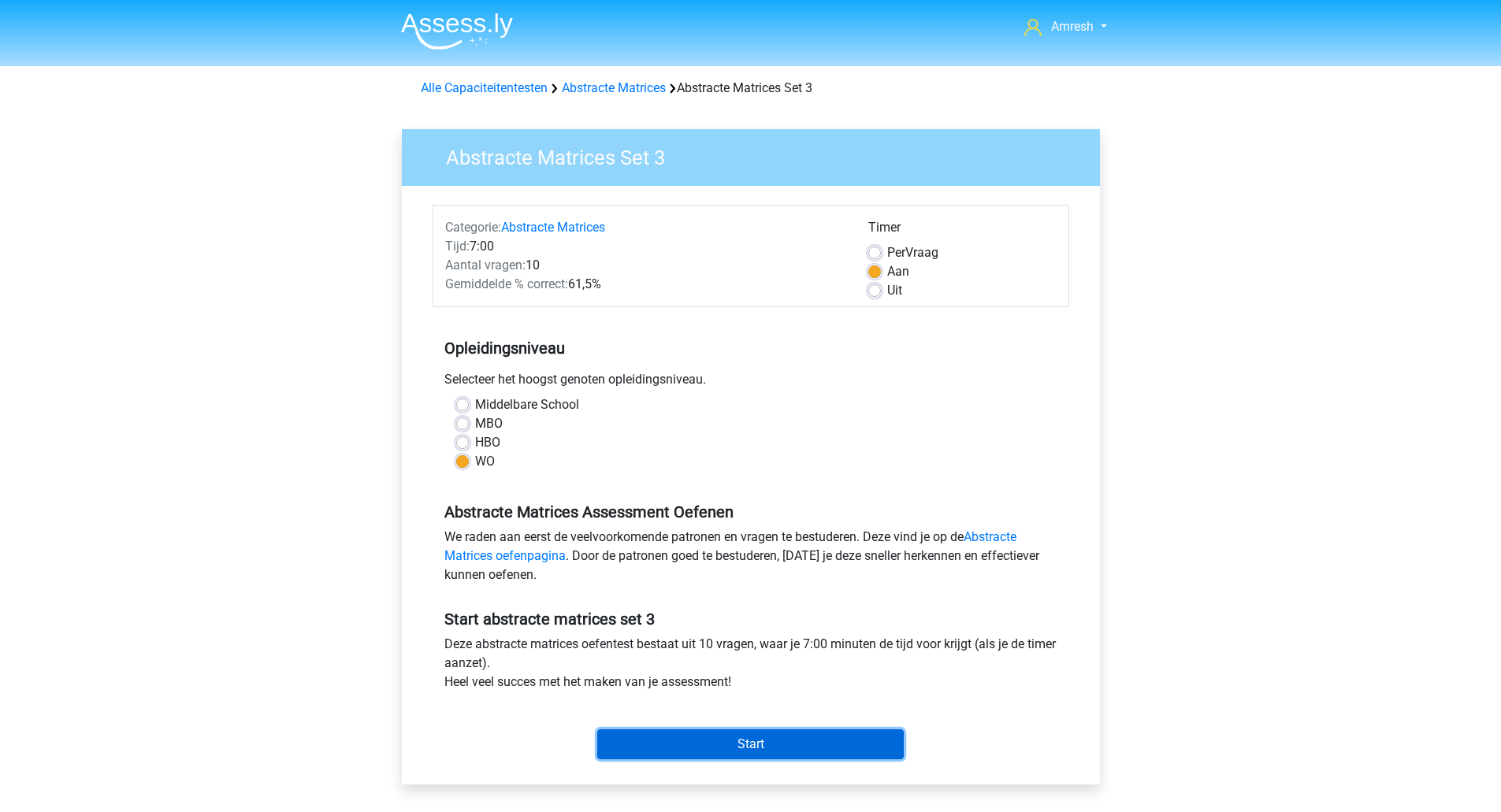
click at [712, 738] on input "Start" at bounding box center [750, 744] width 307 height 30
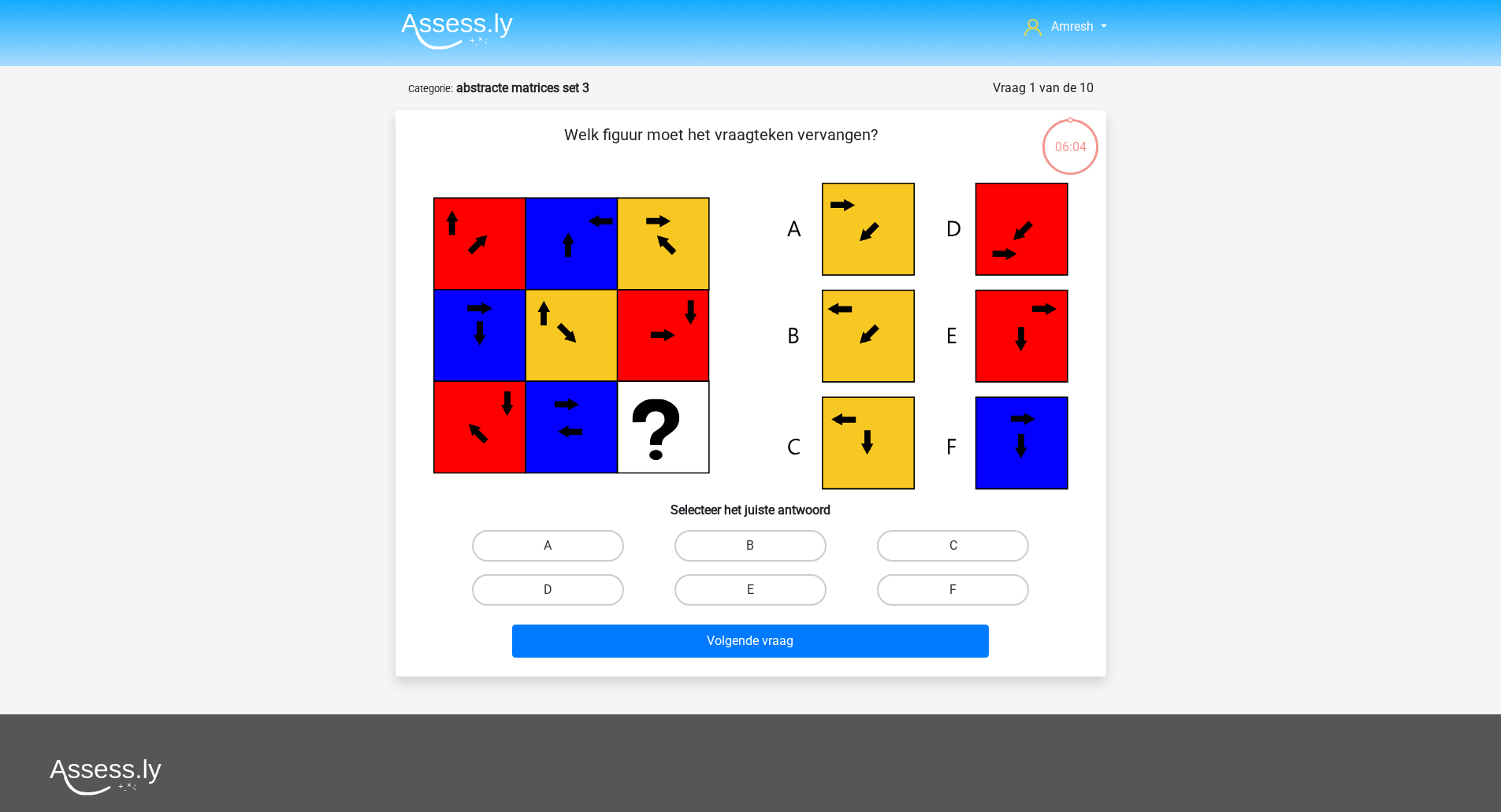
click at [873, 455] on icon at bounding box center [868, 442] width 92 height 92
click at [476, 44] on img at bounding box center [457, 31] width 112 height 37
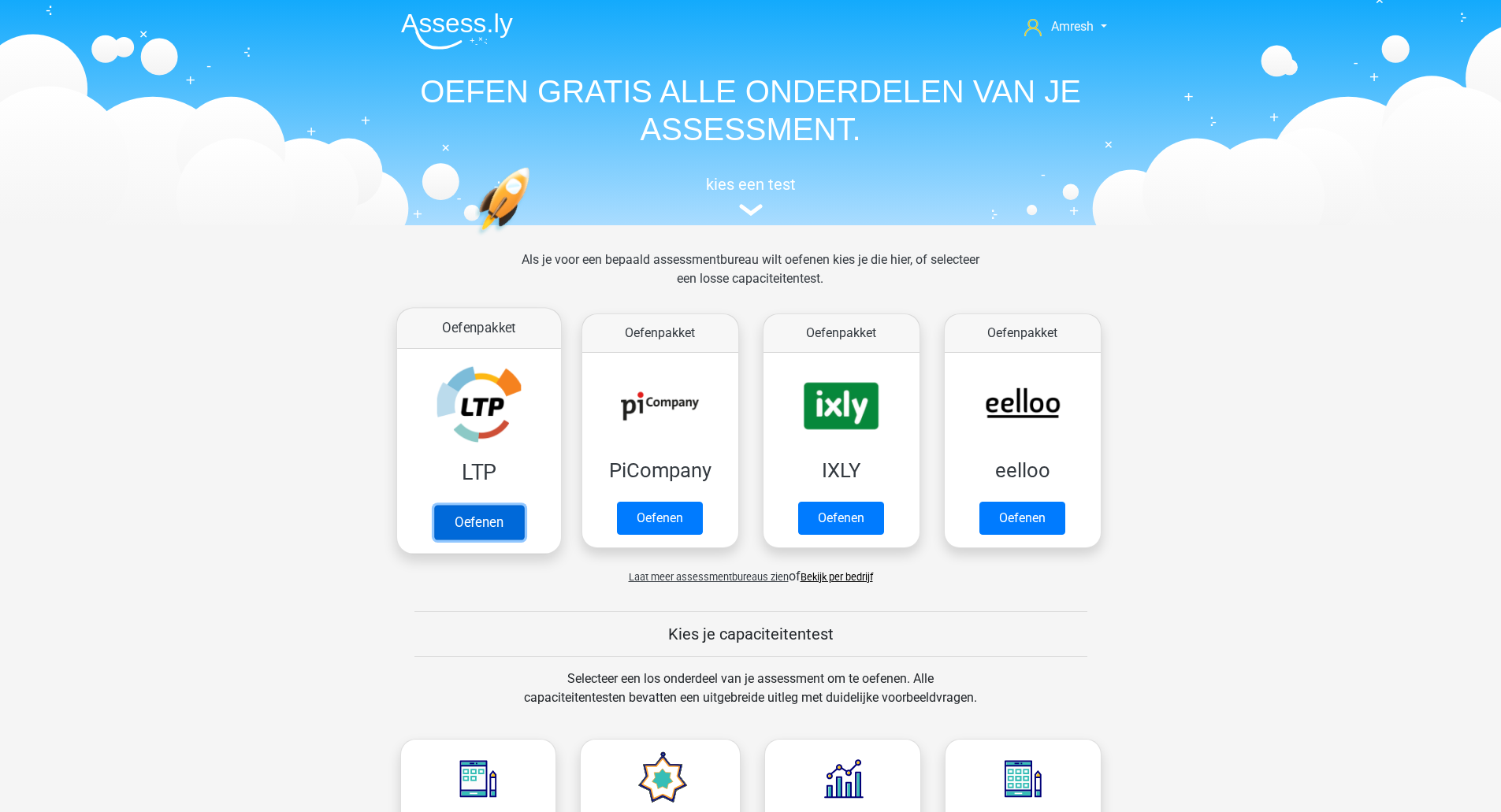
click at [500, 505] on link "Oefenen" at bounding box center [478, 523] width 90 height 35
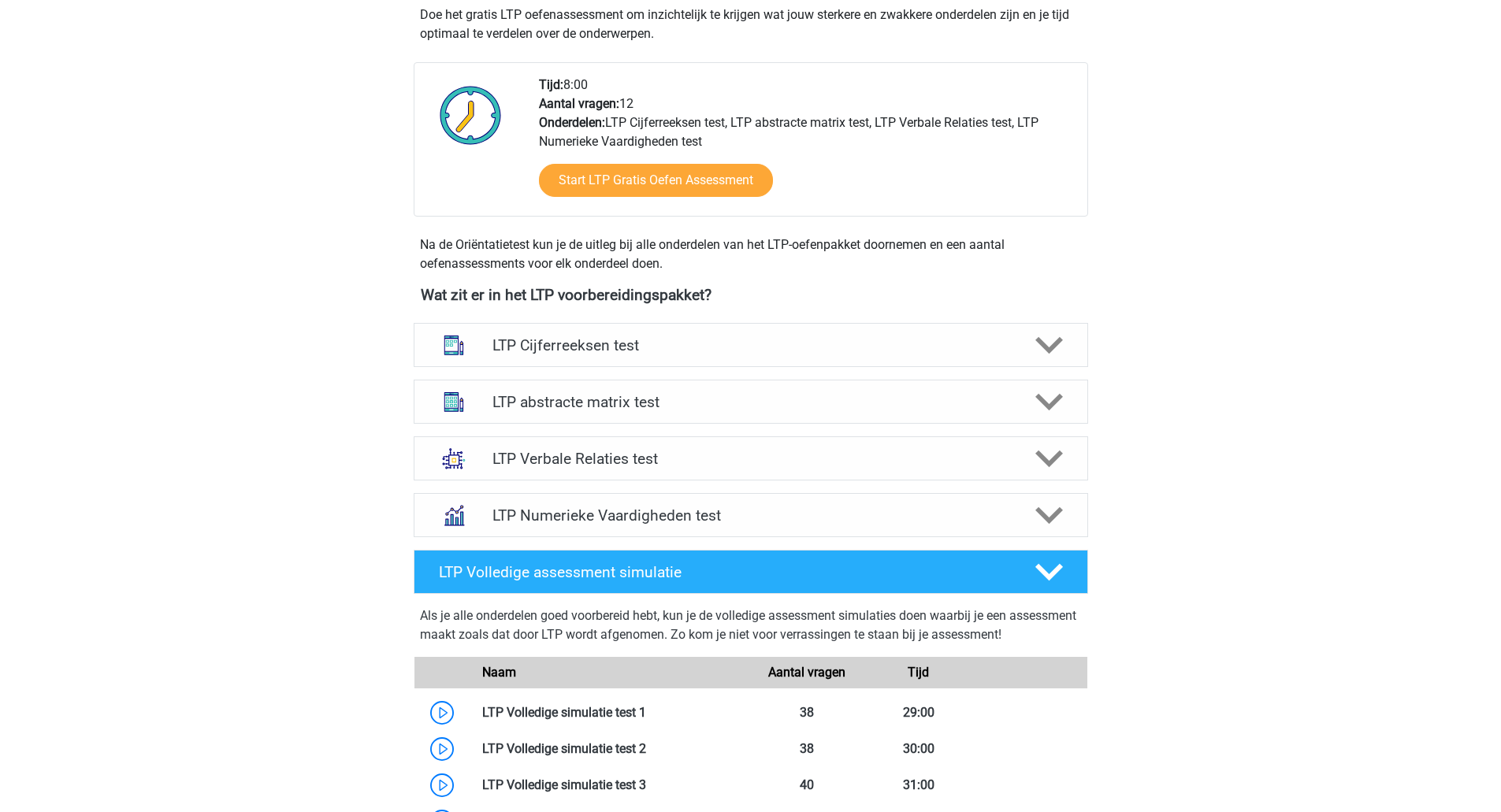
scroll to position [350, 0]
click at [1027, 557] on div at bounding box center [1047, 571] width 54 height 27
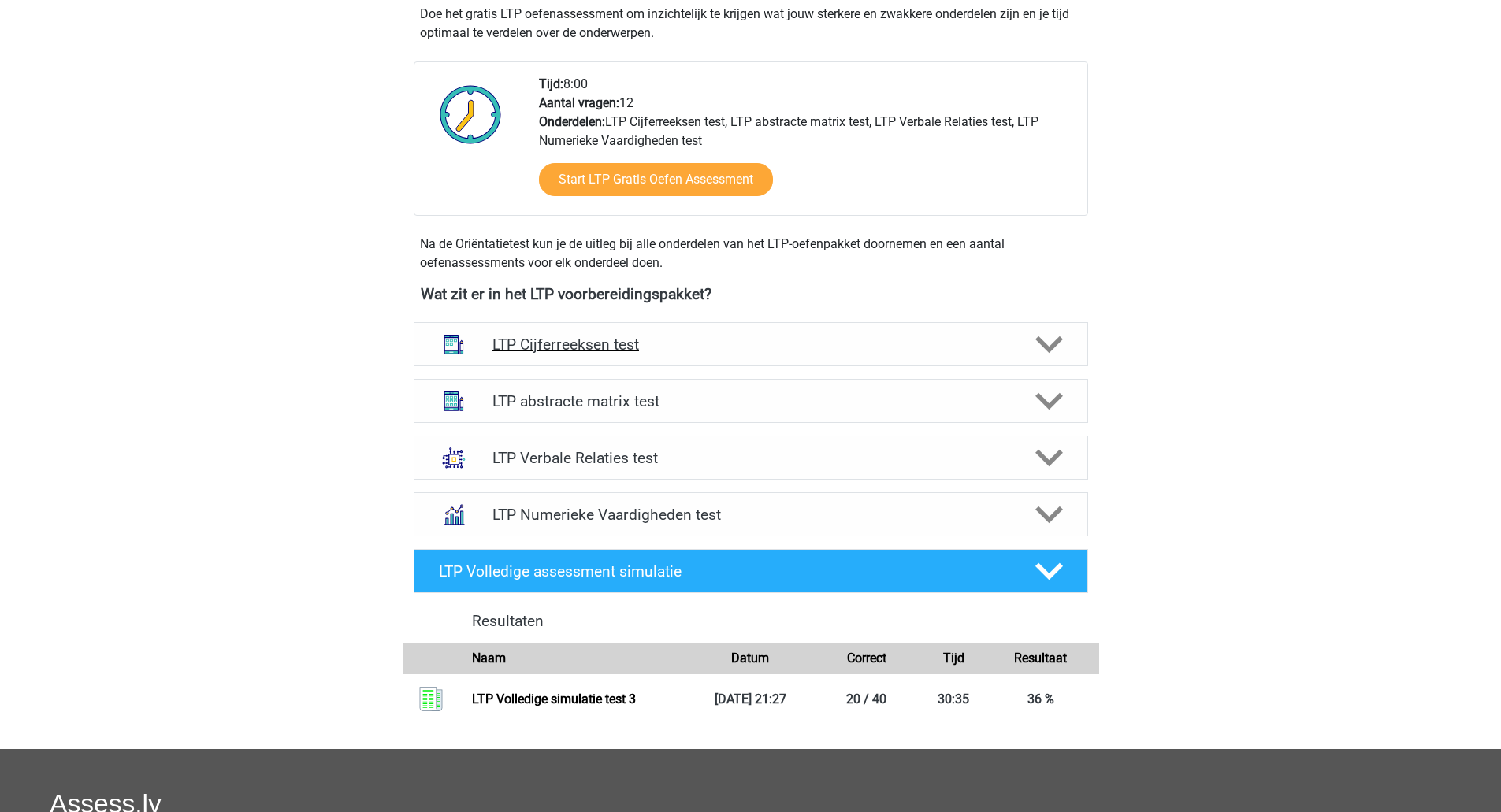
click at [1017, 346] on div "LTP Cijferreeksen test" at bounding box center [750, 345] width 540 height 18
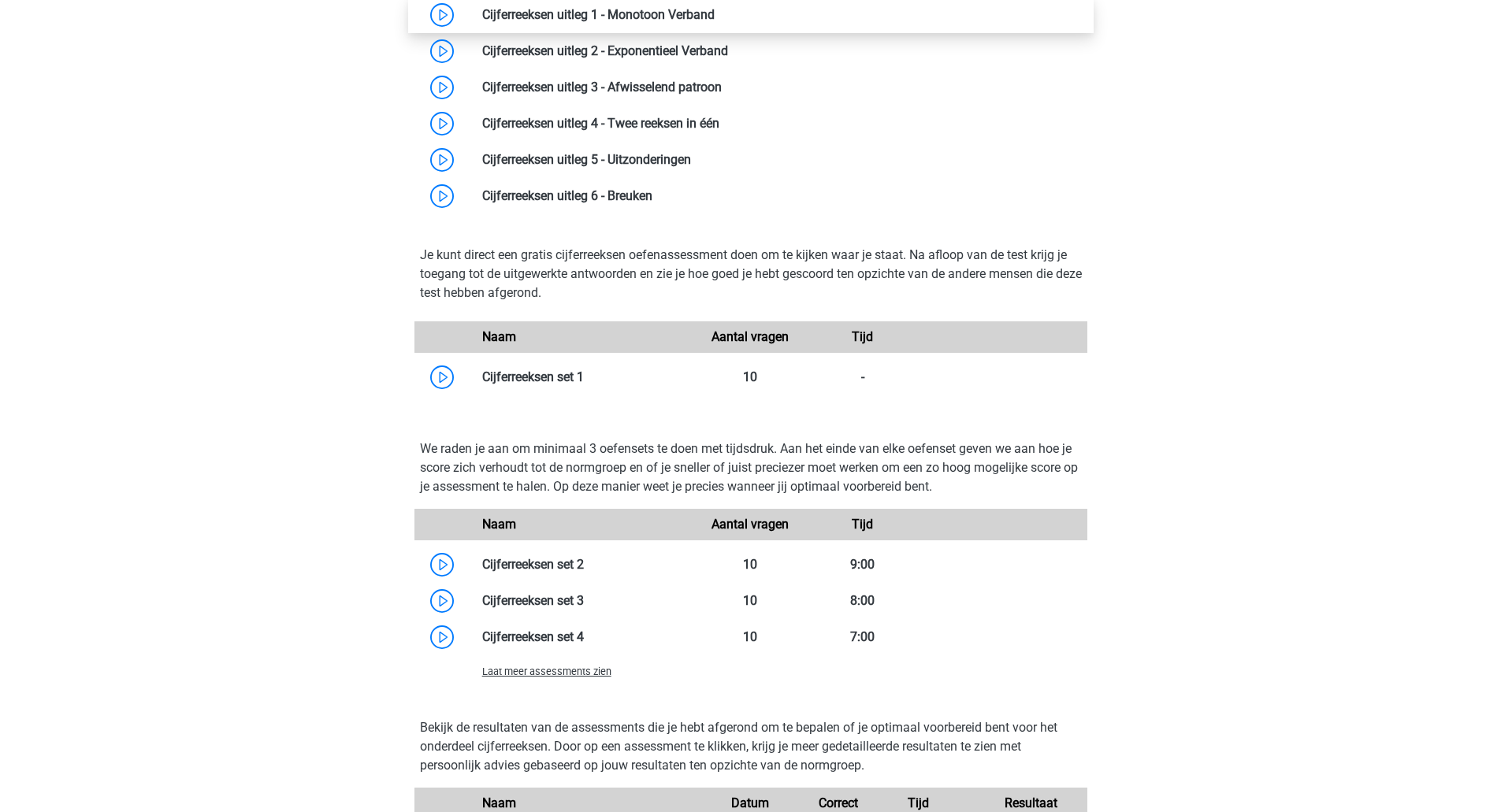
scroll to position [799, 0]
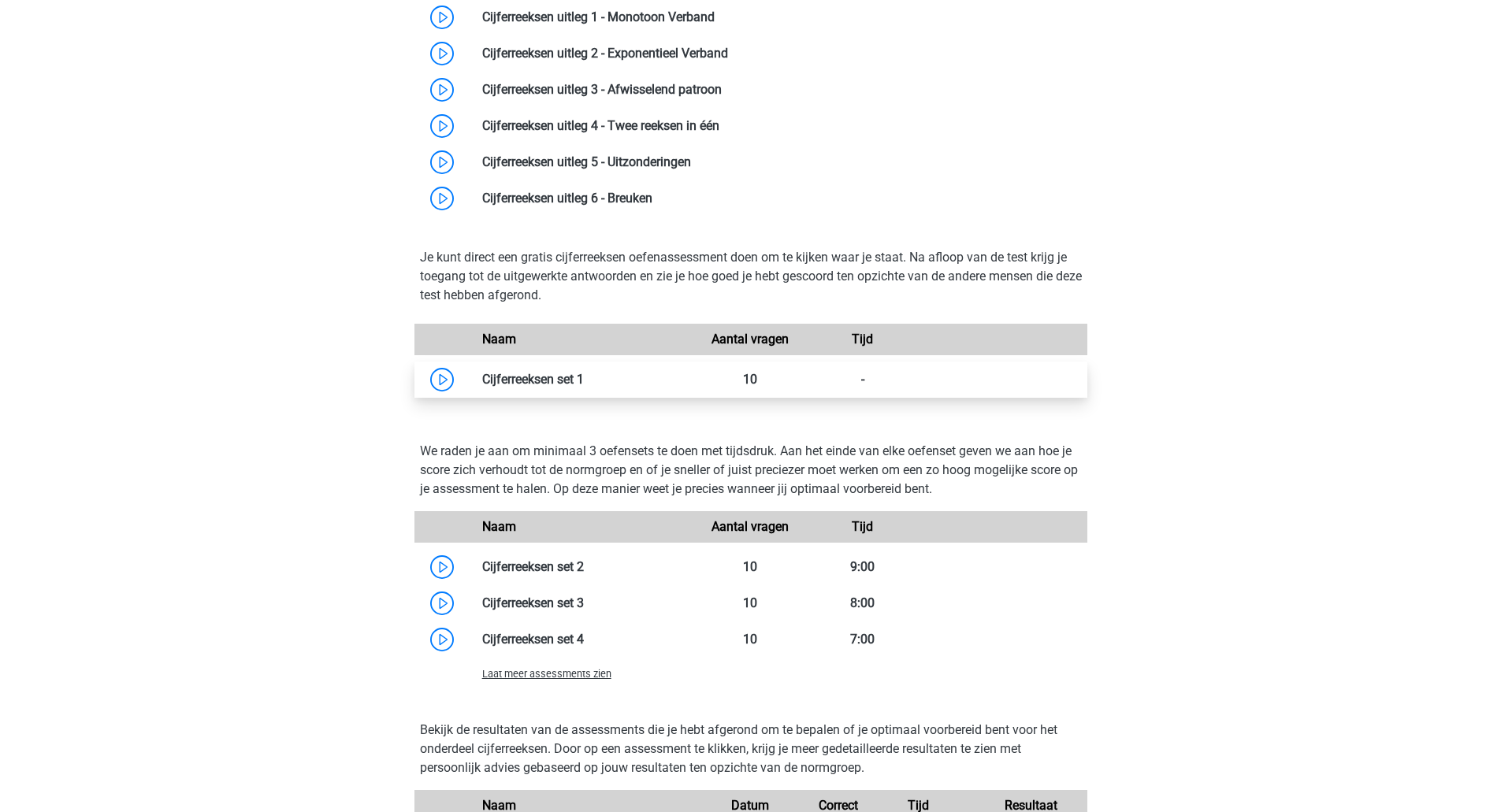
click at [584, 372] on link at bounding box center [584, 380] width 0 height 15
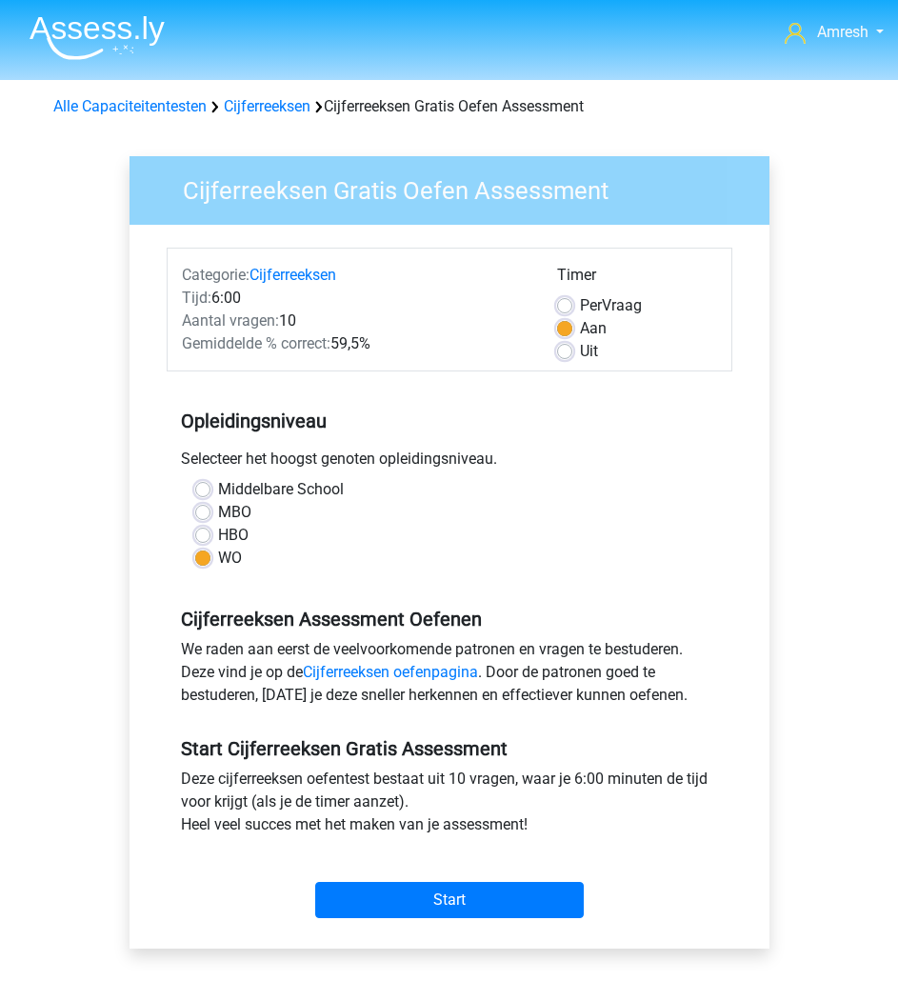
click at [715, 564] on div "Middelbare School MBO HBO WO" at bounding box center [449, 523] width 537 height 91
